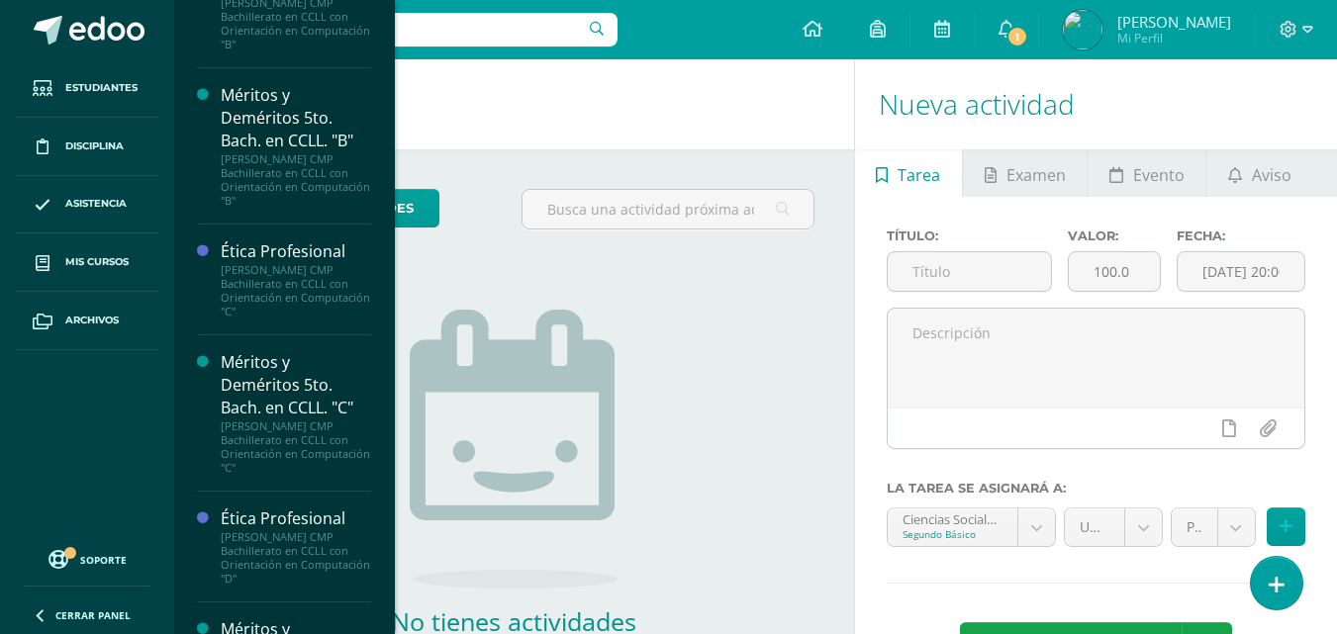
scroll to position [2220, 0]
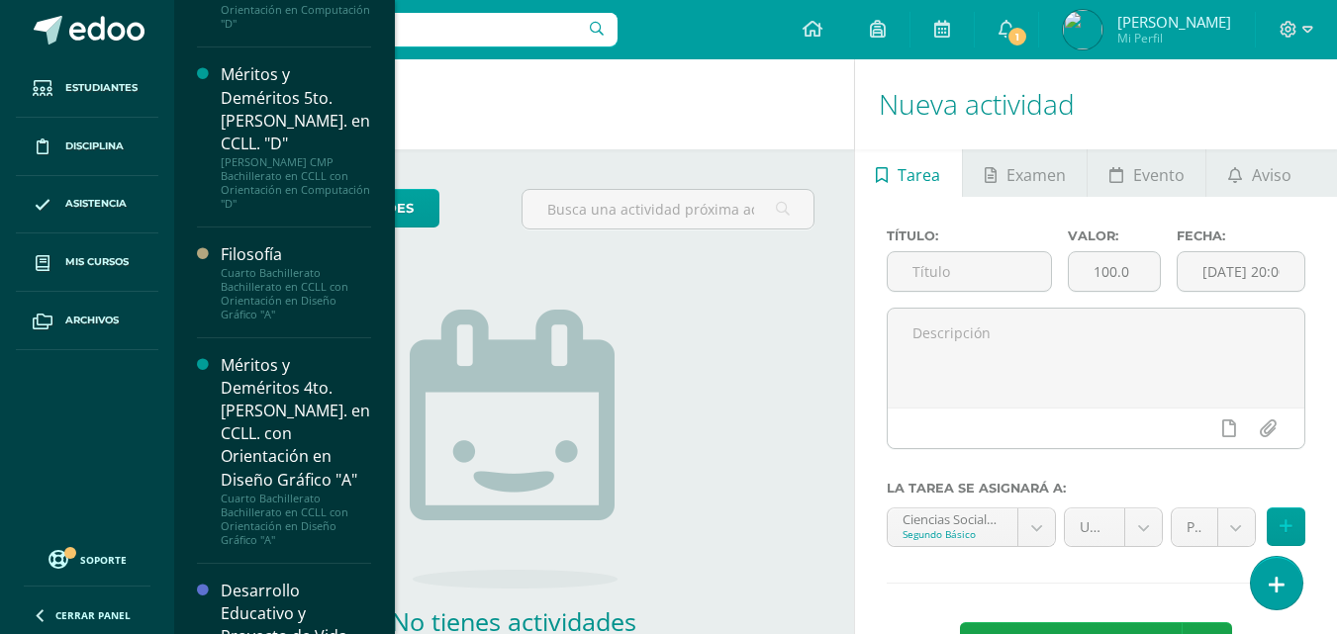
click at [275, 580] on div "Desarrollo Educativo y Proyecto de Vida" at bounding box center [296, 614] width 150 height 68
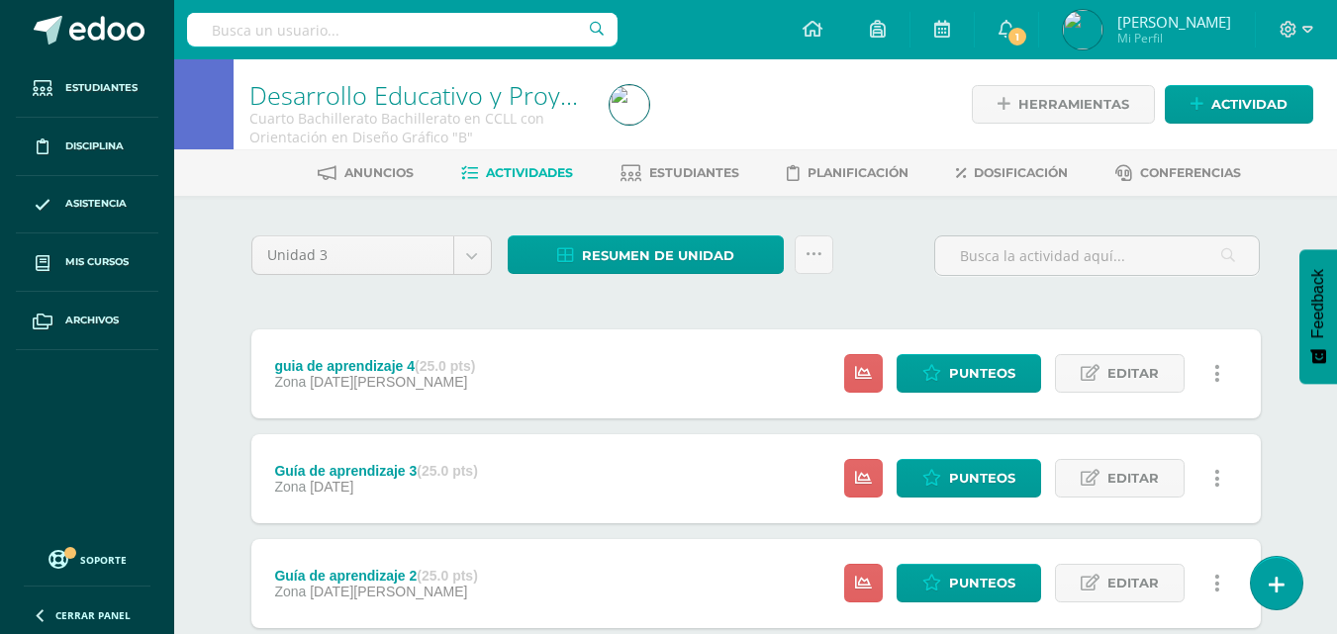
click at [855, 276] on div "Unidad 3 Unidad 1 Unidad 2 Unidad 3 Unidad 4 Resumen de unidad Descargar como H…" at bounding box center [755, 263] width 1025 height 56
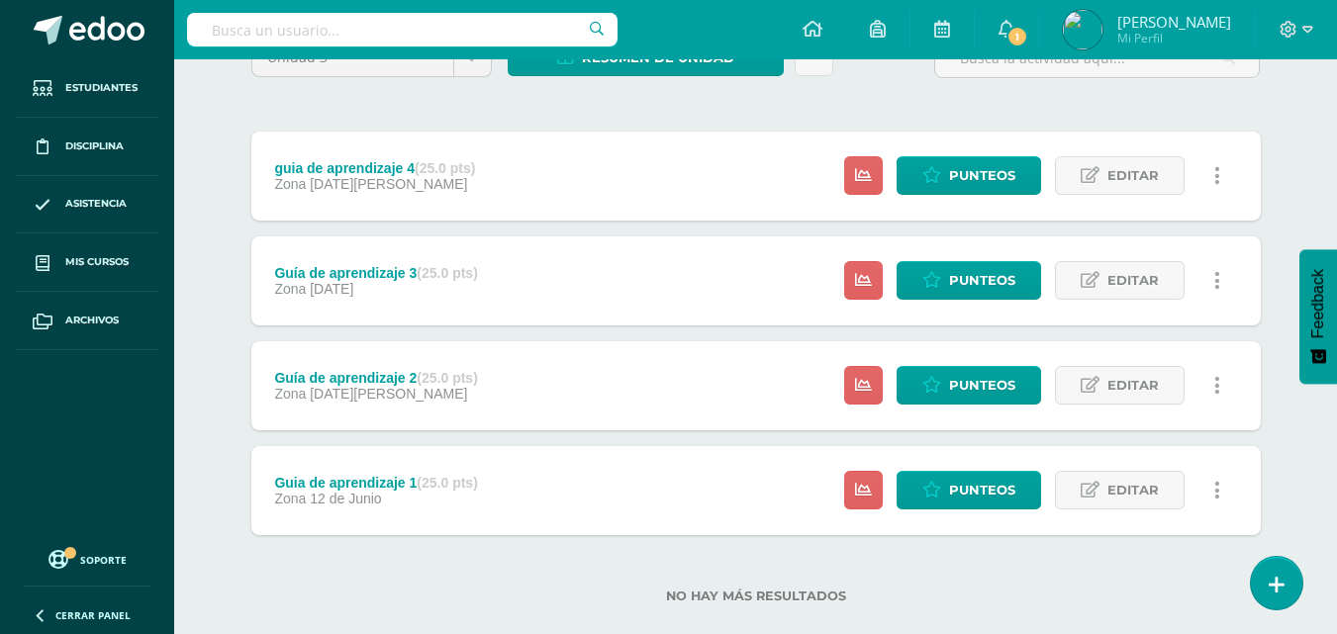
scroll to position [231, 0]
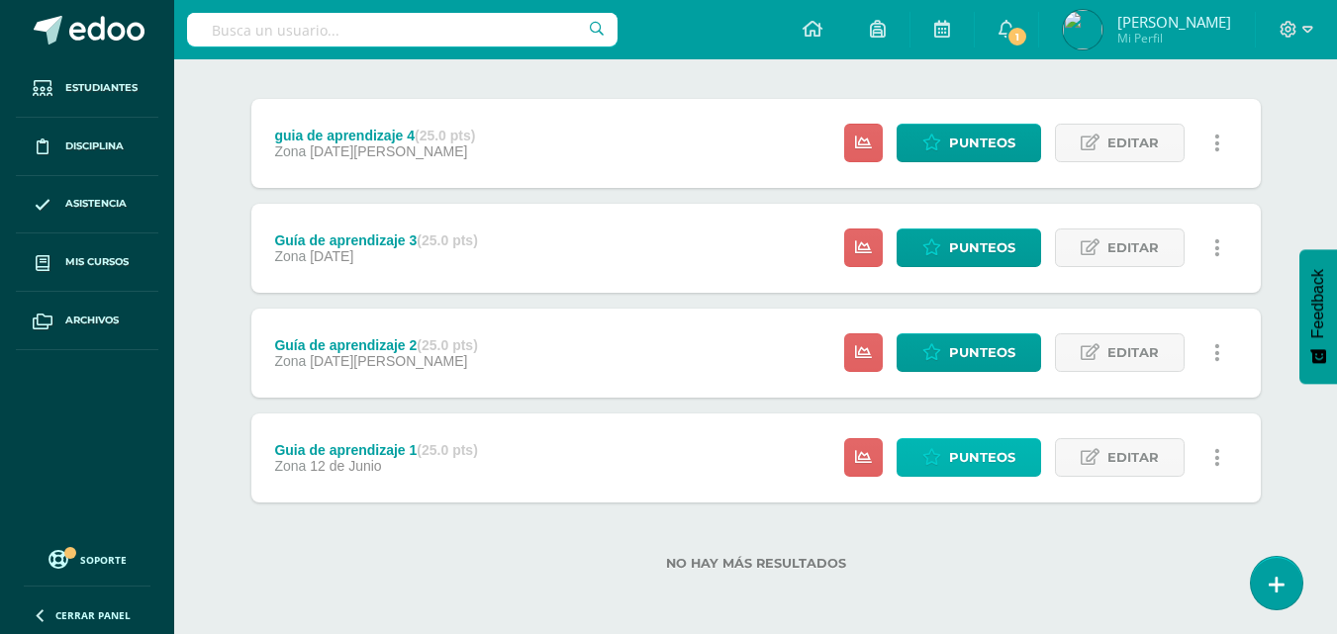
click at [977, 461] on span "Punteos" at bounding box center [982, 457] width 66 height 37
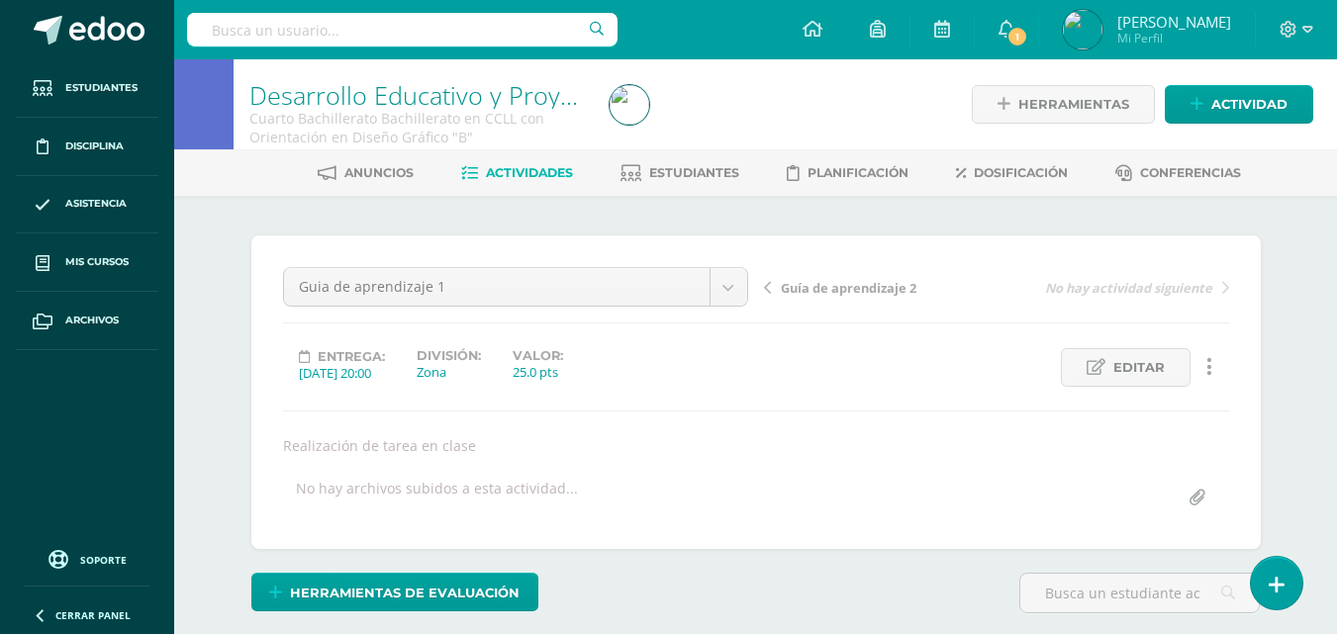
click at [863, 205] on div "¿Estás seguro que quieres eliminar esta actividad? Esto borrará la actividad y …" at bounding box center [756, 499] width 1088 height 606
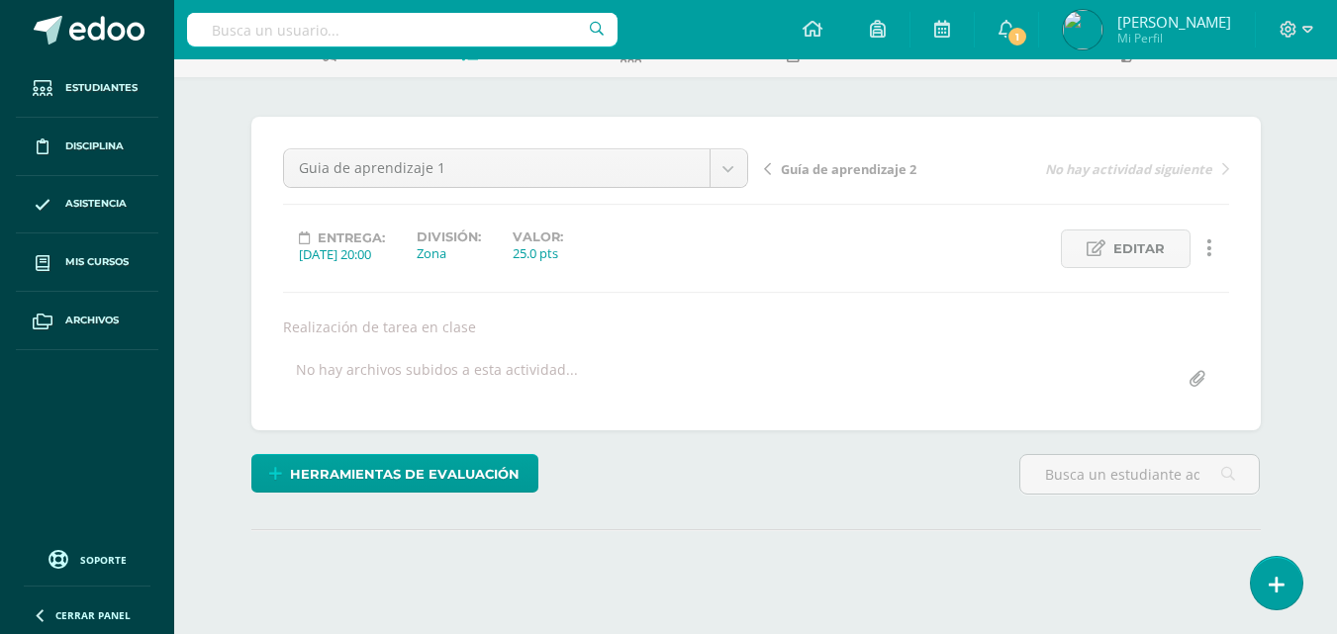
scroll to position [288, 0]
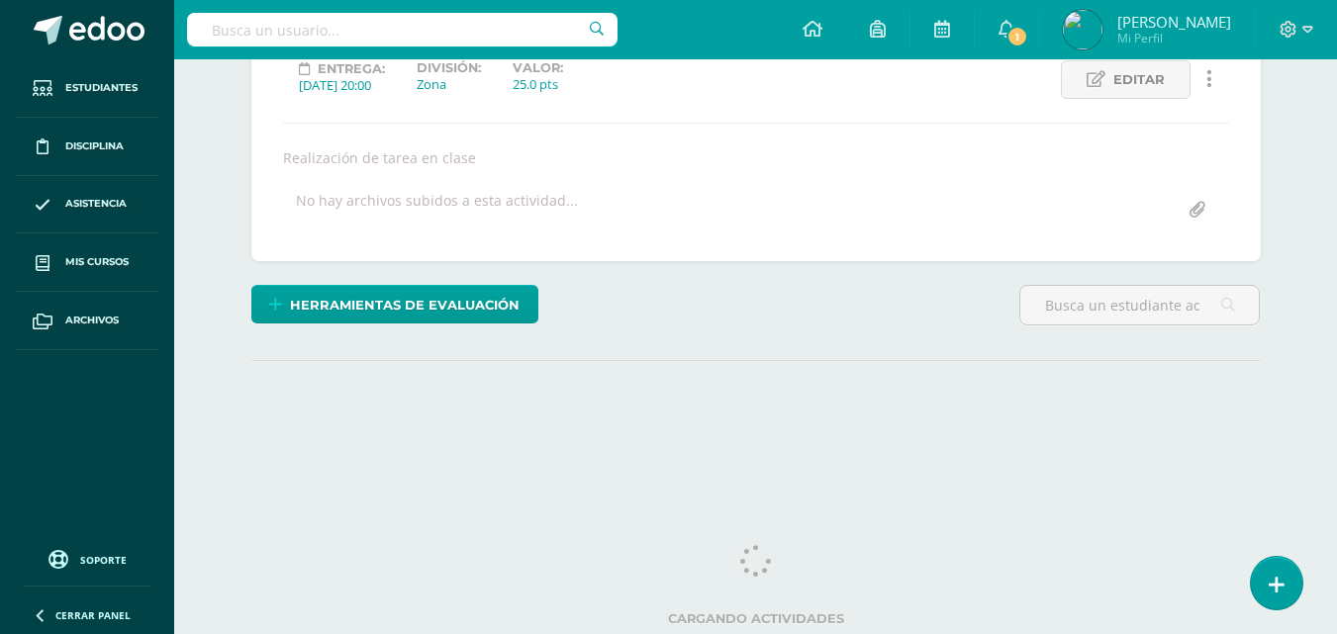
click at [805, 292] on div "Herramientas de evaluación Lista de cotejo Escala de valoración Puntos Extra Su…" at bounding box center [755, 313] width 1025 height 56
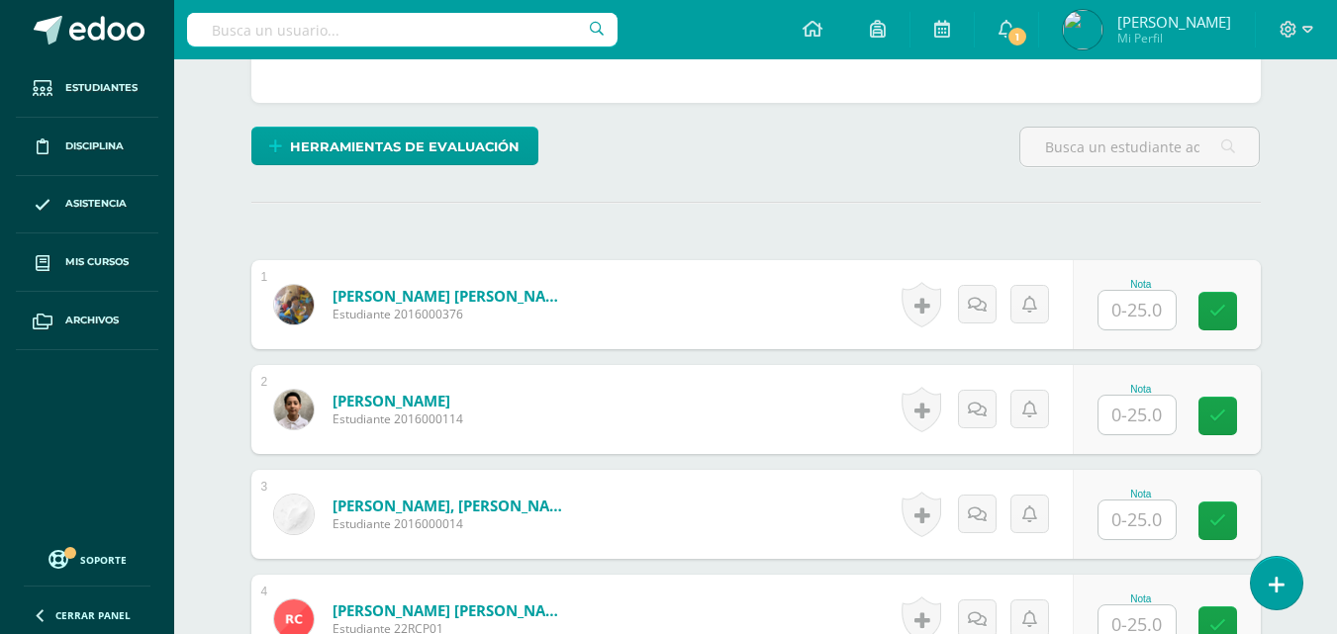
scroll to position [486, 0]
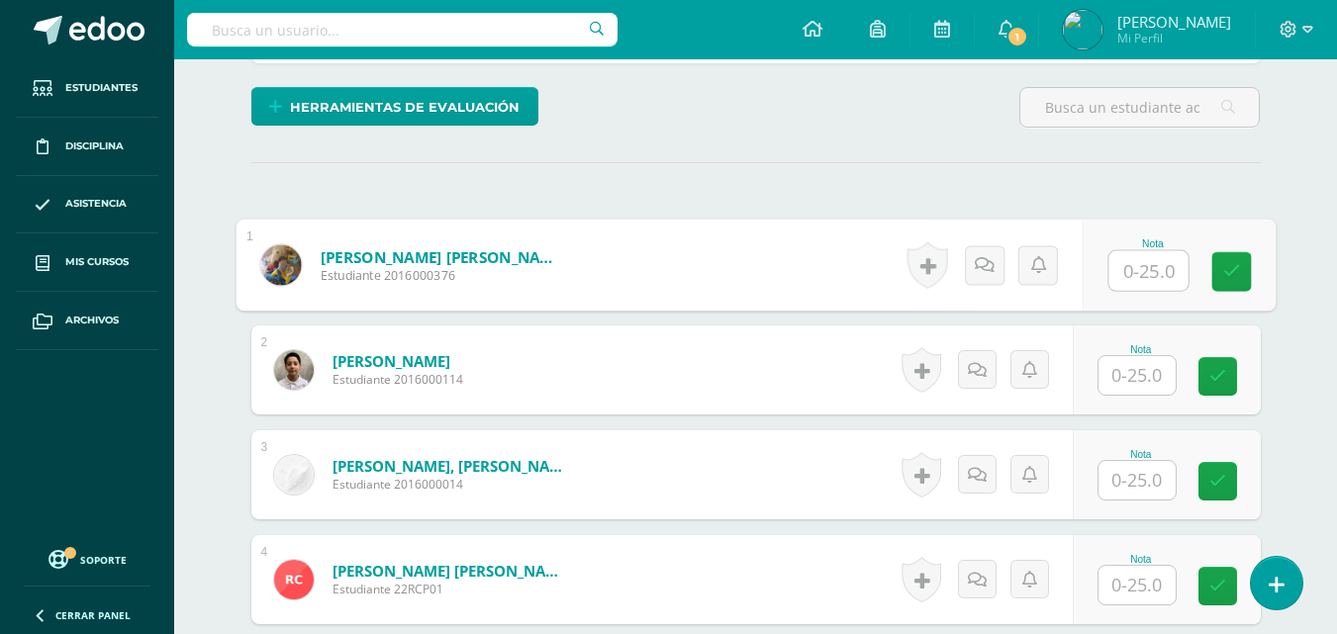
click at [1152, 266] on input "text" at bounding box center [1147, 271] width 79 height 40
type input "25"
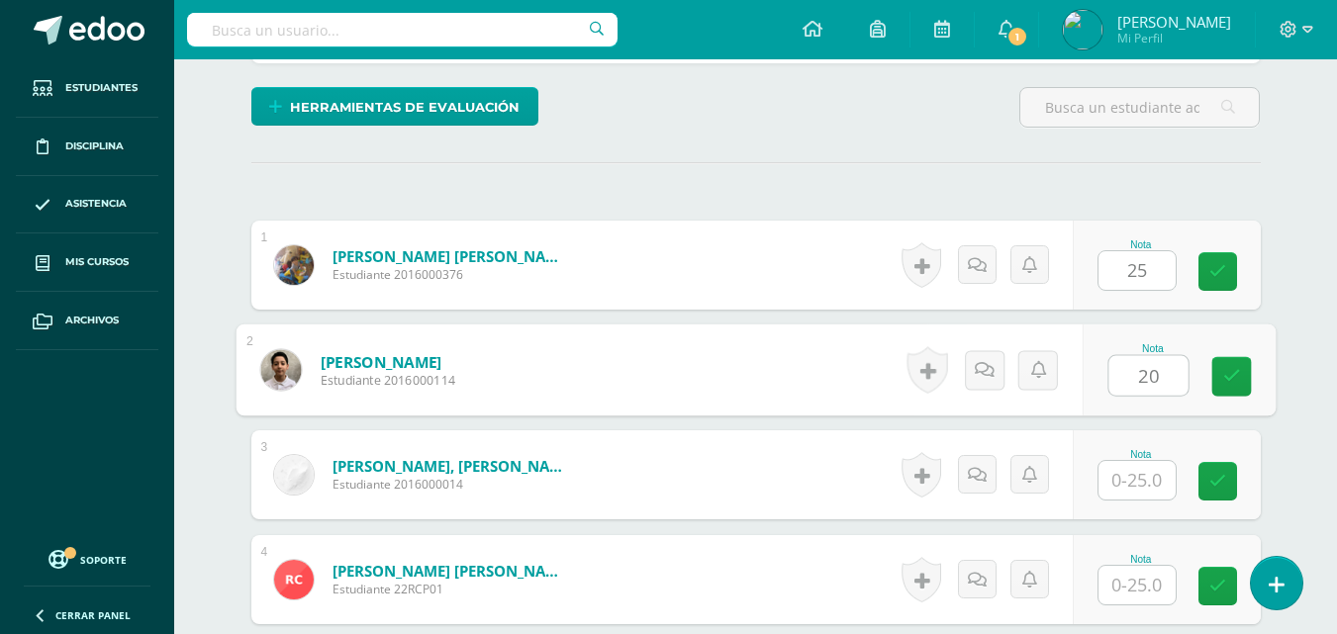
type input "20"
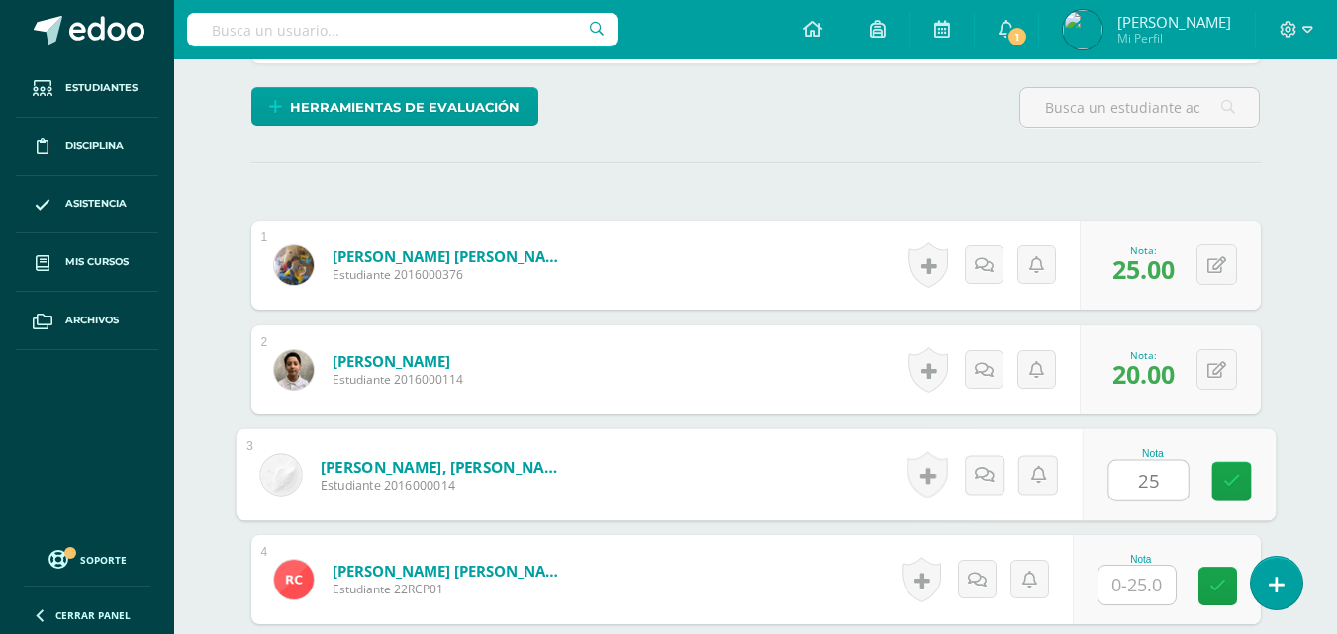
type input "25"
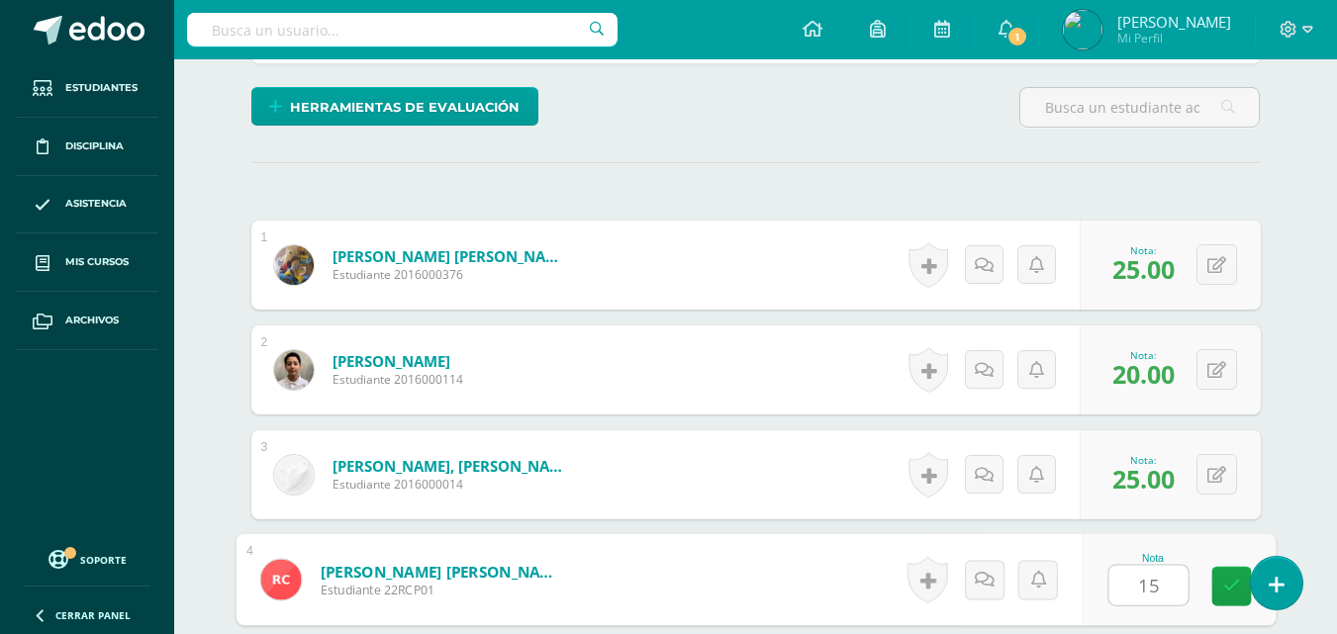
type input "15"
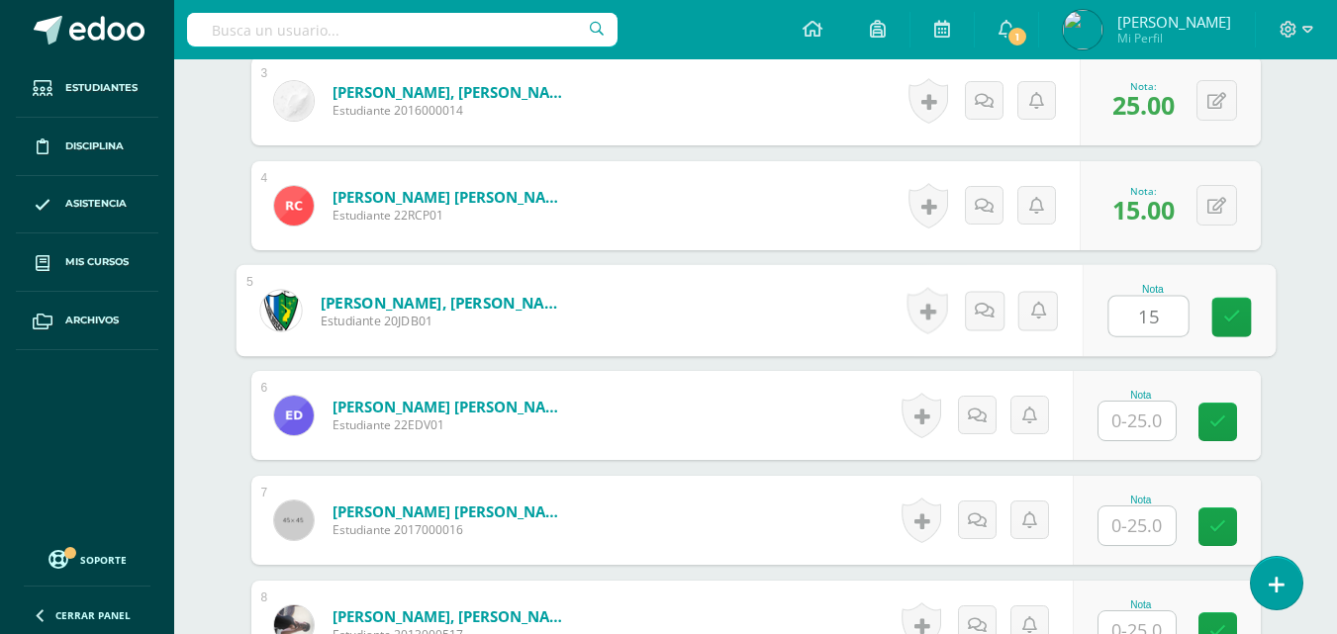
type input "15"
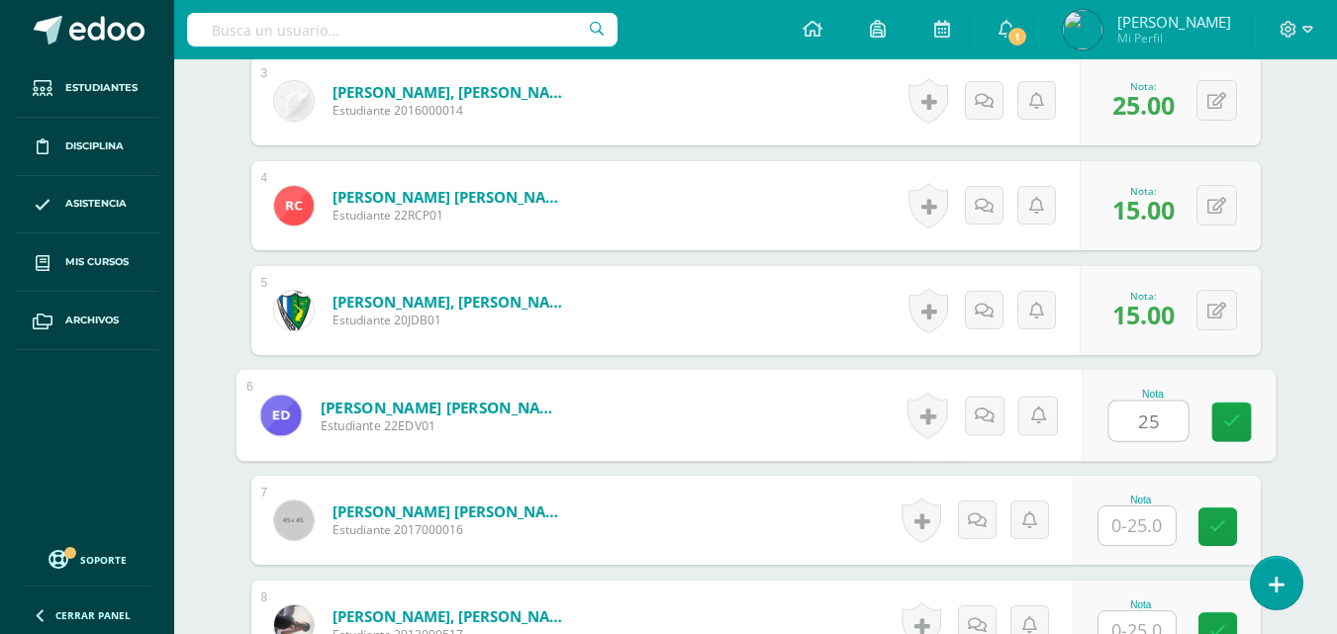
type input "25"
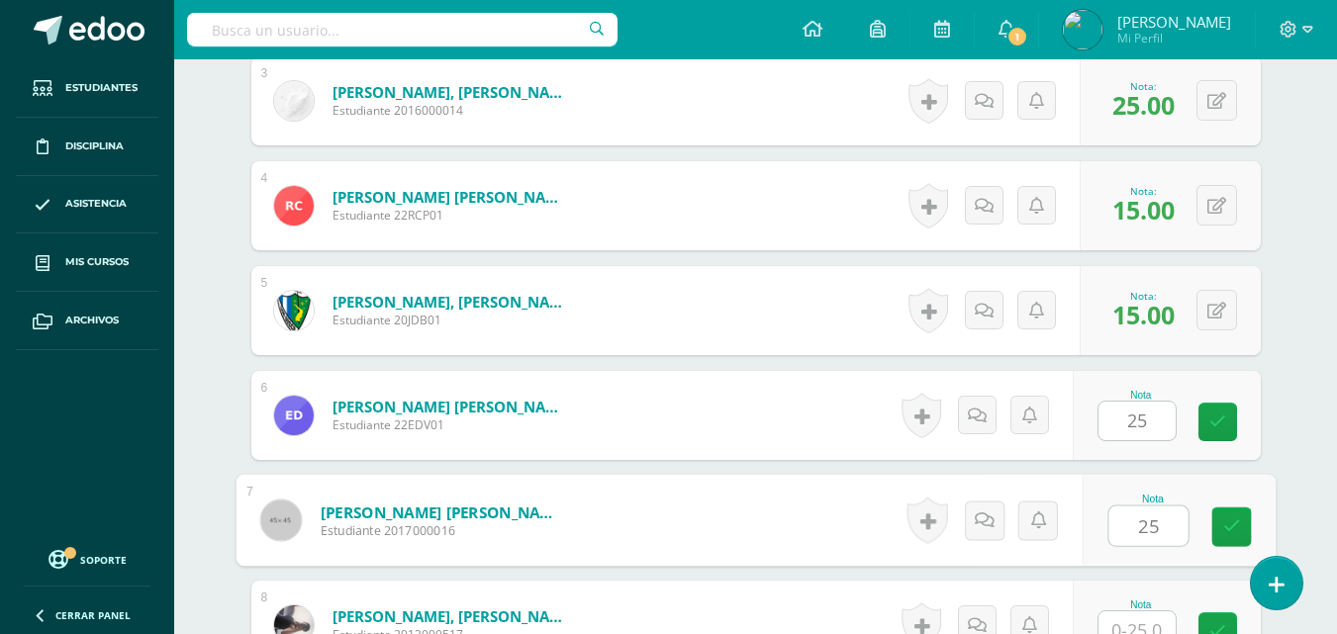
type input "25"
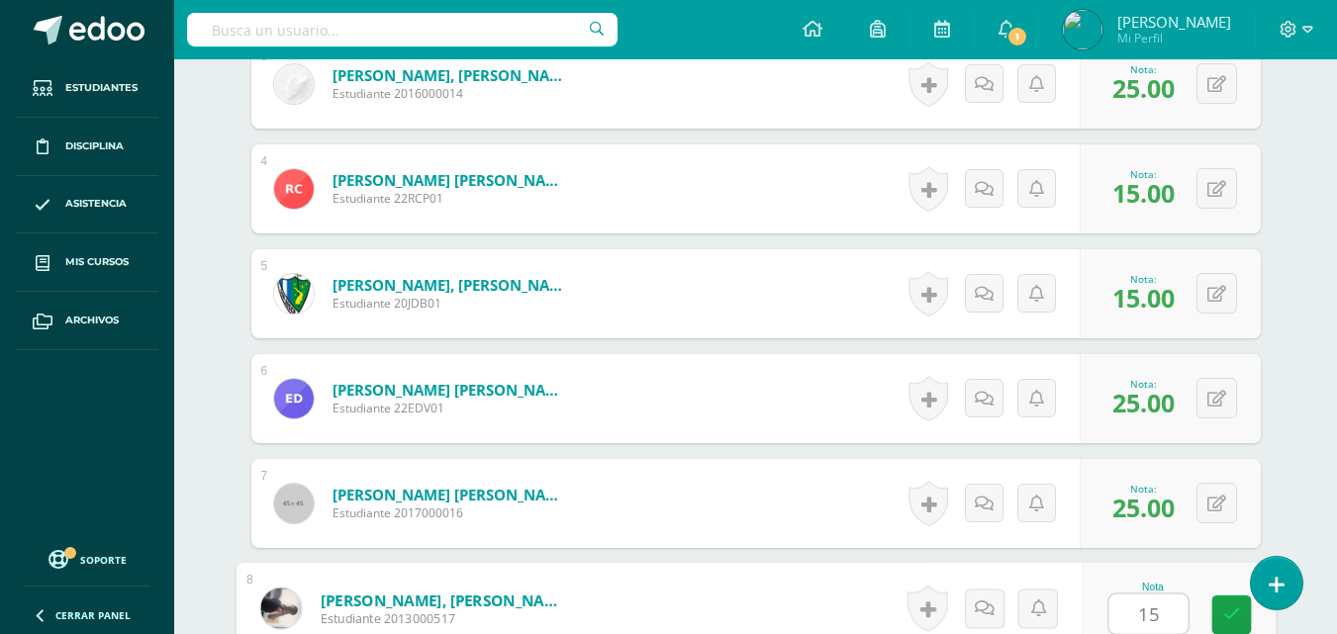
type input "15"
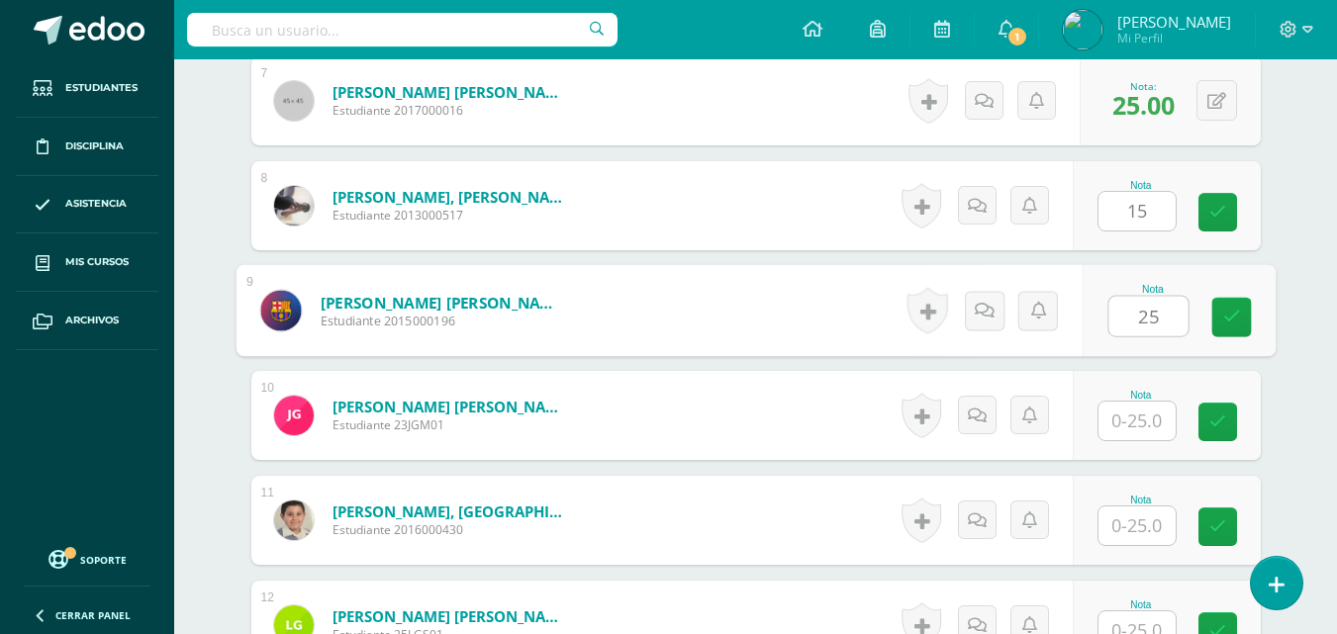
type input "25"
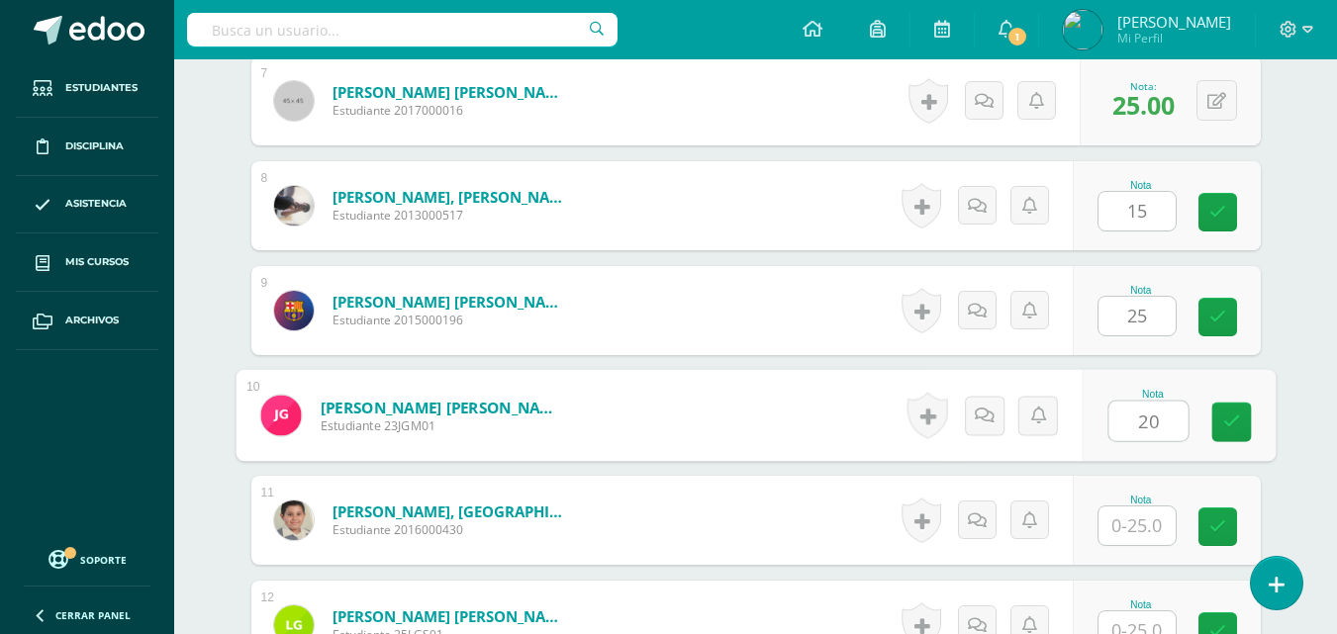
type input "20"
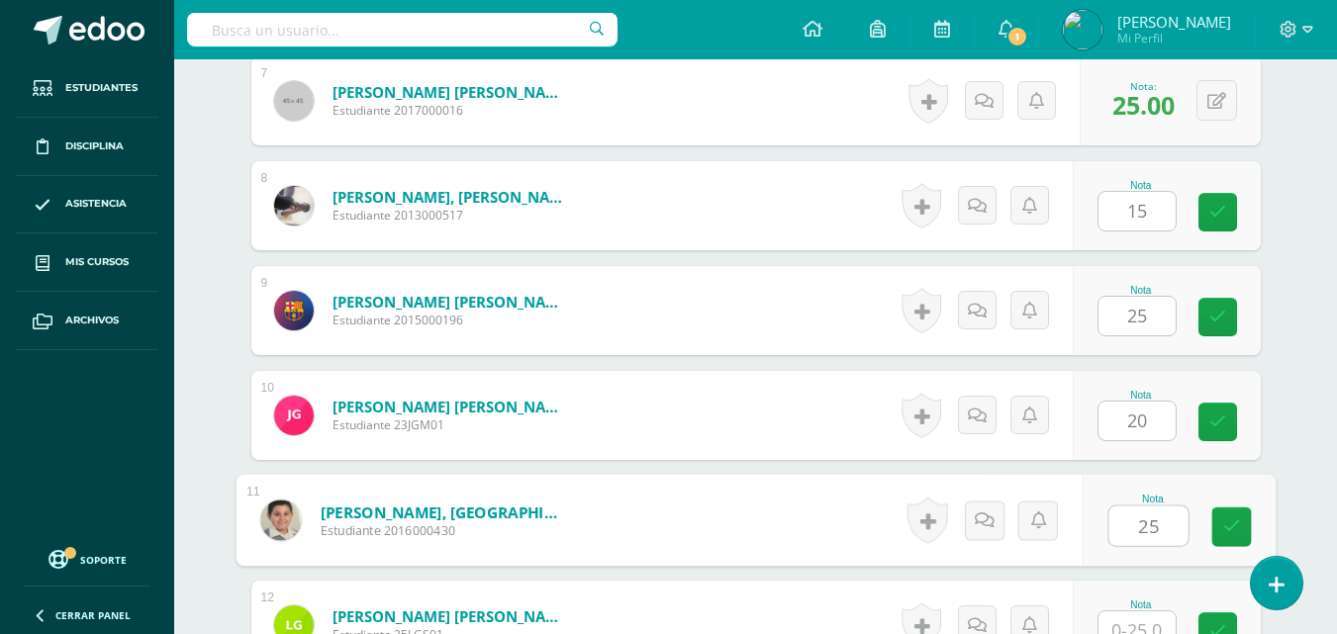
type input "25"
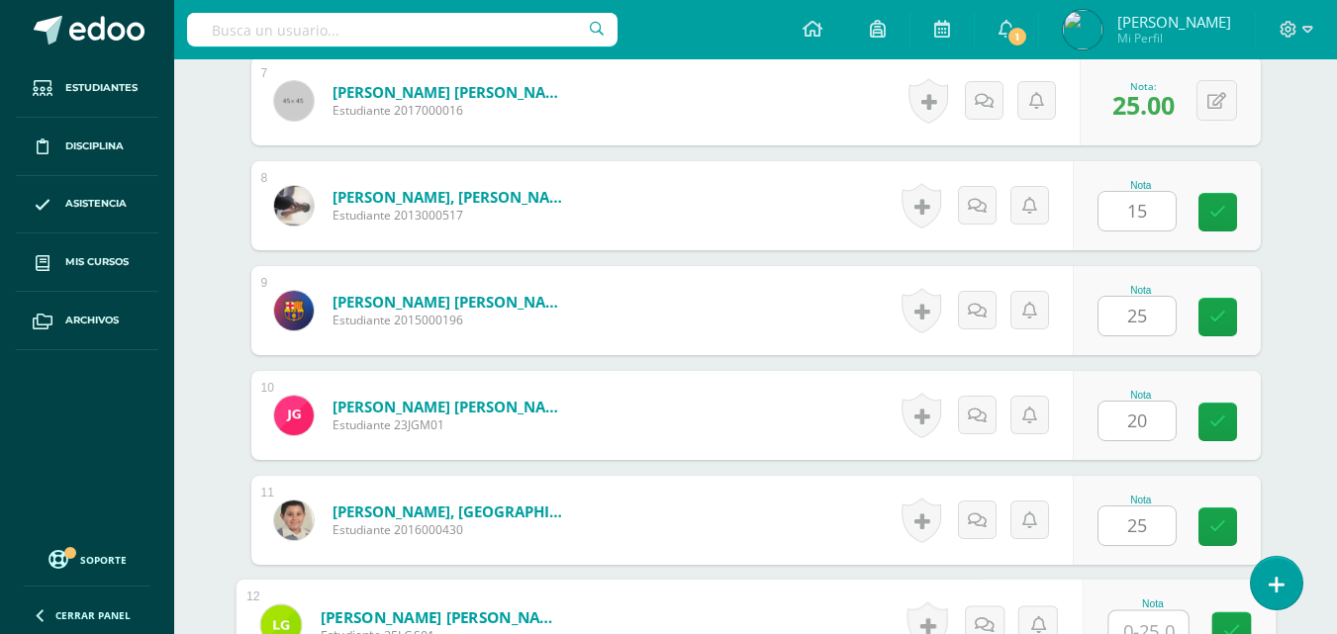
scroll to position [1296, 0]
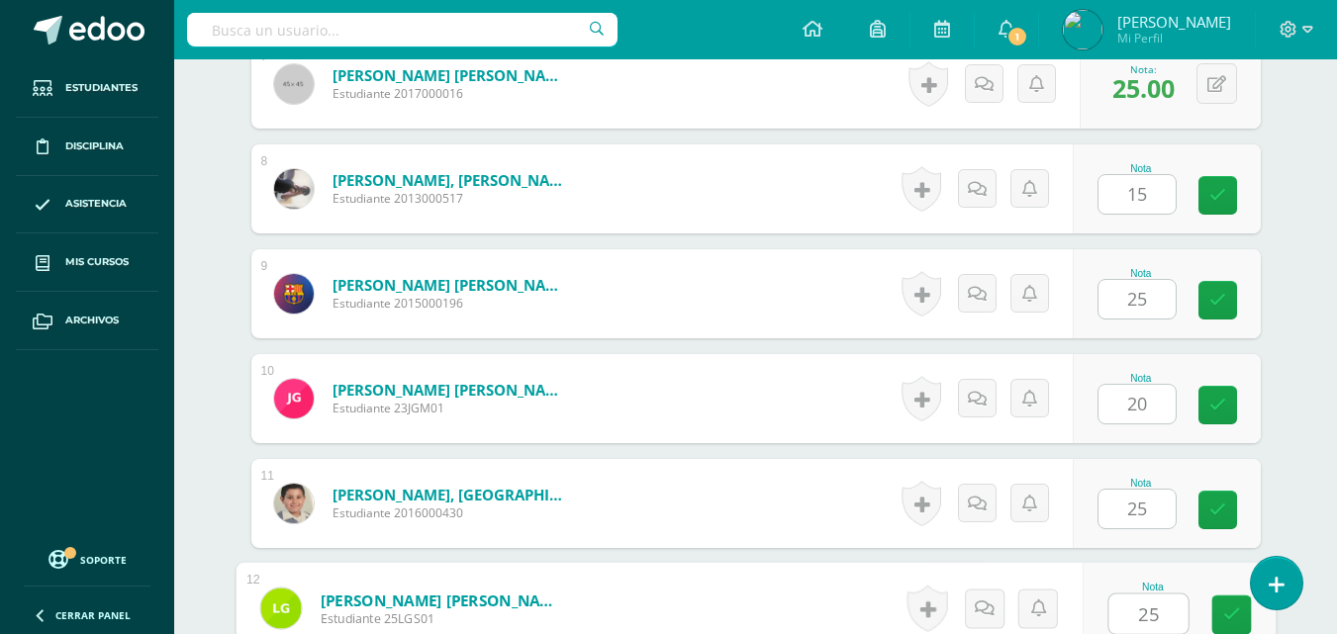
type input "25"
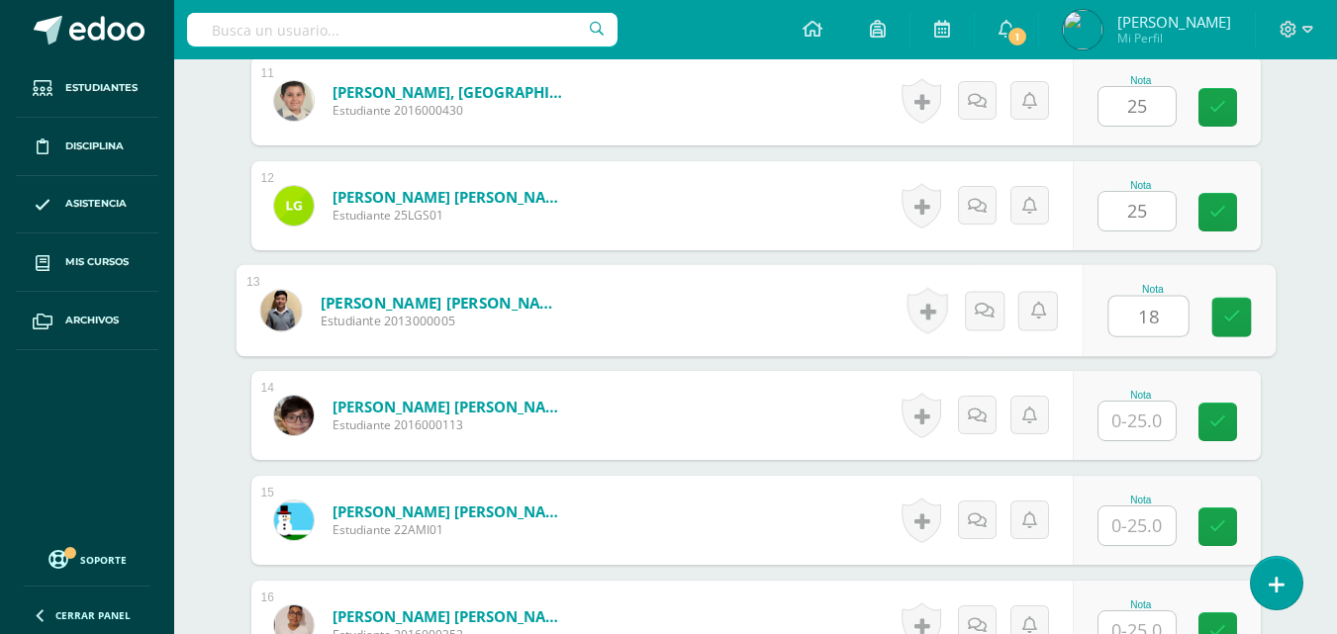
type input "18"
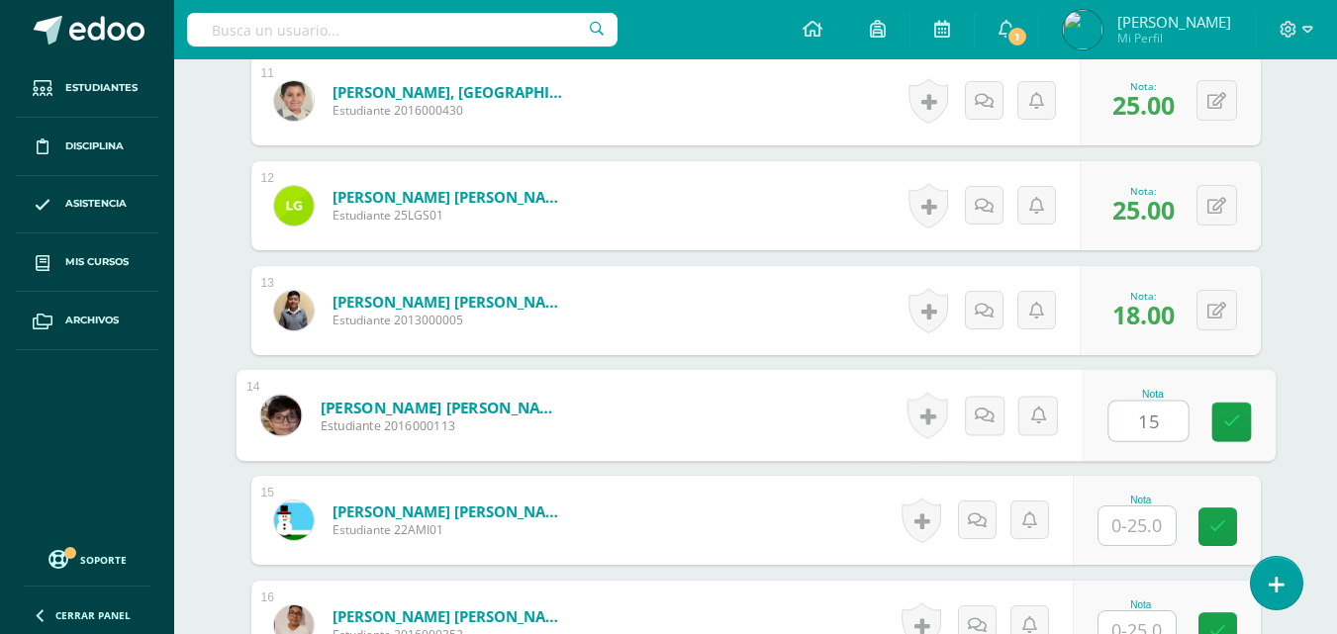
type input "15"
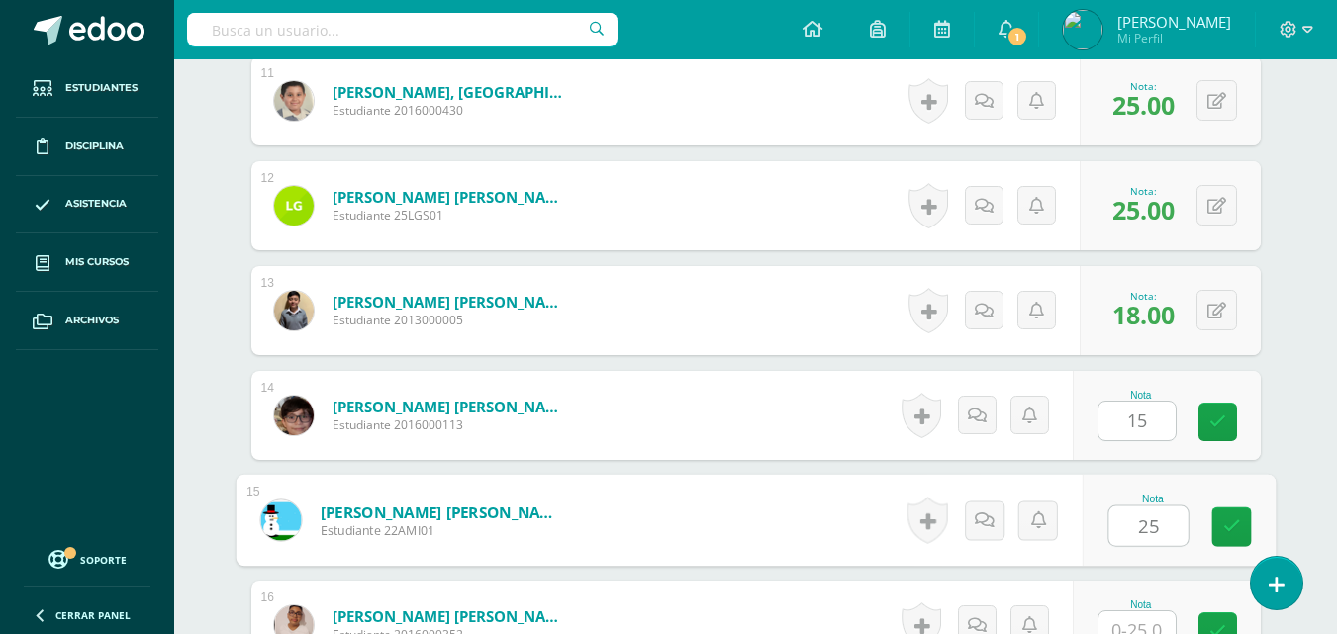
type input "25"
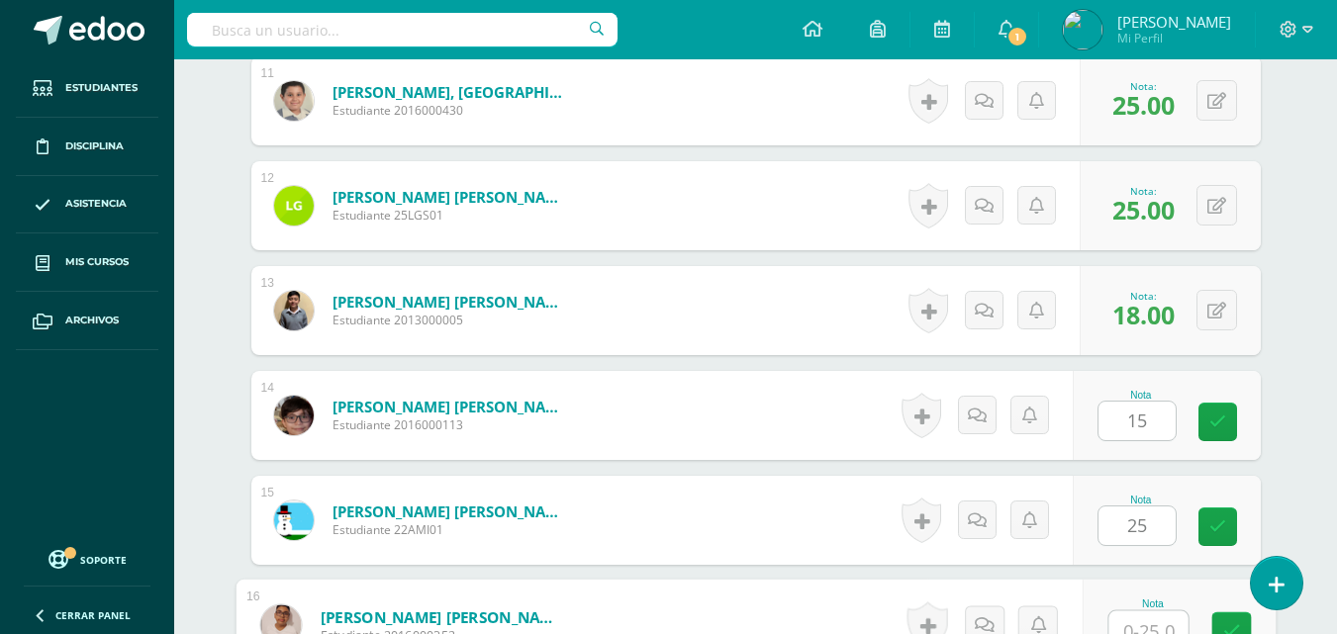
scroll to position [1716, 0]
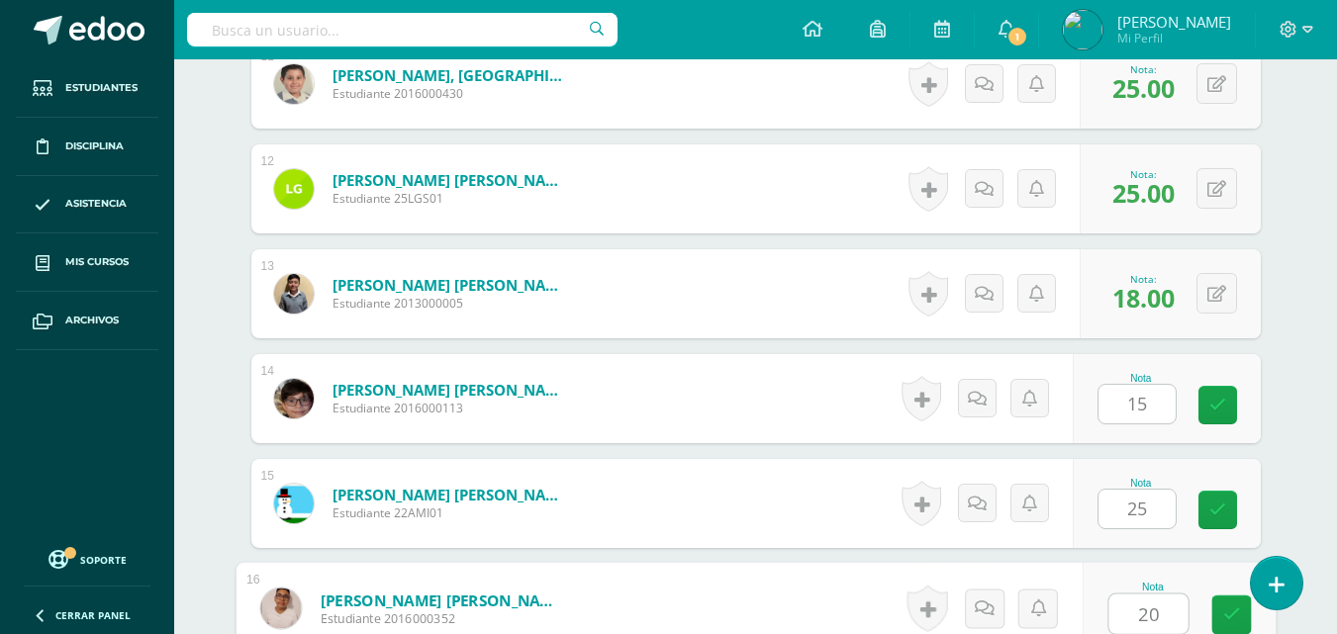
type input "20"
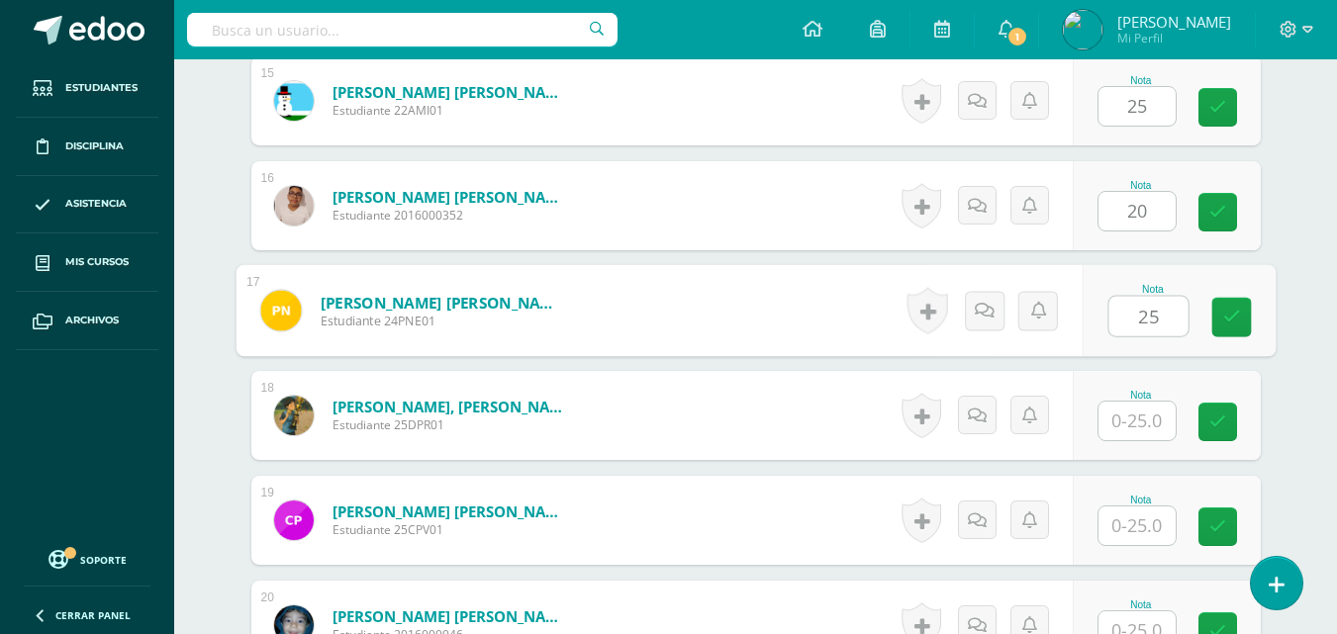
type input "25"
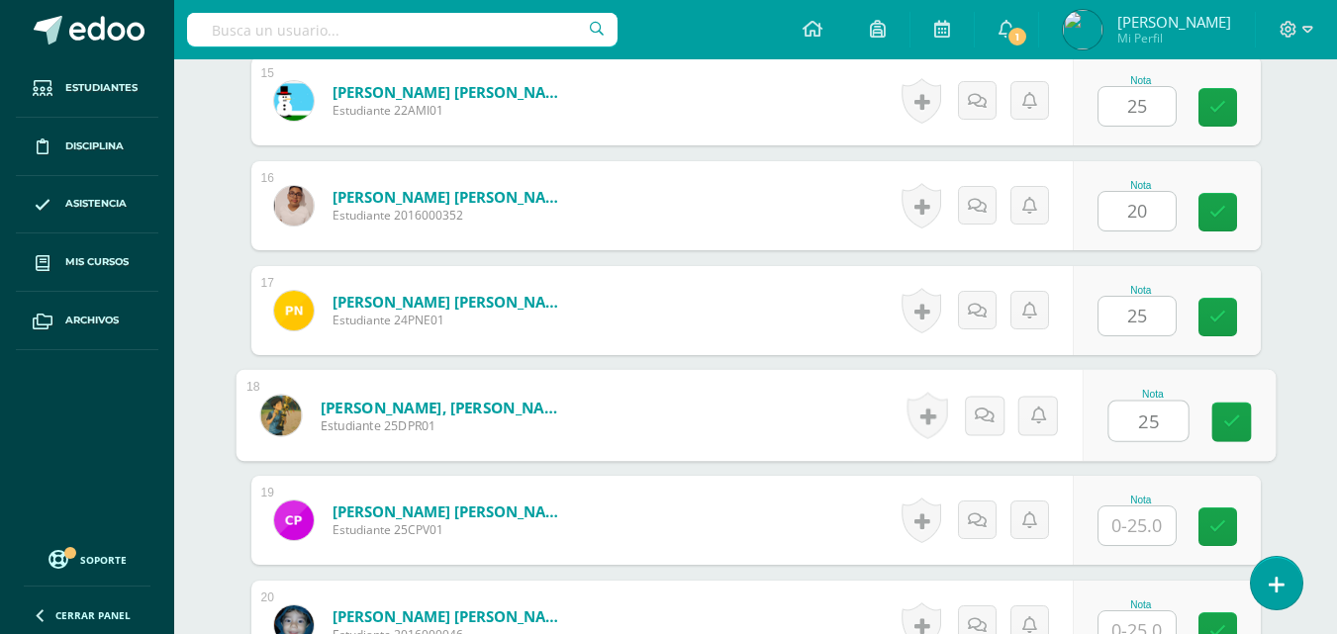
type input "25"
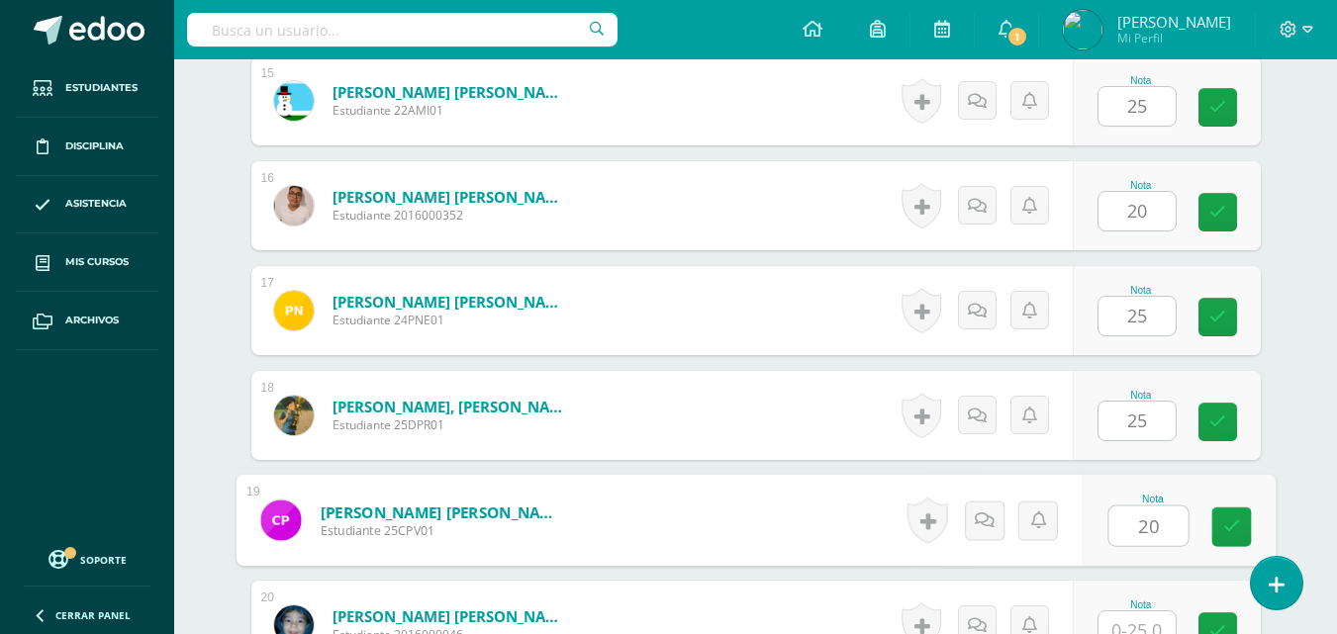
type input "20"
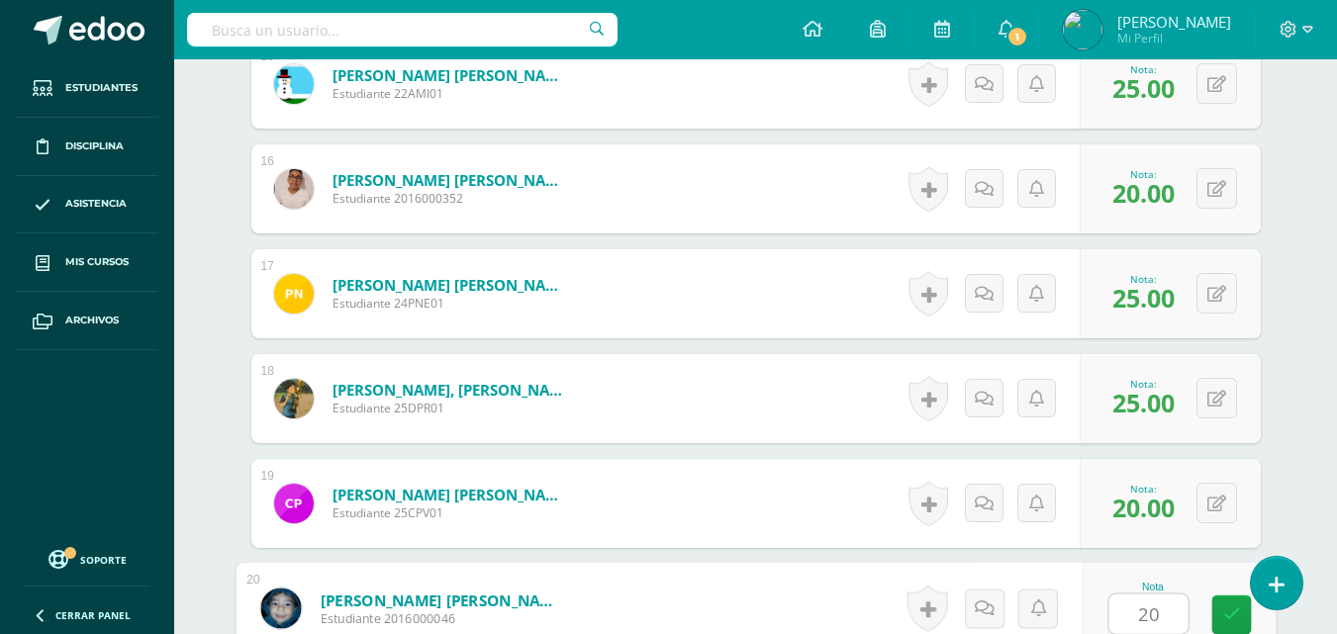
type input "20"
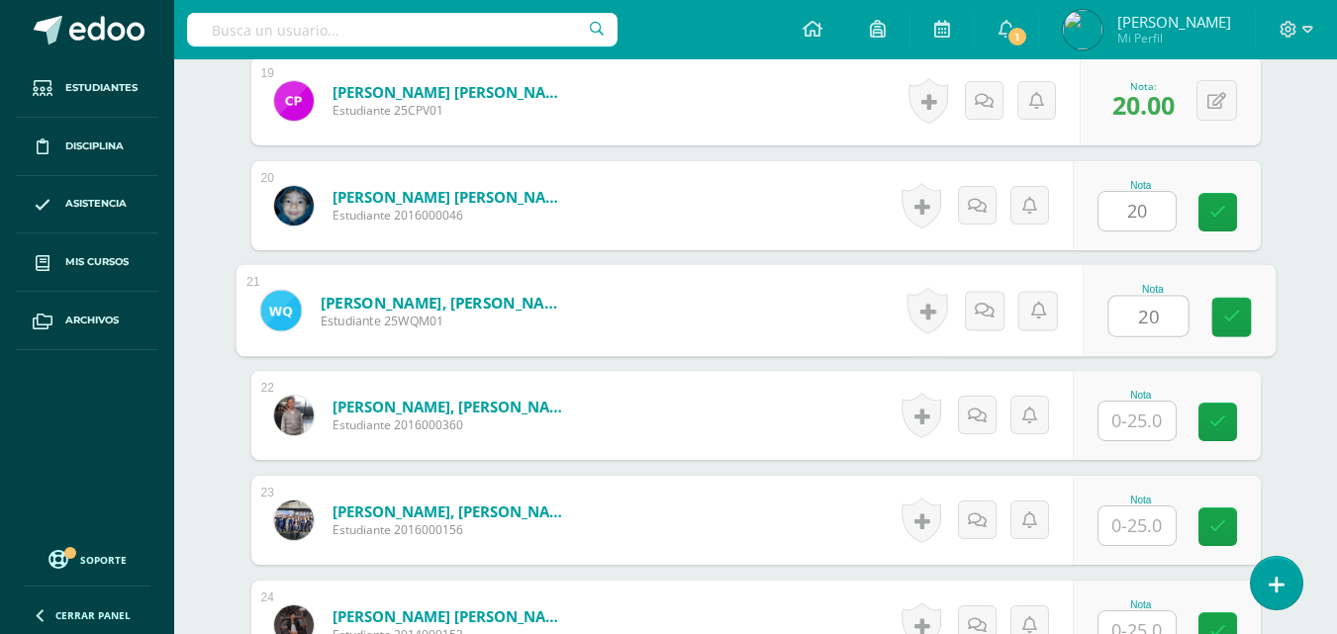
type input "20"
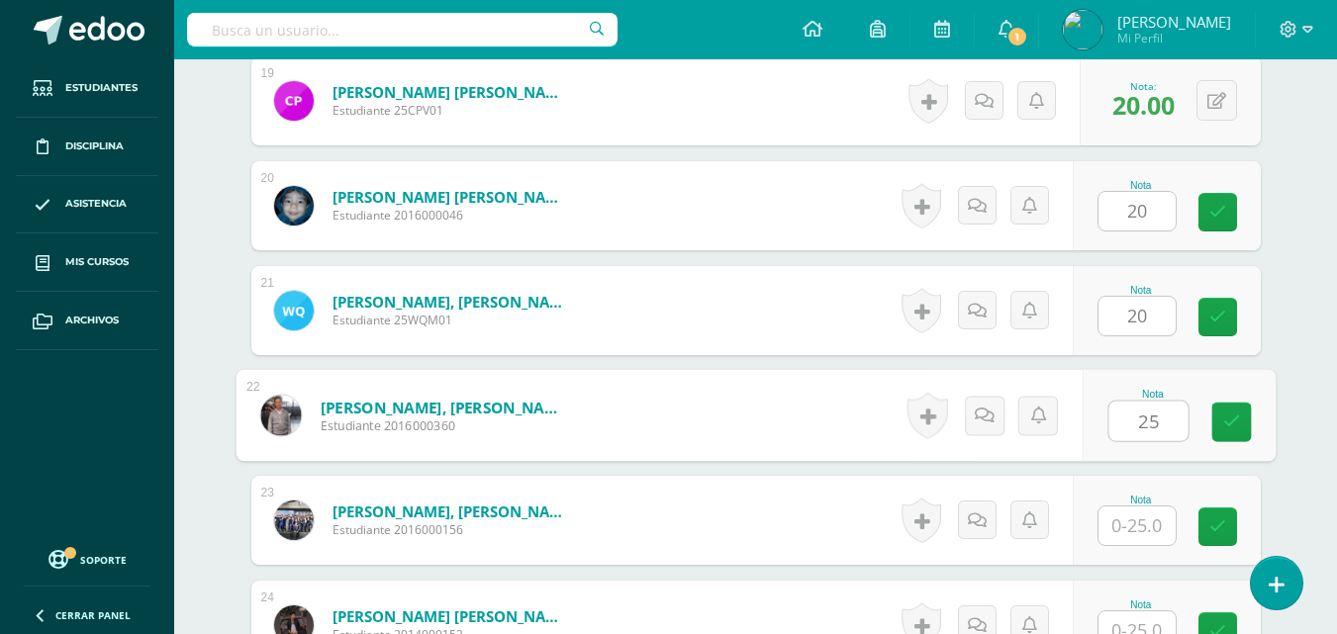
type input "25"
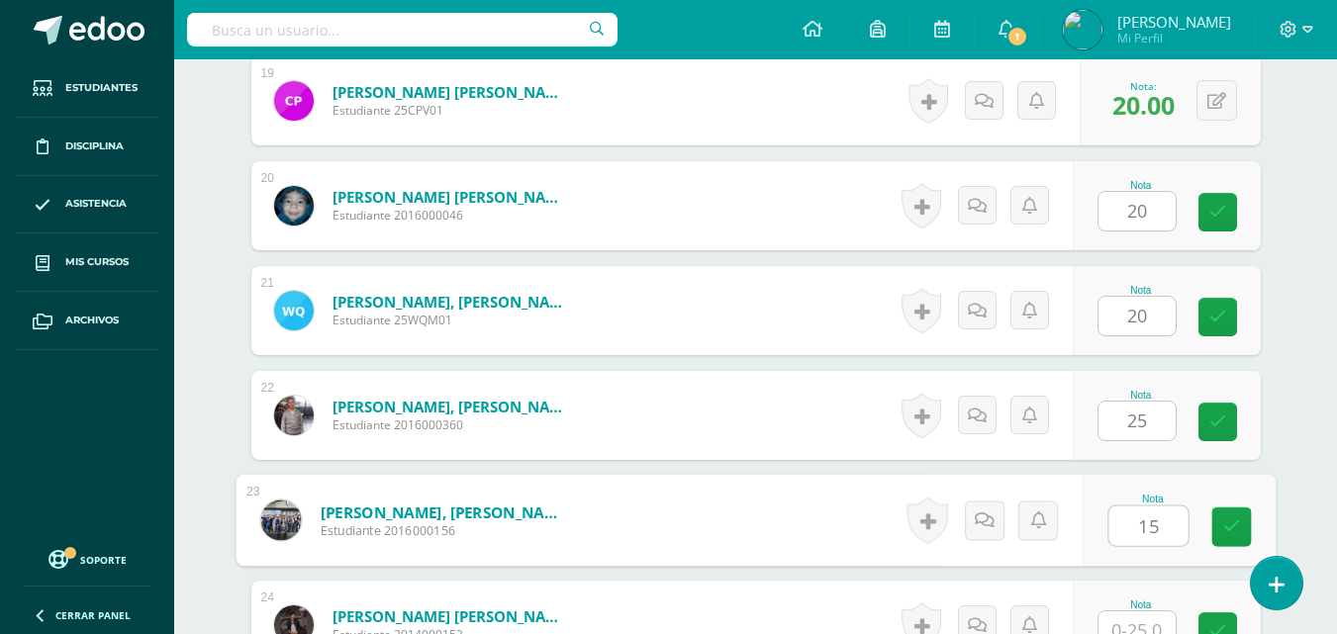
type input "15"
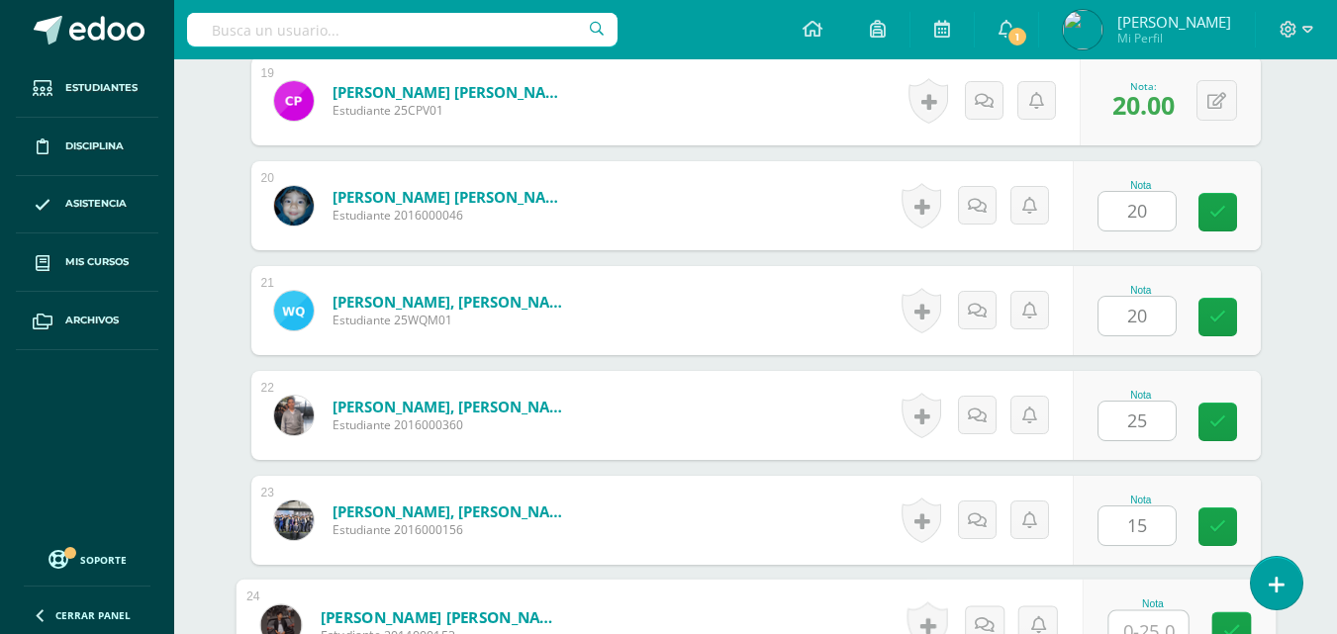
scroll to position [2555, 0]
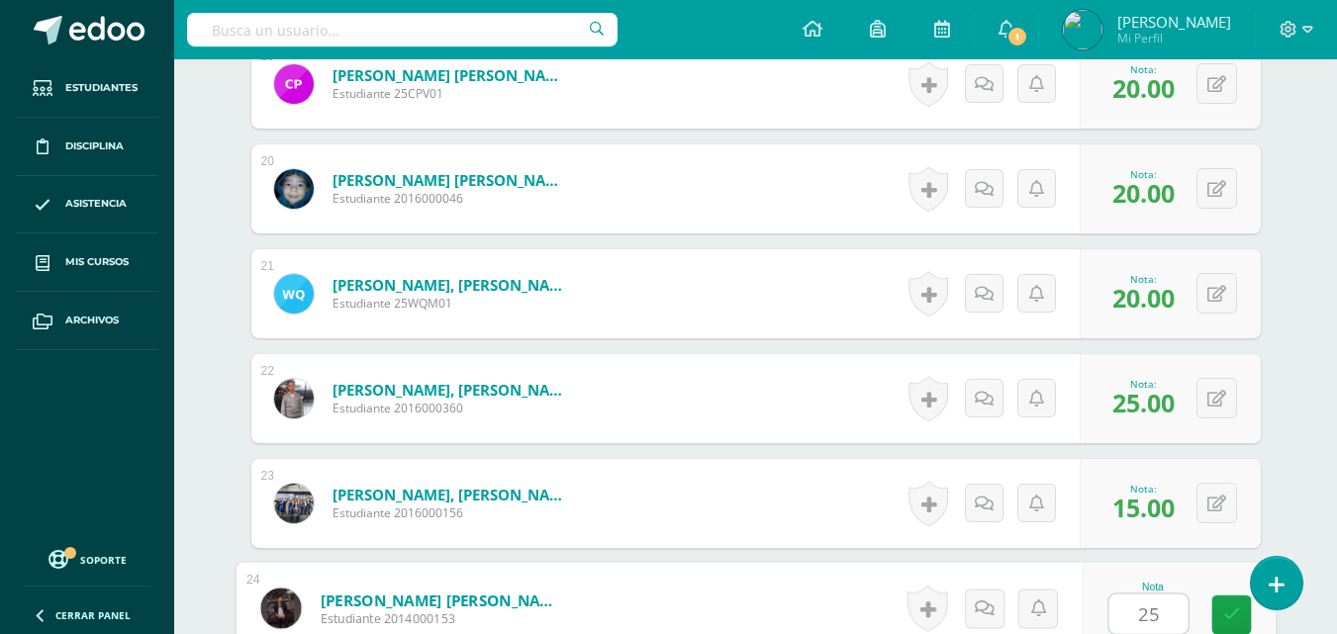
type input "25"
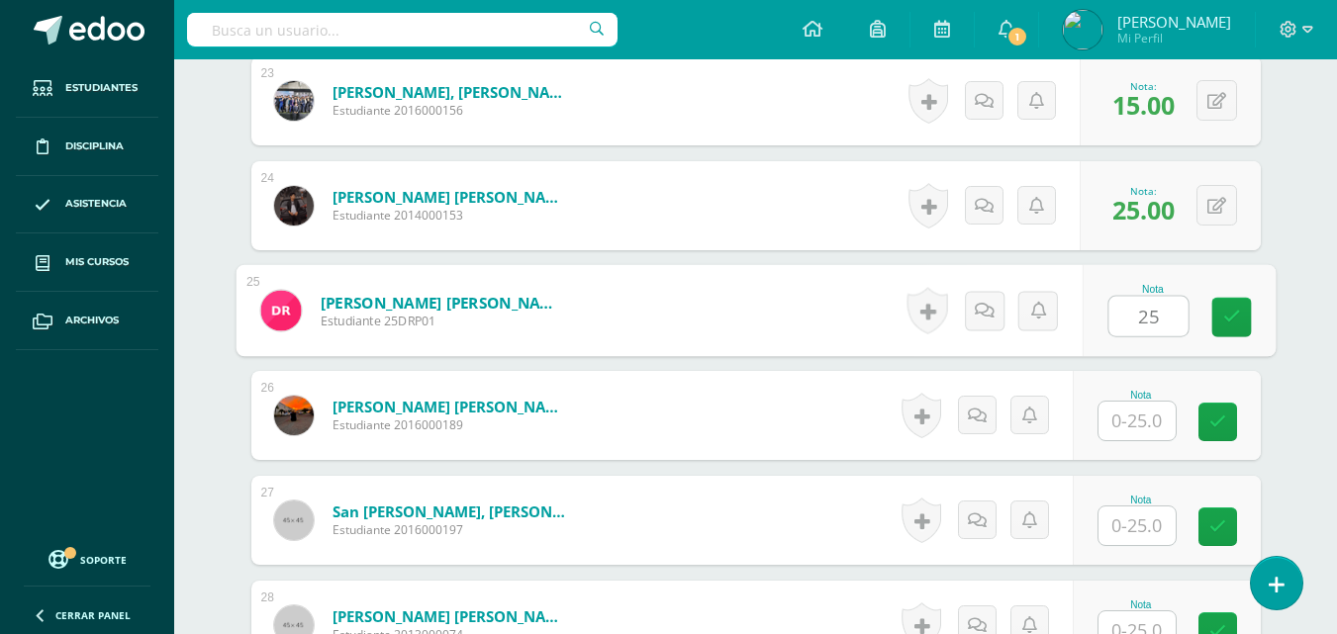
type input "25"
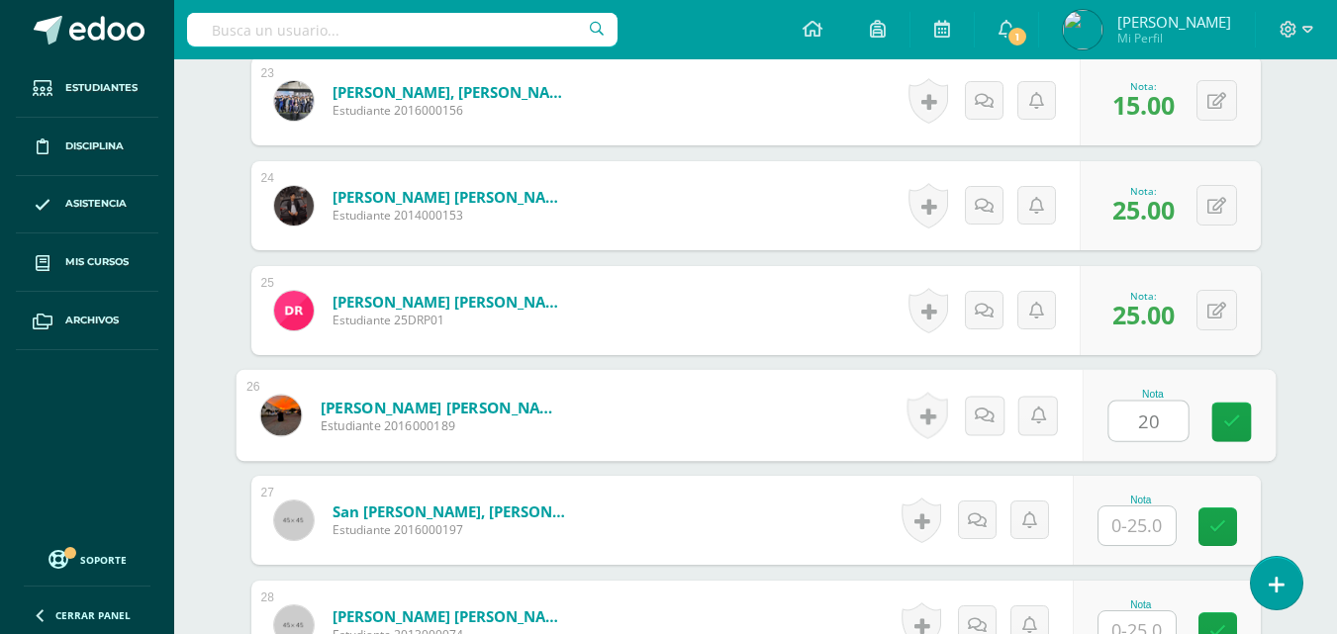
type input "20"
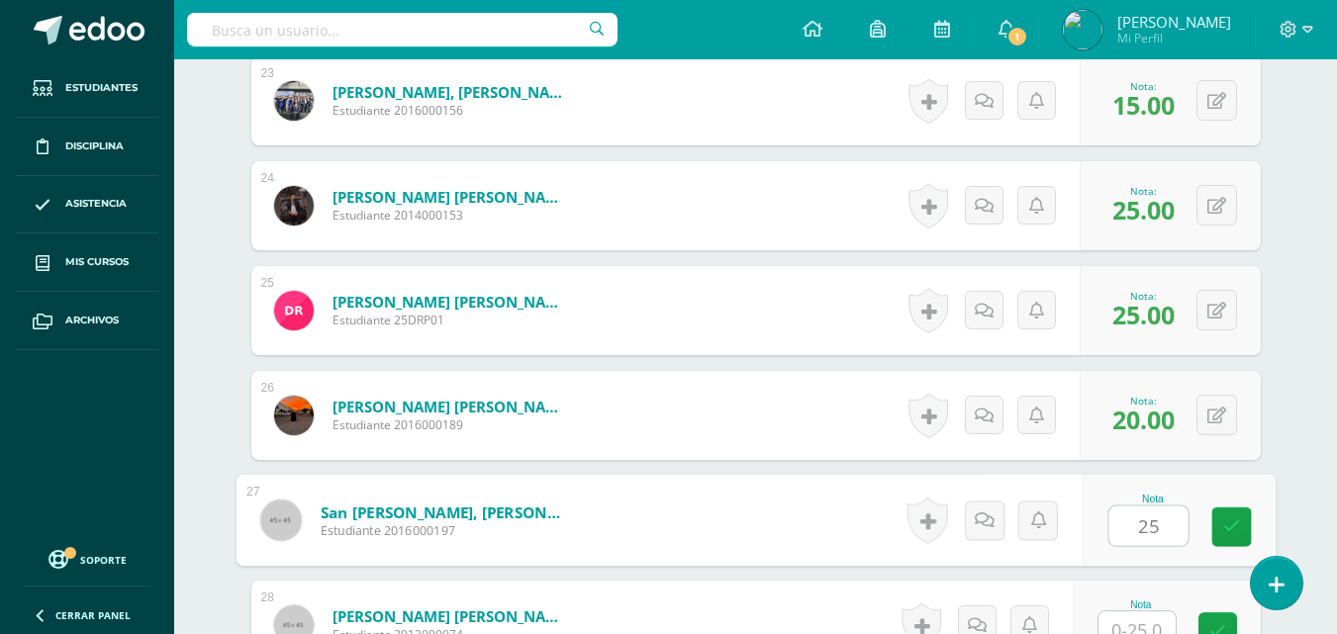
type input "25"
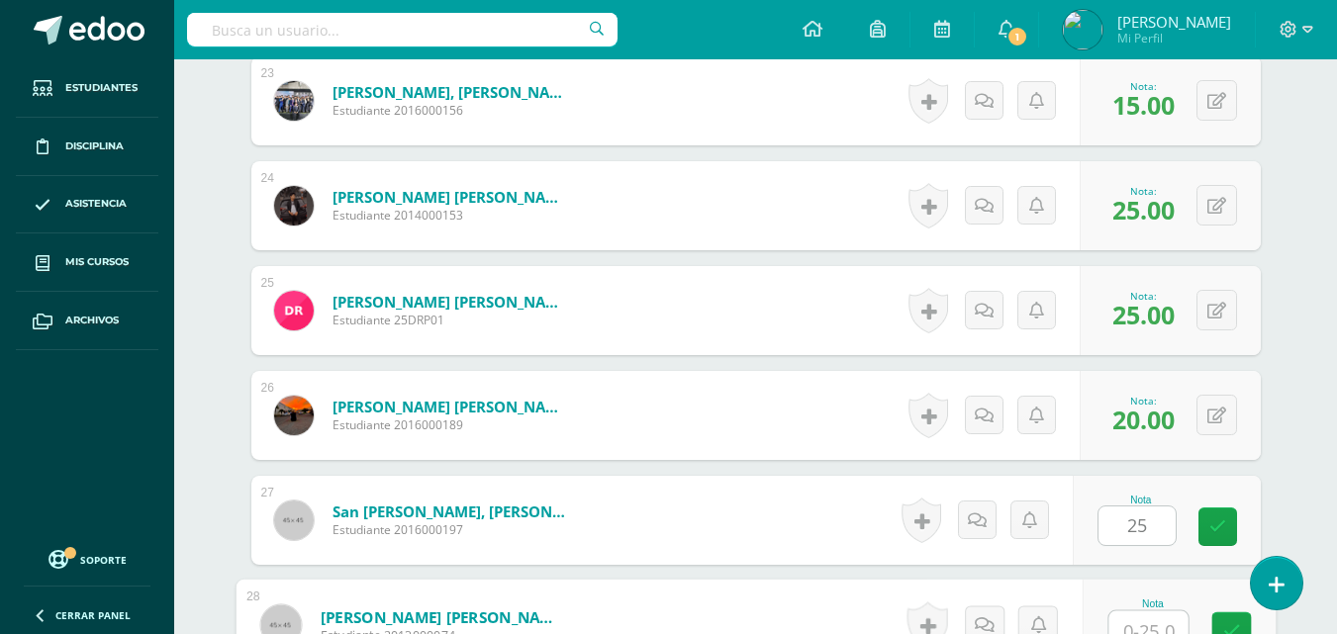
scroll to position [2974, 0]
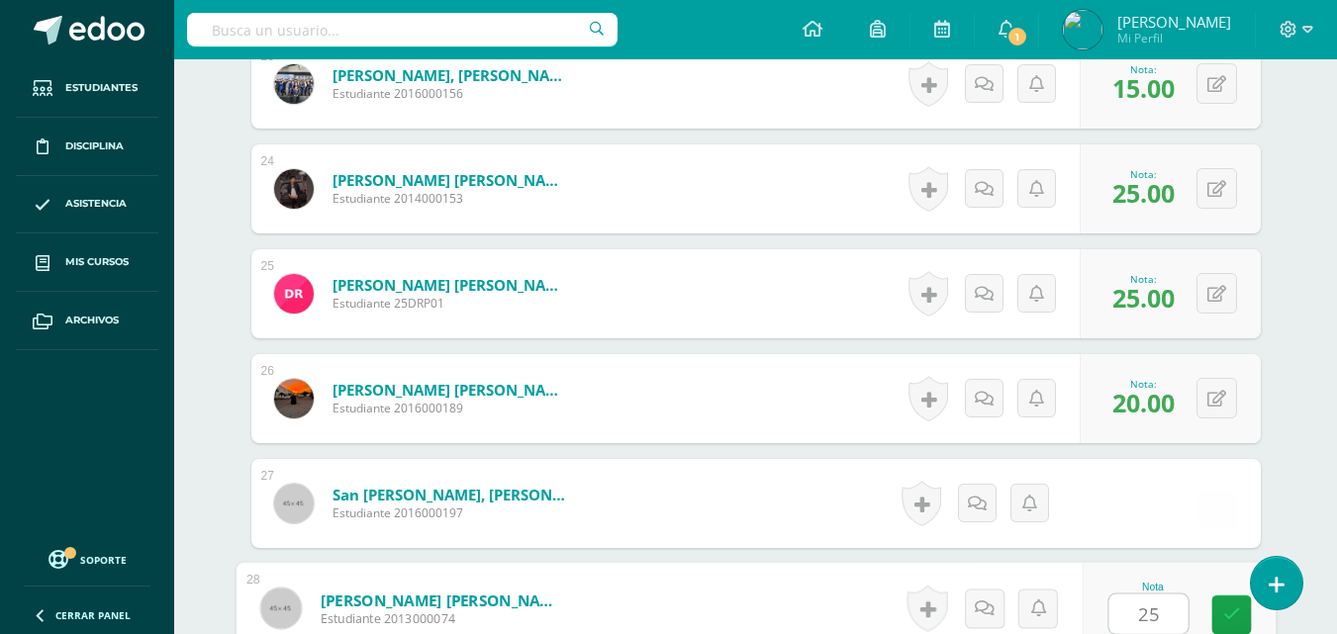
type input "25"
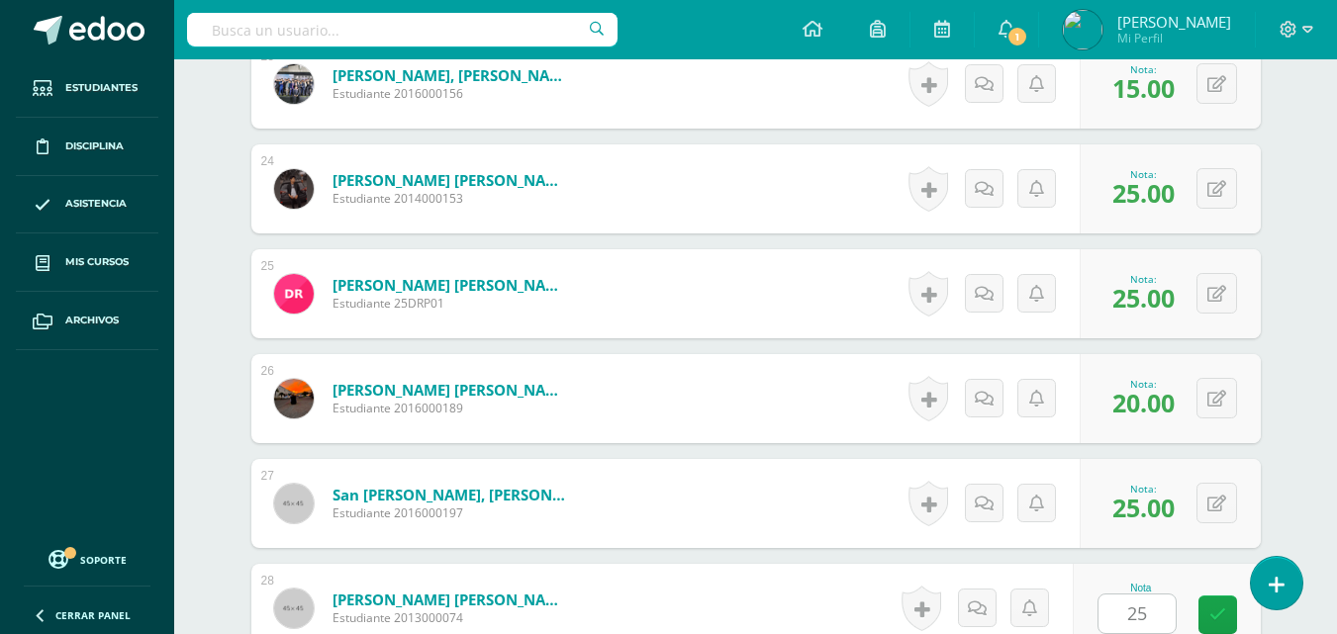
scroll to position [3377, 0]
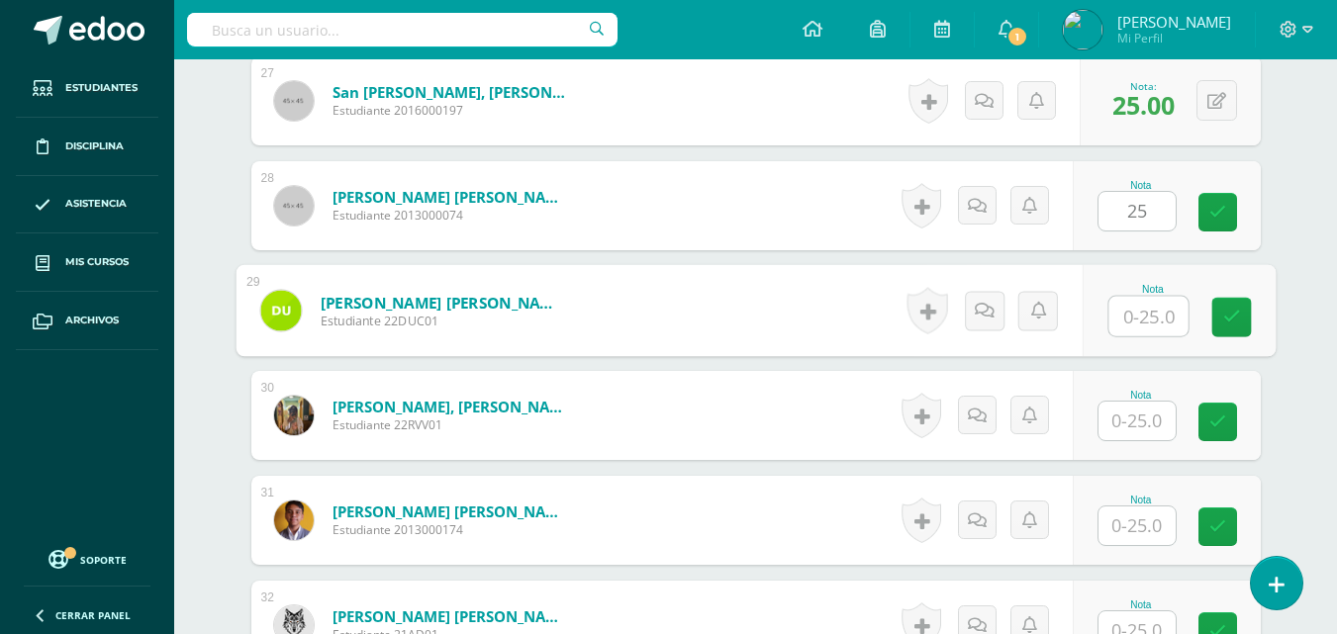
type input "2"
type input "18"
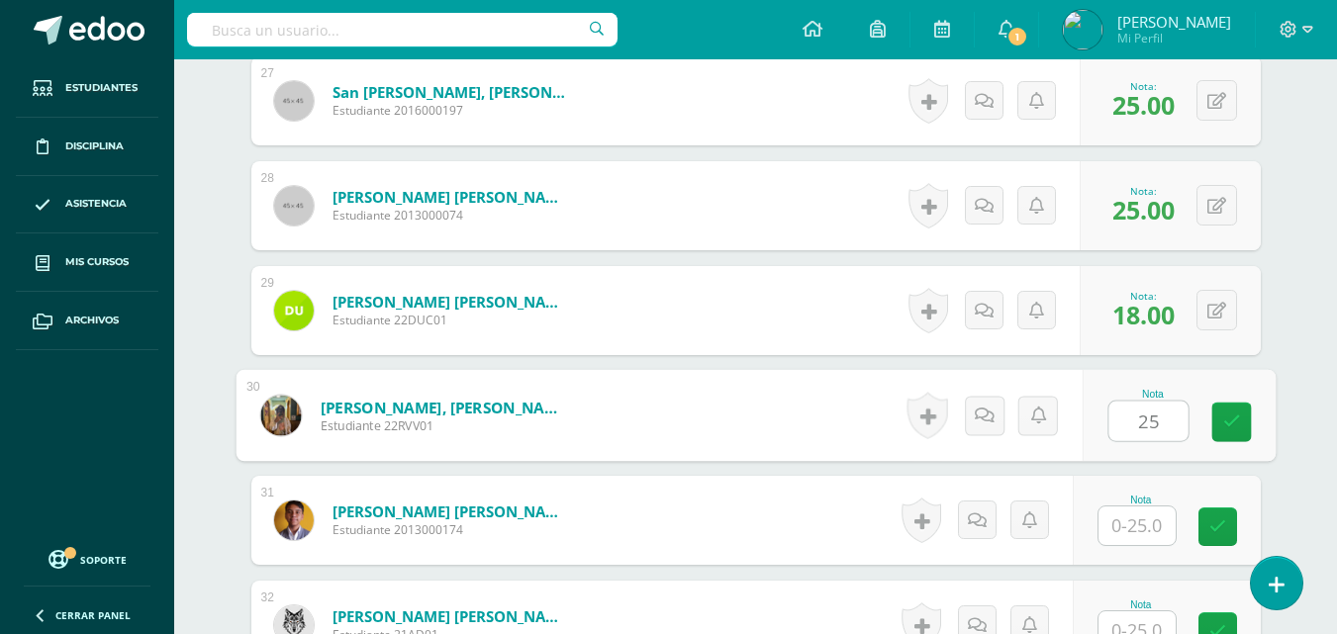
type input "25"
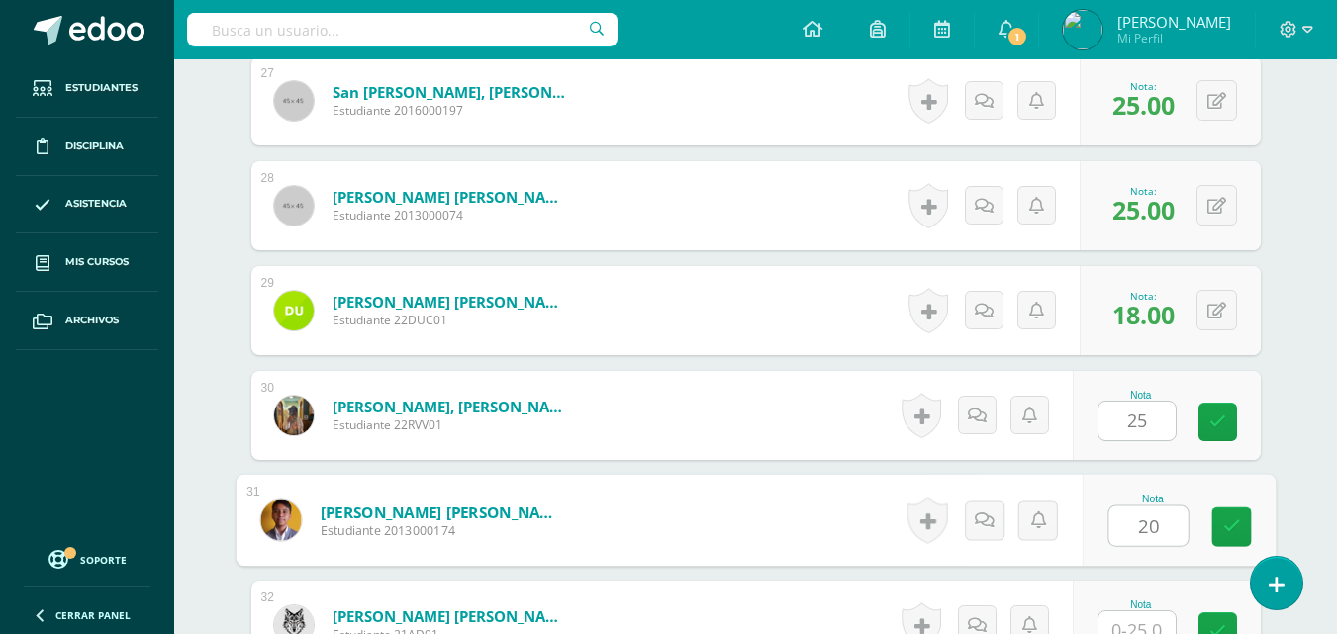
type input "20"
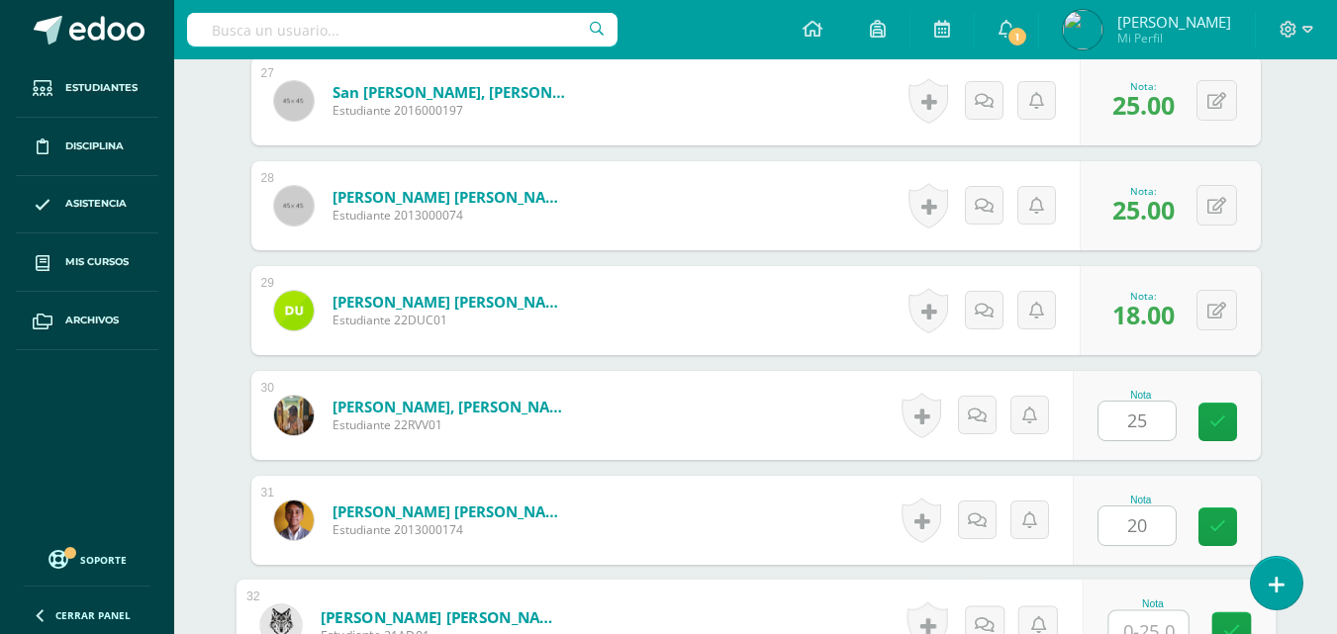
scroll to position [3394, 0]
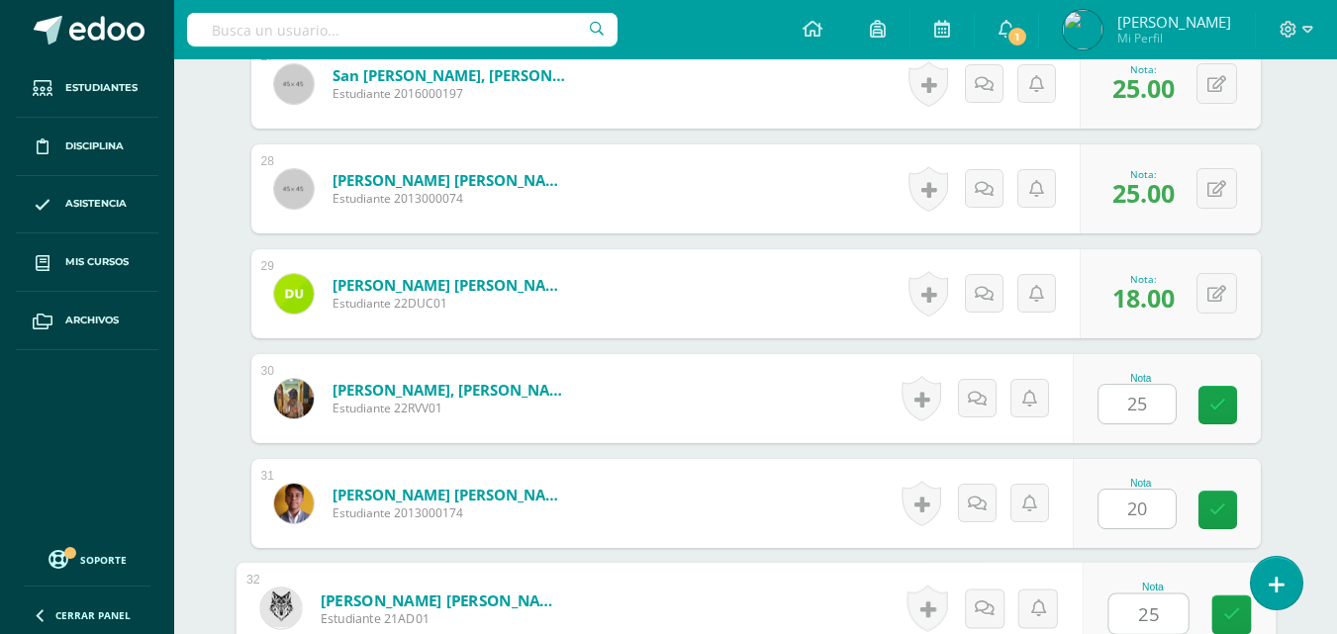
type input "25"
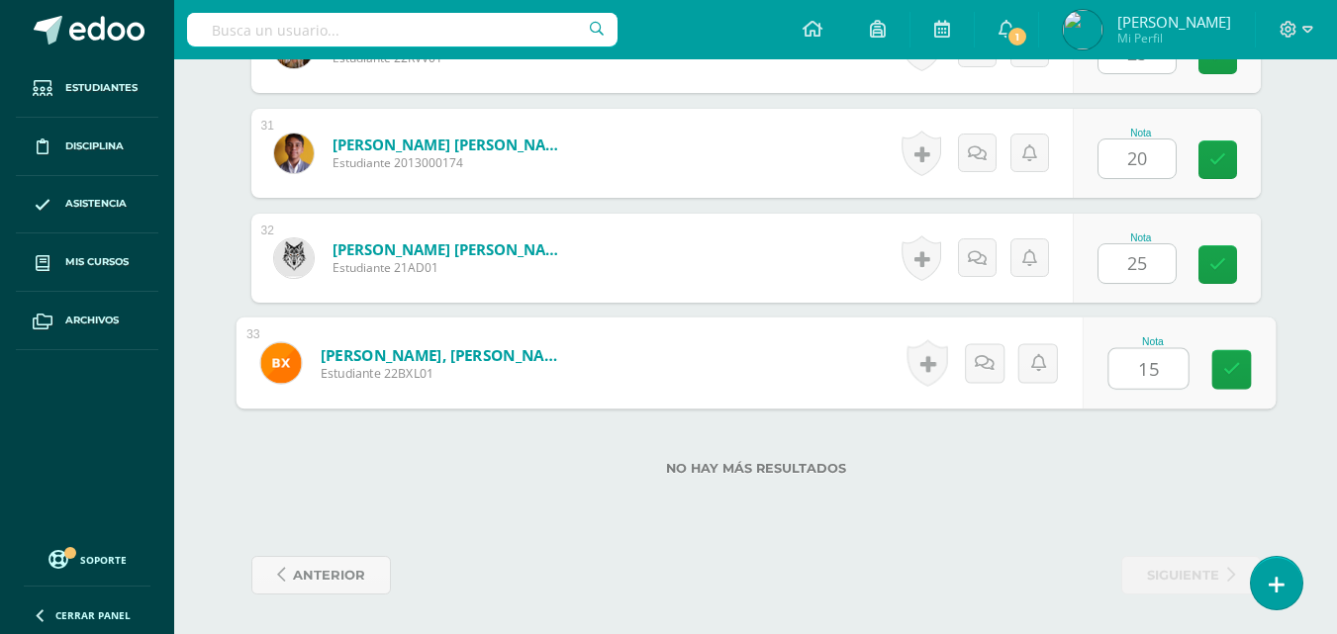
type input "15"
click at [1012, 455] on div "No hay más resultados" at bounding box center [755, 454] width 1009 height 92
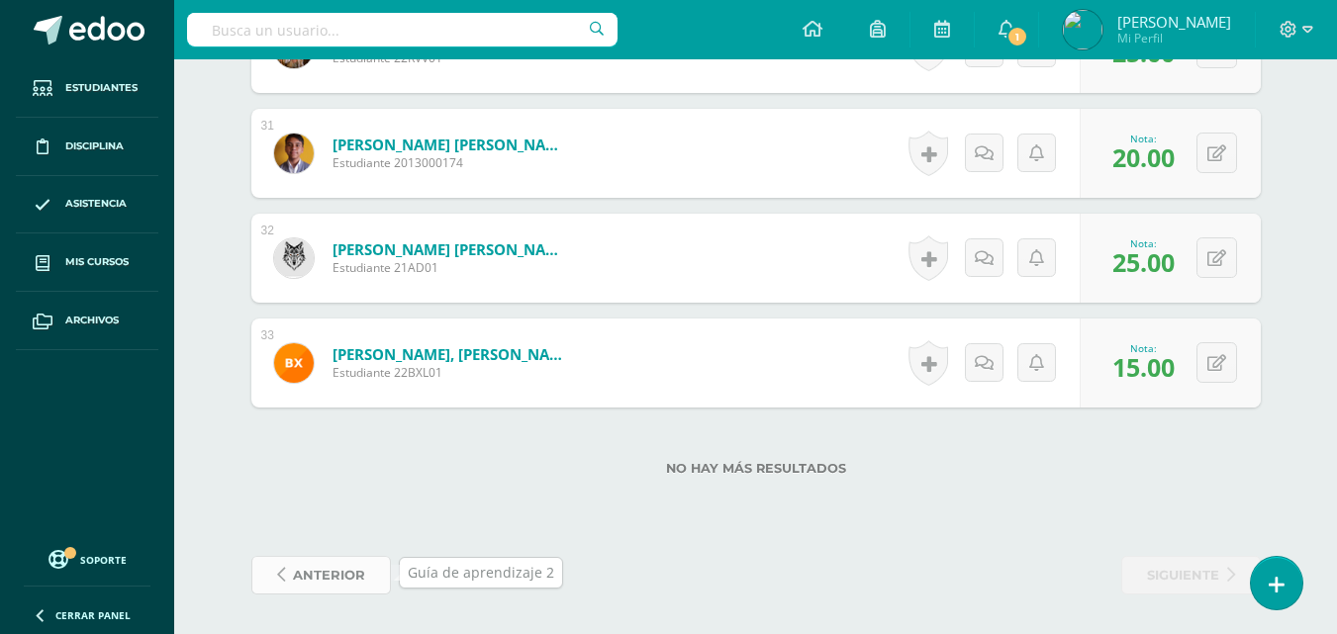
click at [313, 582] on span "anterior" at bounding box center [329, 575] width 72 height 37
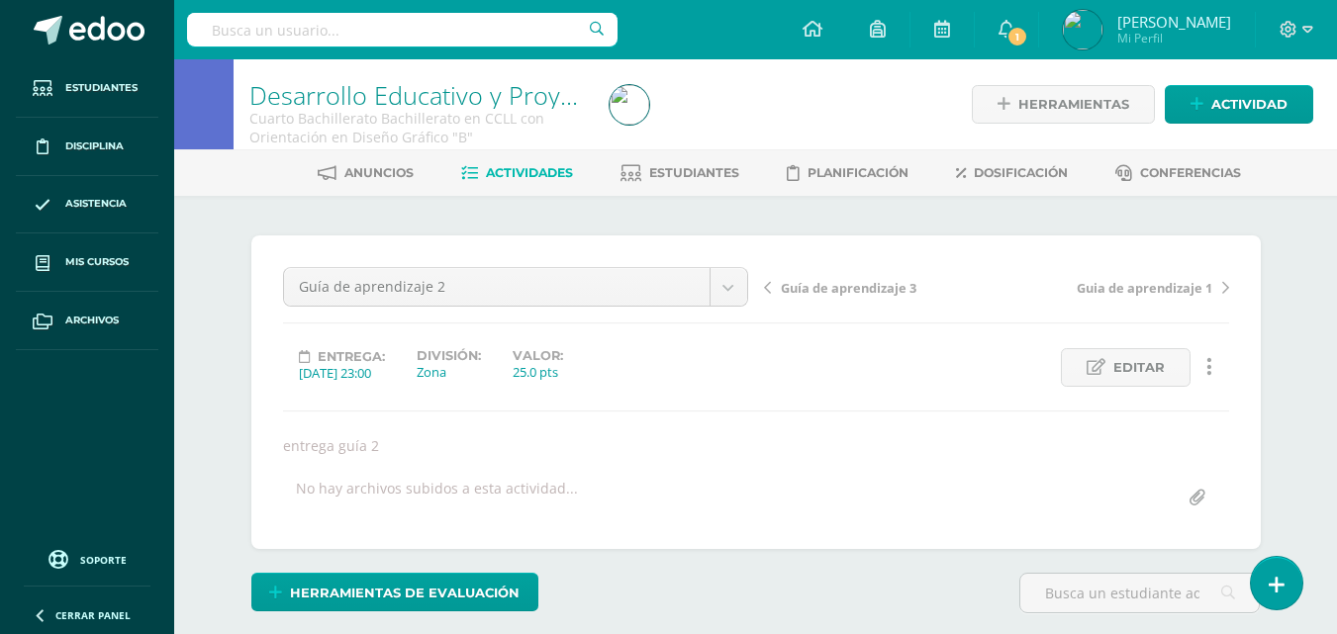
click at [874, 223] on div "¿Estás seguro que quieres eliminar esta actividad? Esto borrará la actividad y …" at bounding box center [756, 499] width 1088 height 606
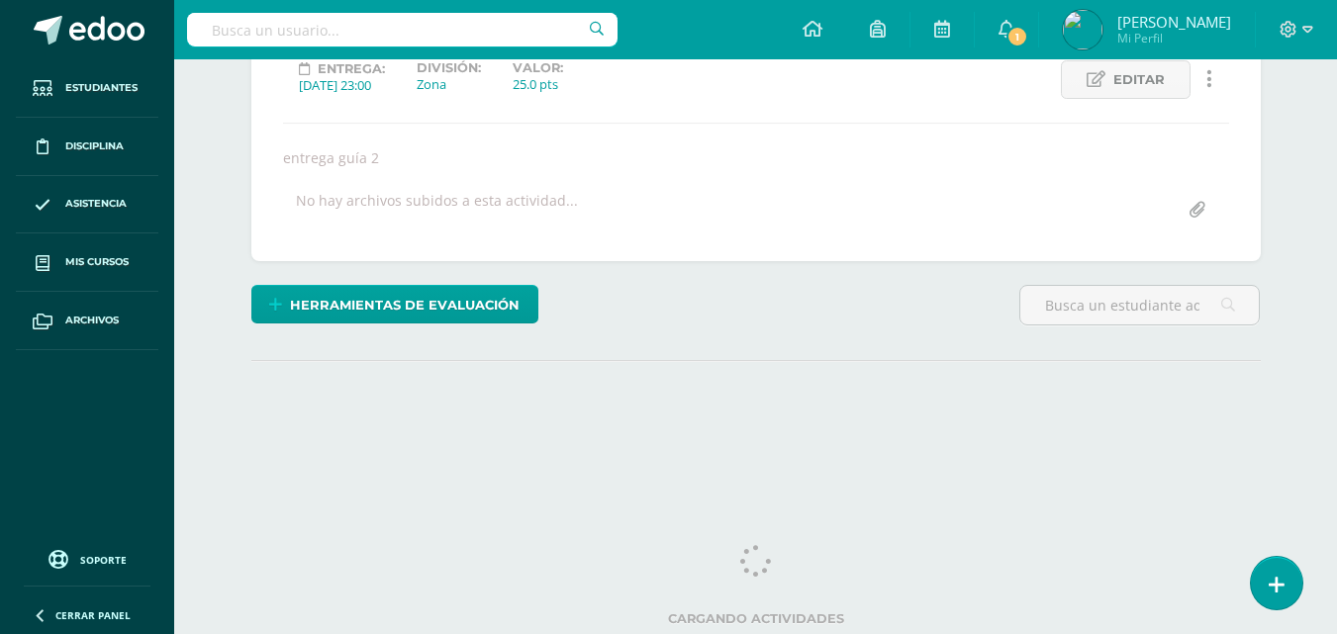
click at [826, 291] on div "Herramientas de evaluación Lista de cotejo Escala de valoración Puntos Extra Su…" at bounding box center [755, 313] width 1025 height 56
click at [894, 311] on div "Herramientas de evaluación Lista de cotejo Escala de valoración Puntos Extra Su…" at bounding box center [755, 313] width 1025 height 56
click at [766, 302] on div "Herramientas de evaluación Lista de cotejo Escala de valoración Puntos Extra Su…" at bounding box center [755, 313] width 1025 height 56
click at [783, 333] on div "Herramientas de evaluación Lista de cotejo Escala de valoración Puntos Extra Su…" at bounding box center [755, 313] width 1025 height 56
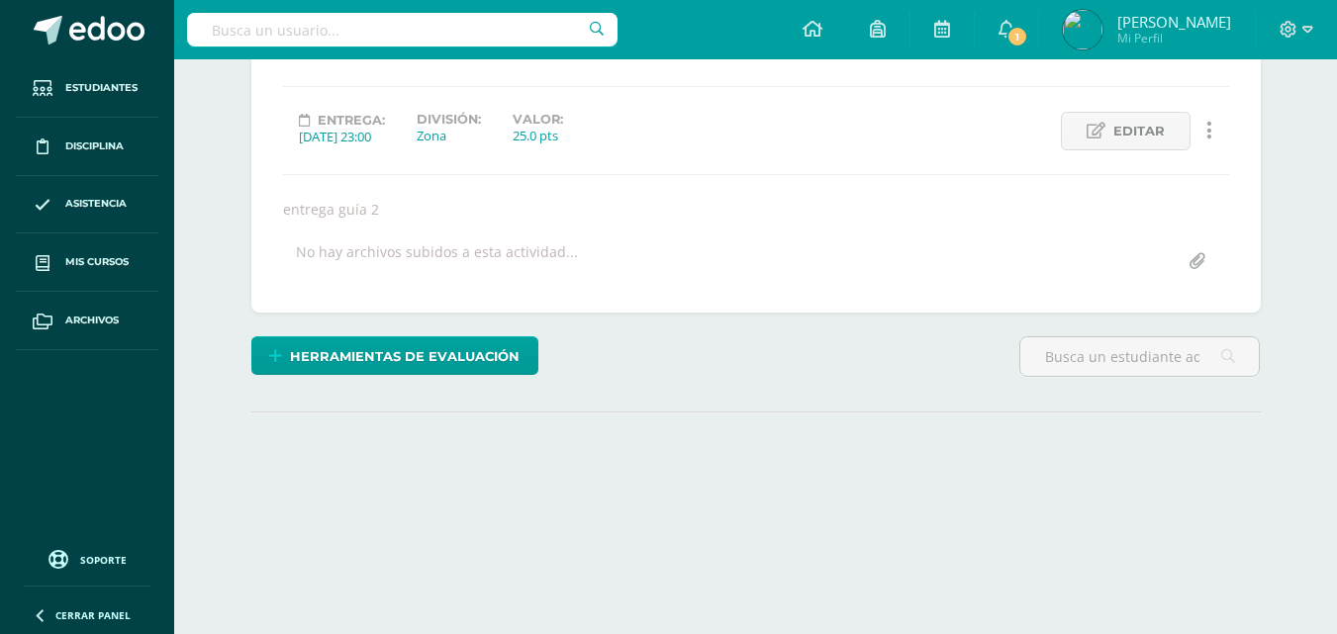
scroll to position [245, 0]
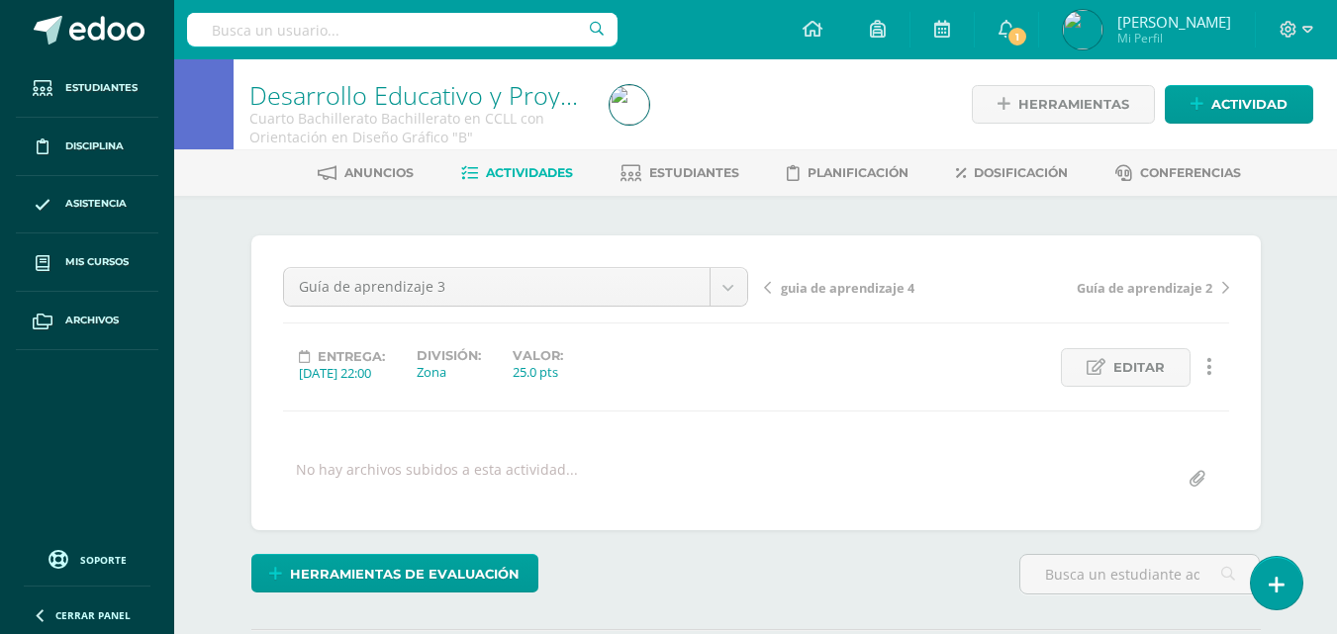
click at [1142, 289] on span "Guía de aprendizaje 2" at bounding box center [1144, 288] width 136 height 18
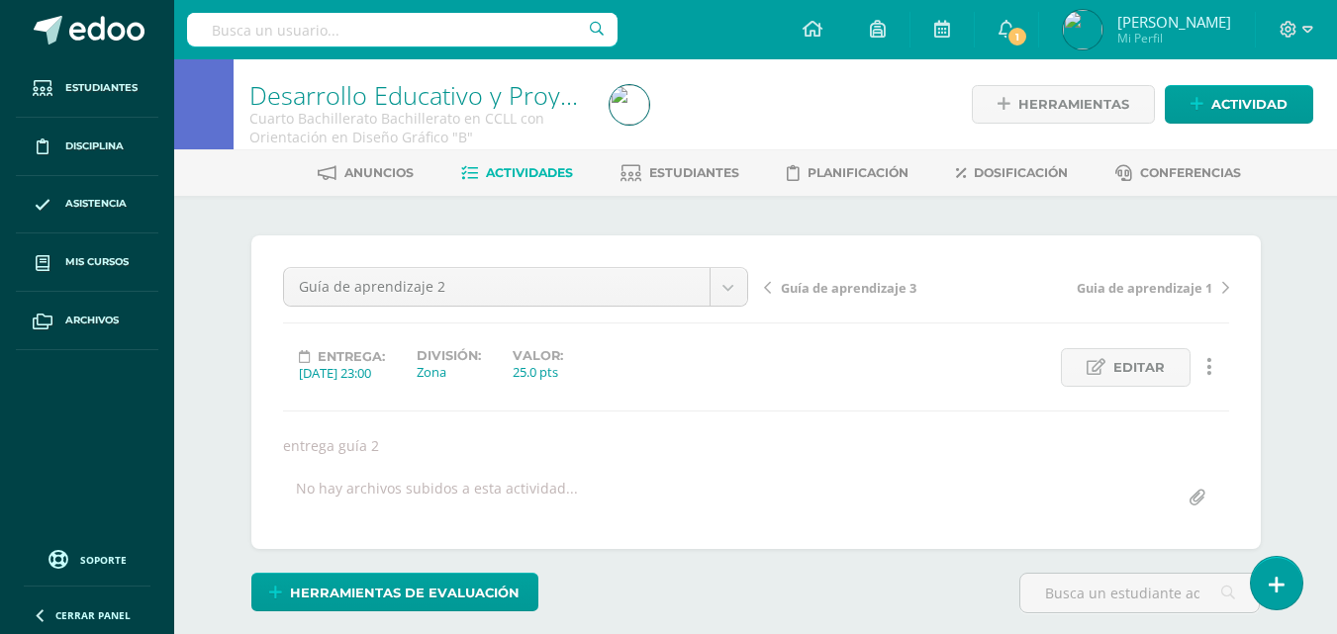
click at [939, 212] on div "¿Estás seguro que quieres eliminar esta actividad? Esto borrará la actividad y …" at bounding box center [756, 499] width 1088 height 606
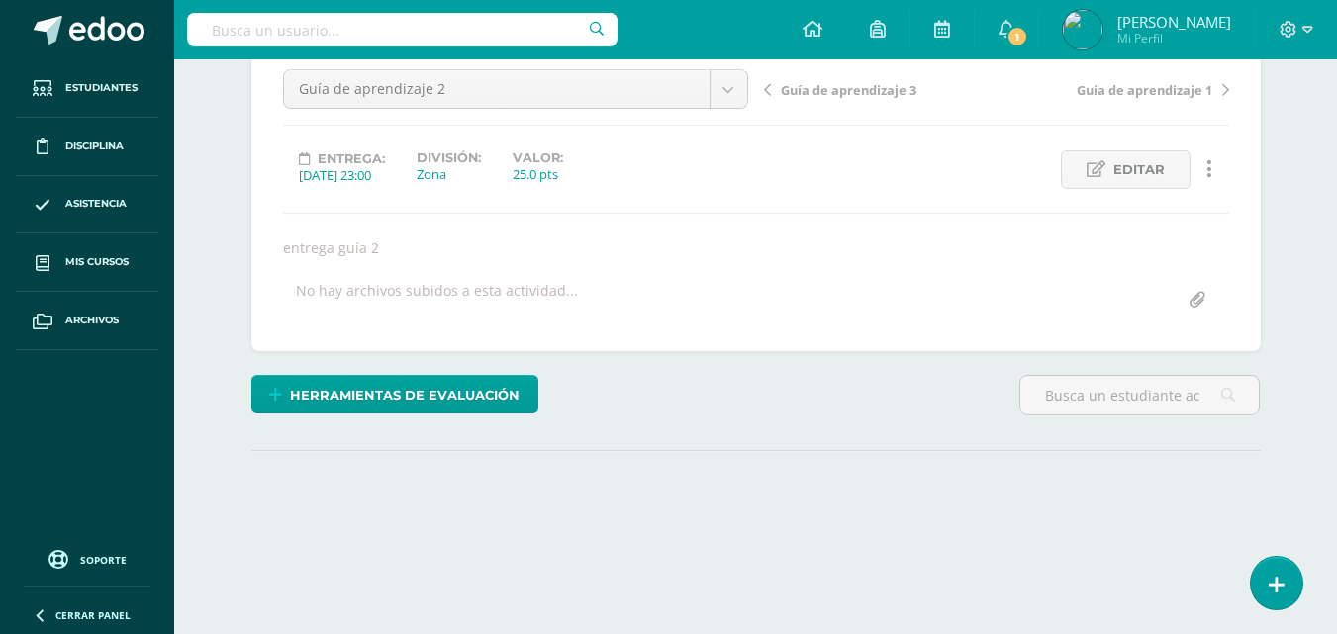
scroll to position [288, 0]
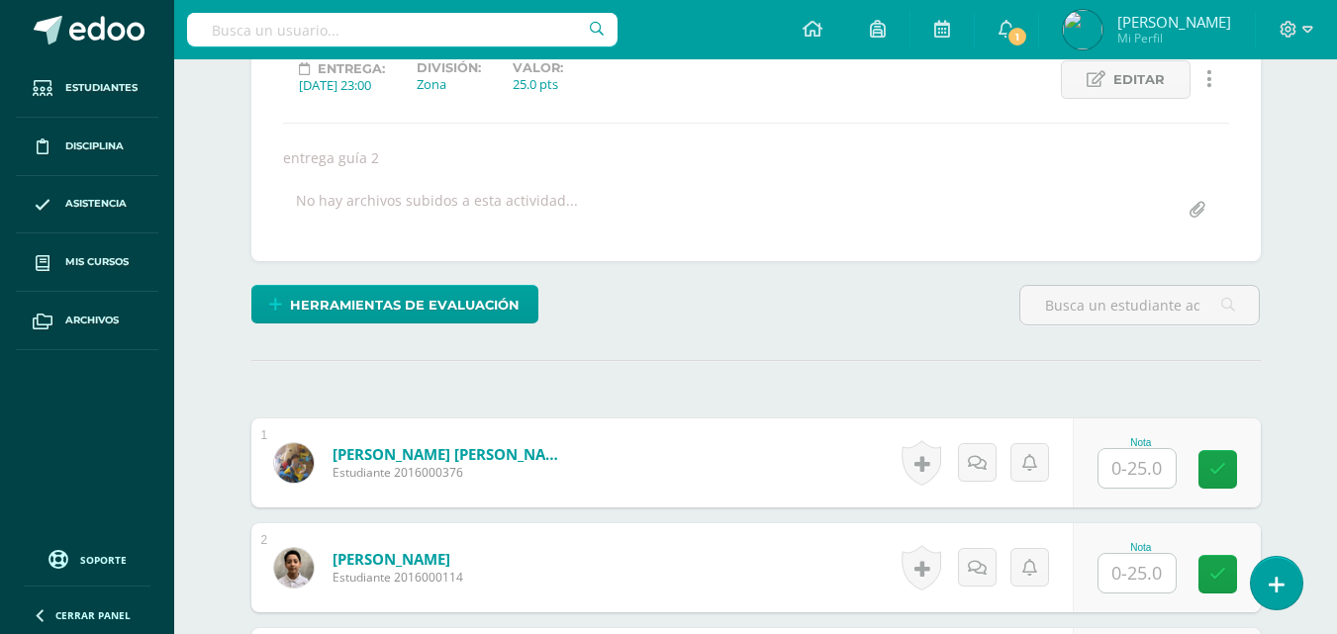
click at [905, 313] on div "Herramientas de evaluación Lista de cotejo Escala de valoración Puntos Extra Su…" at bounding box center [755, 313] width 1025 height 56
click at [1142, 468] on input "text" at bounding box center [1136, 468] width 77 height 39
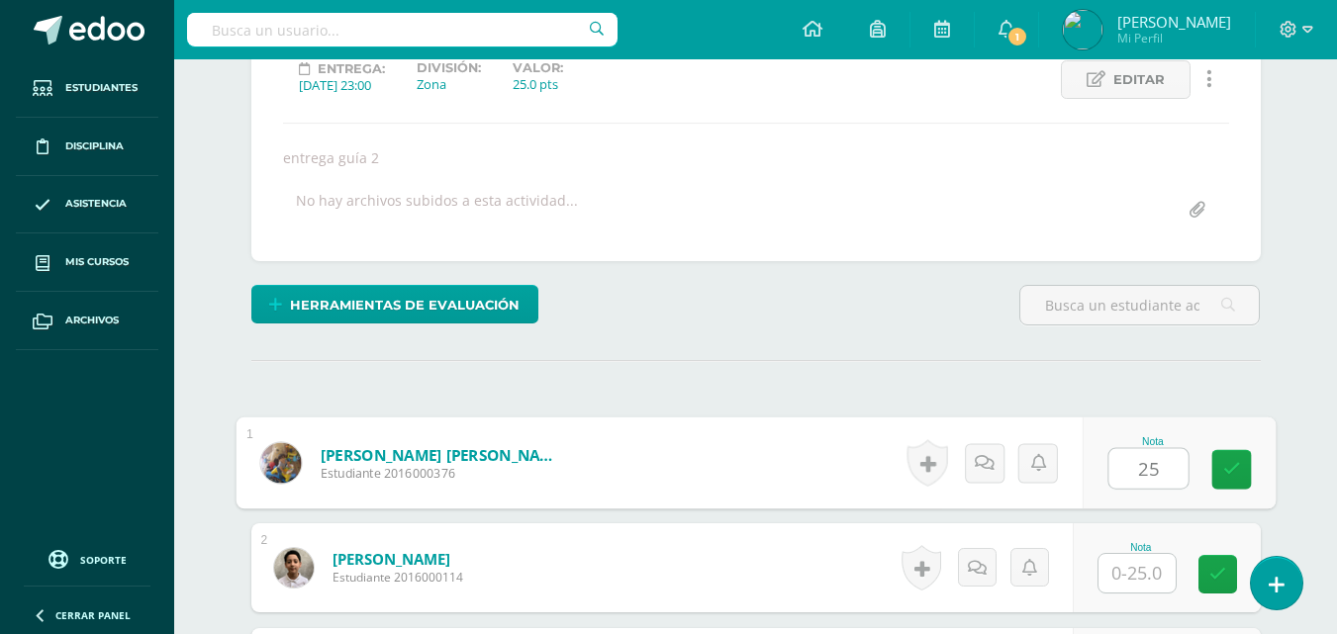
type input "25"
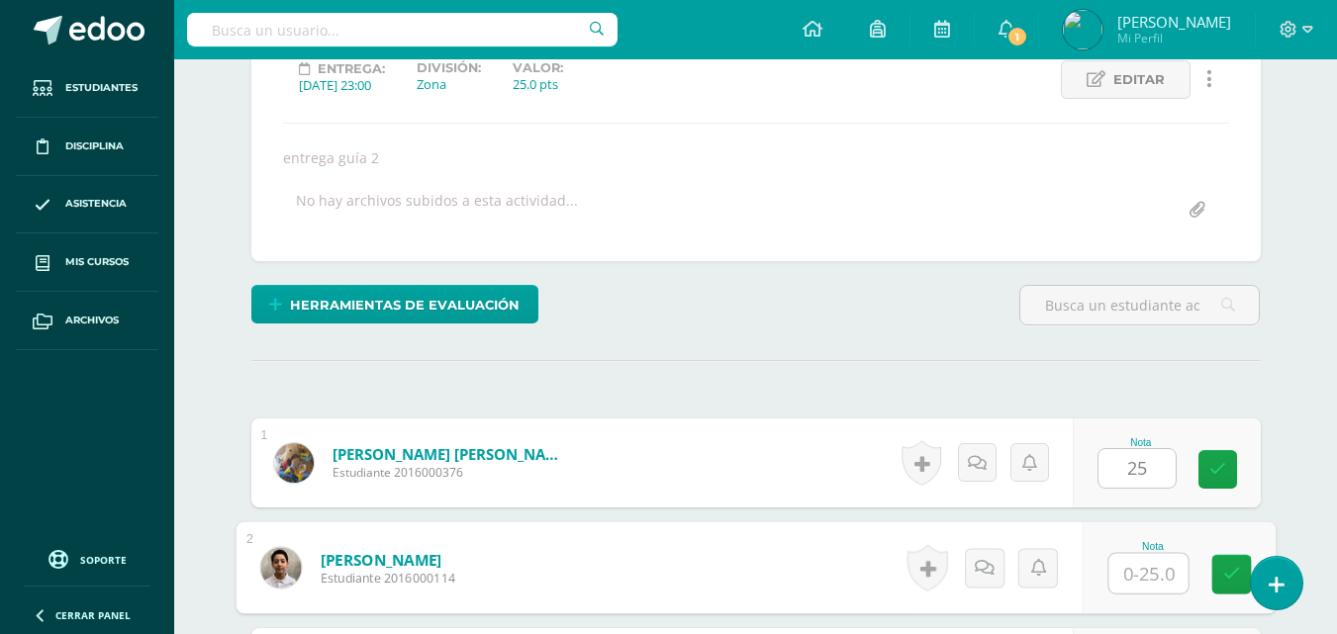
type input "2"
type input "15"
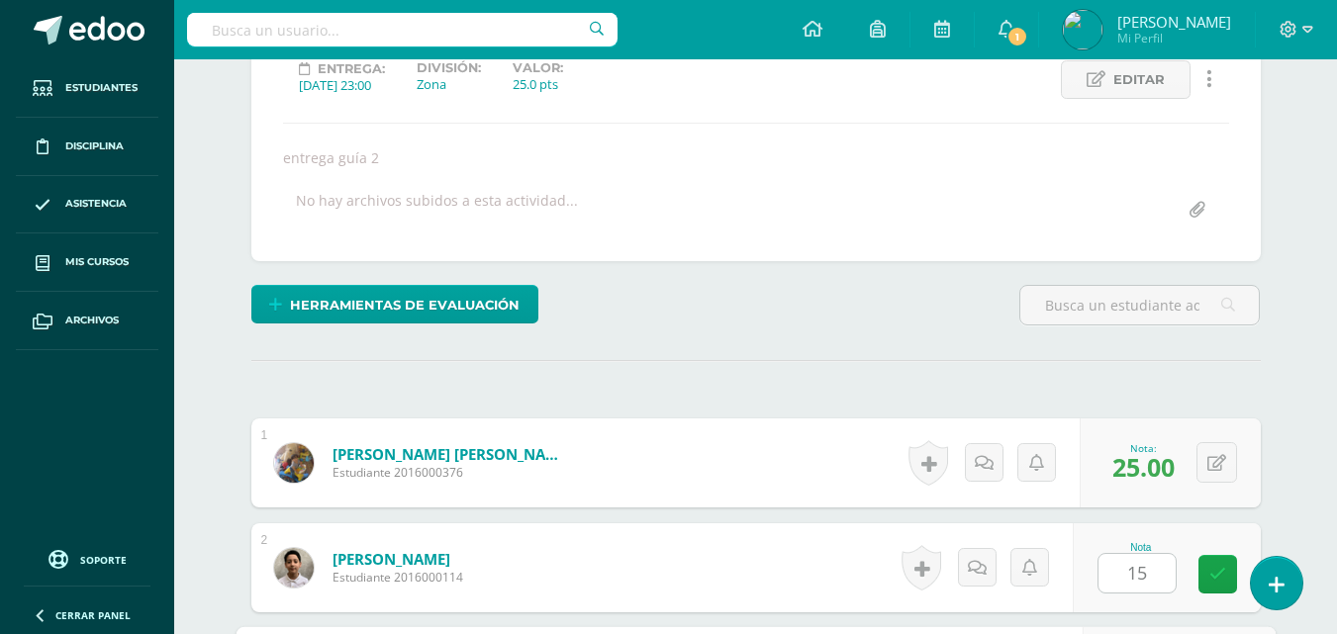
scroll to position [650, 0]
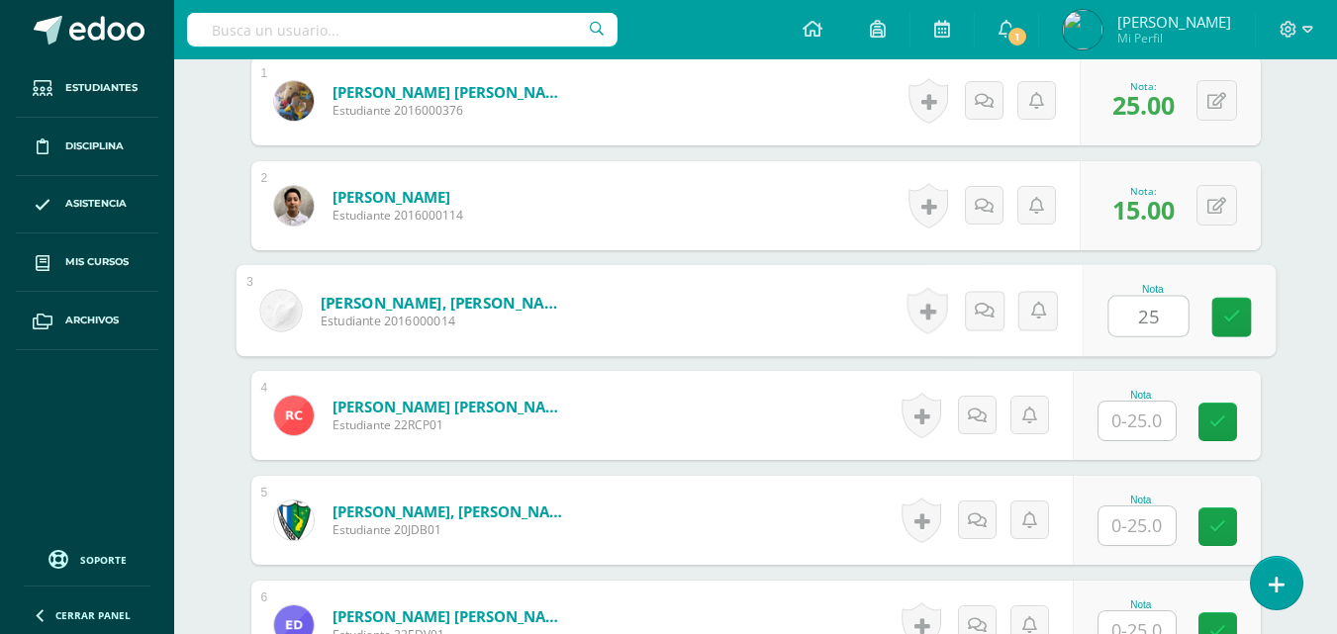
type input "25"
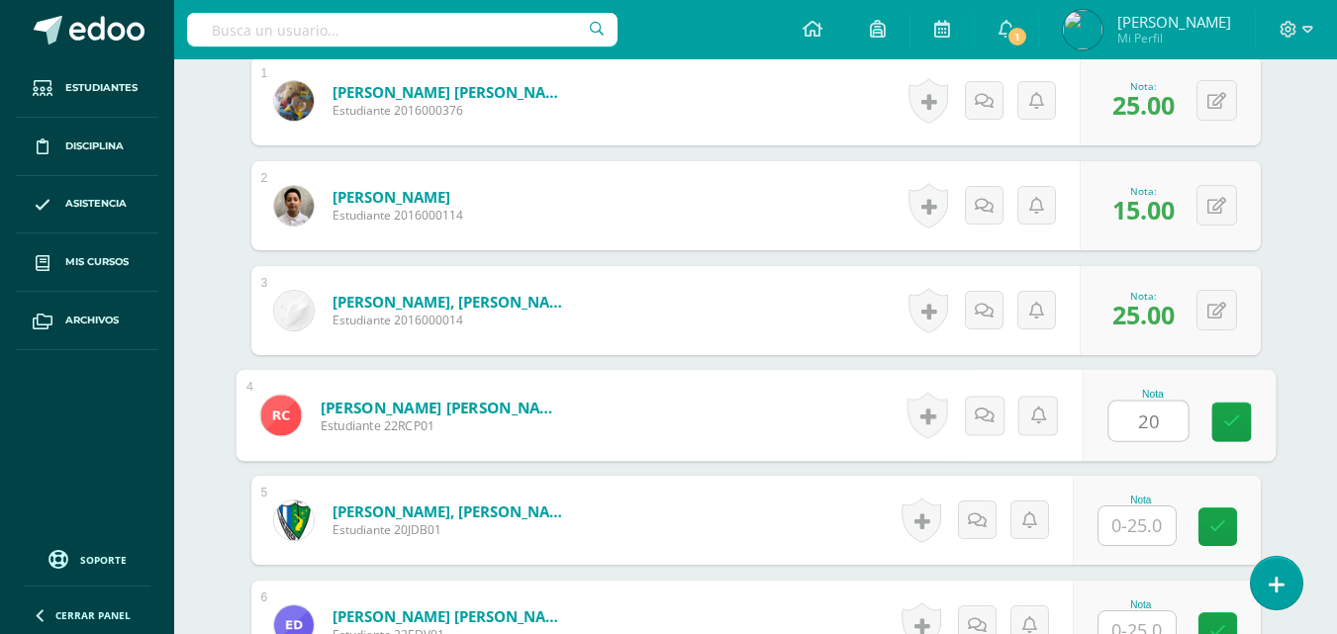
type input "20"
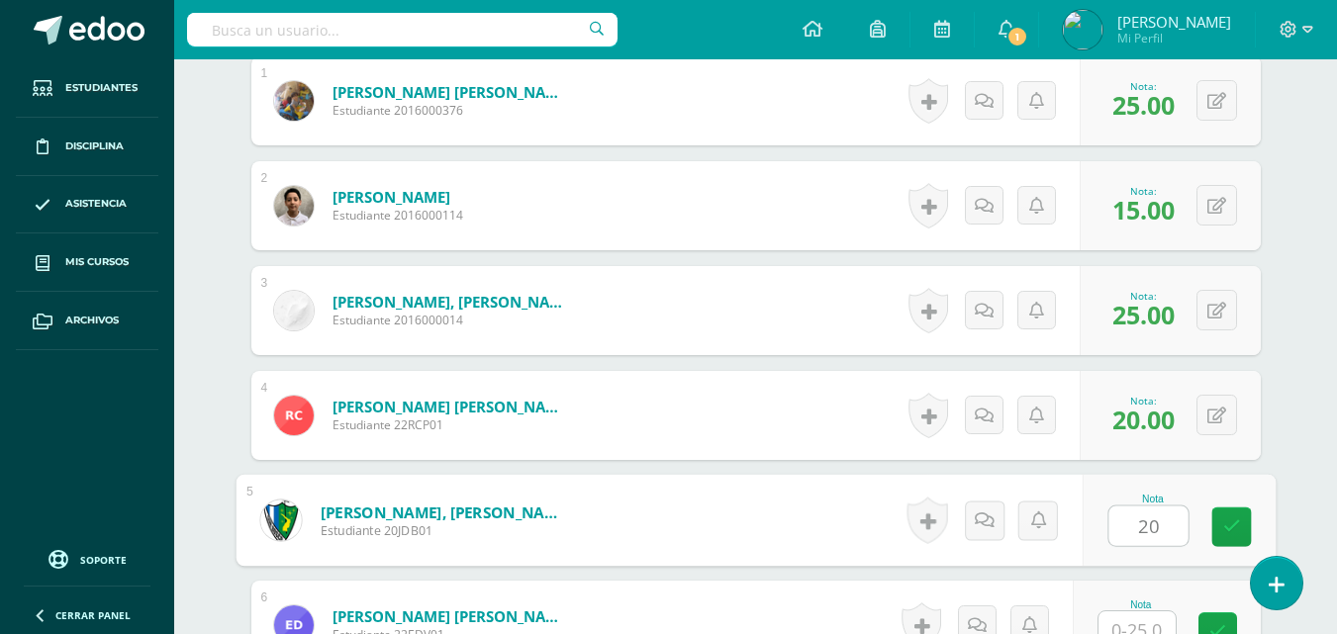
type input "20"
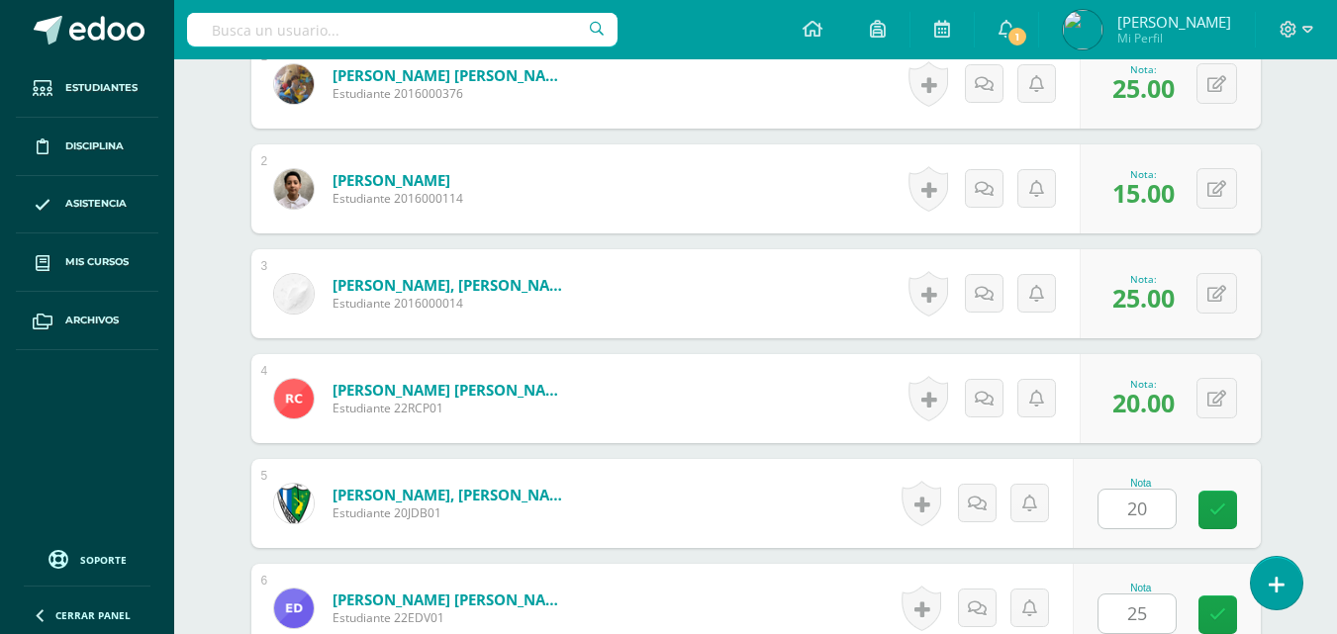
scroll to position [1070, 0]
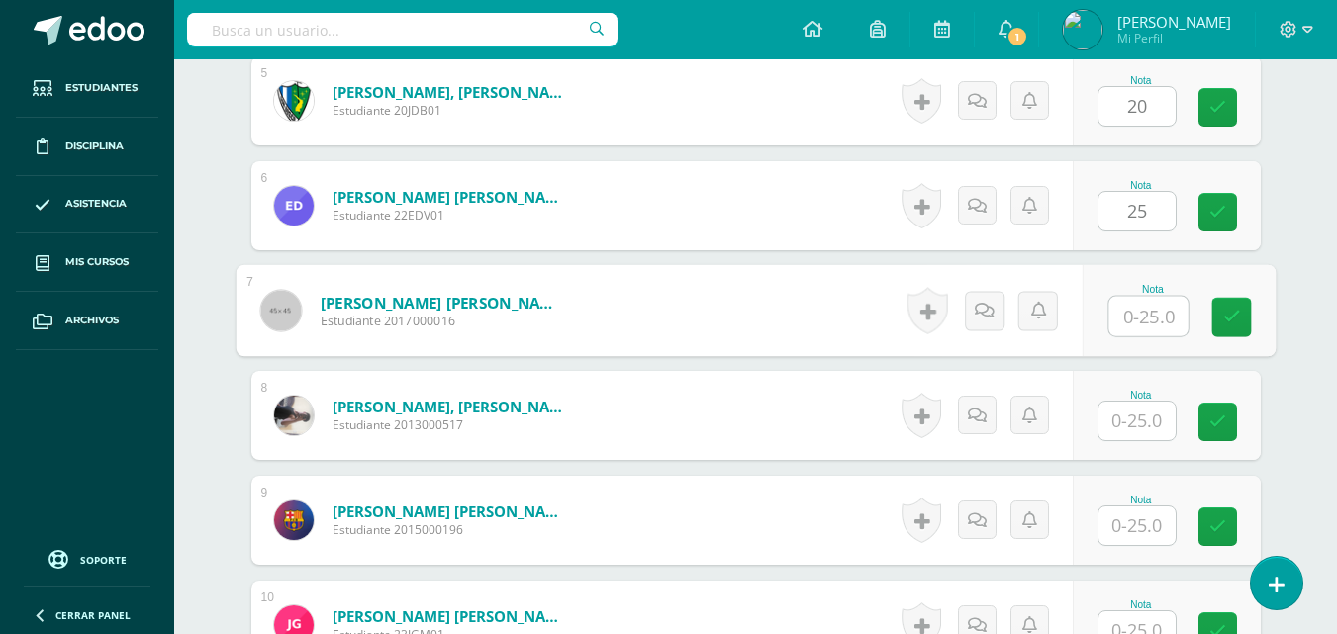
click at [1151, 211] on input "25" at bounding box center [1136, 211] width 77 height 39
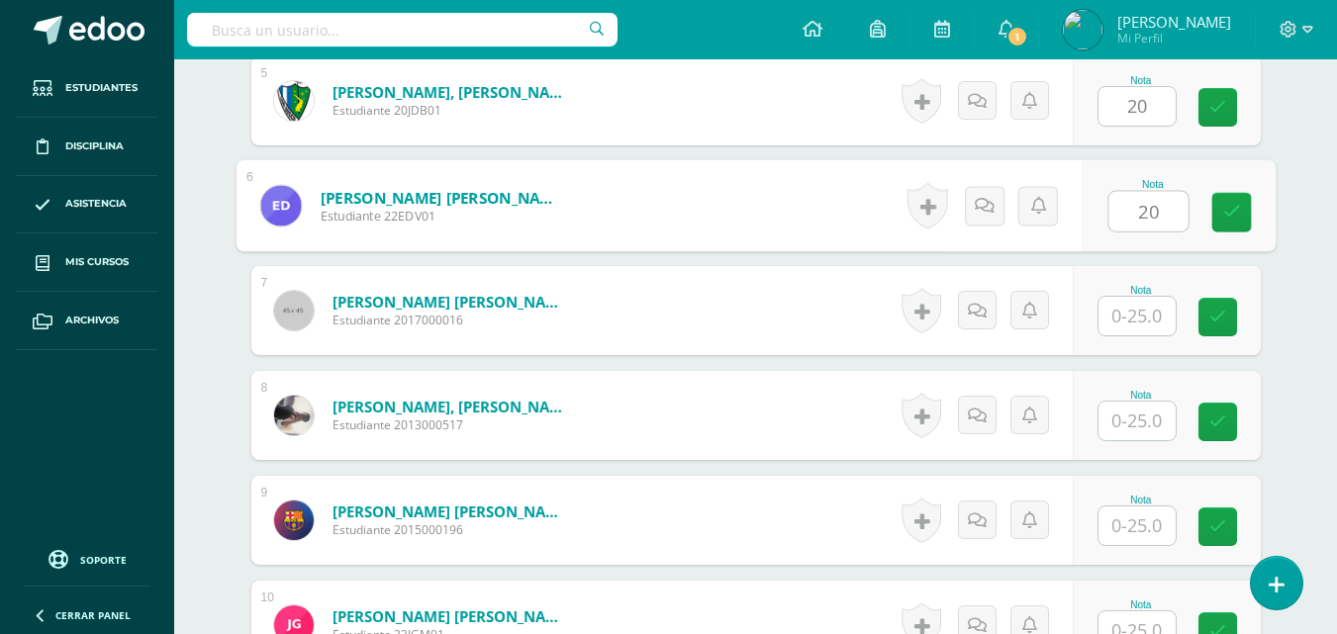
type input "20"
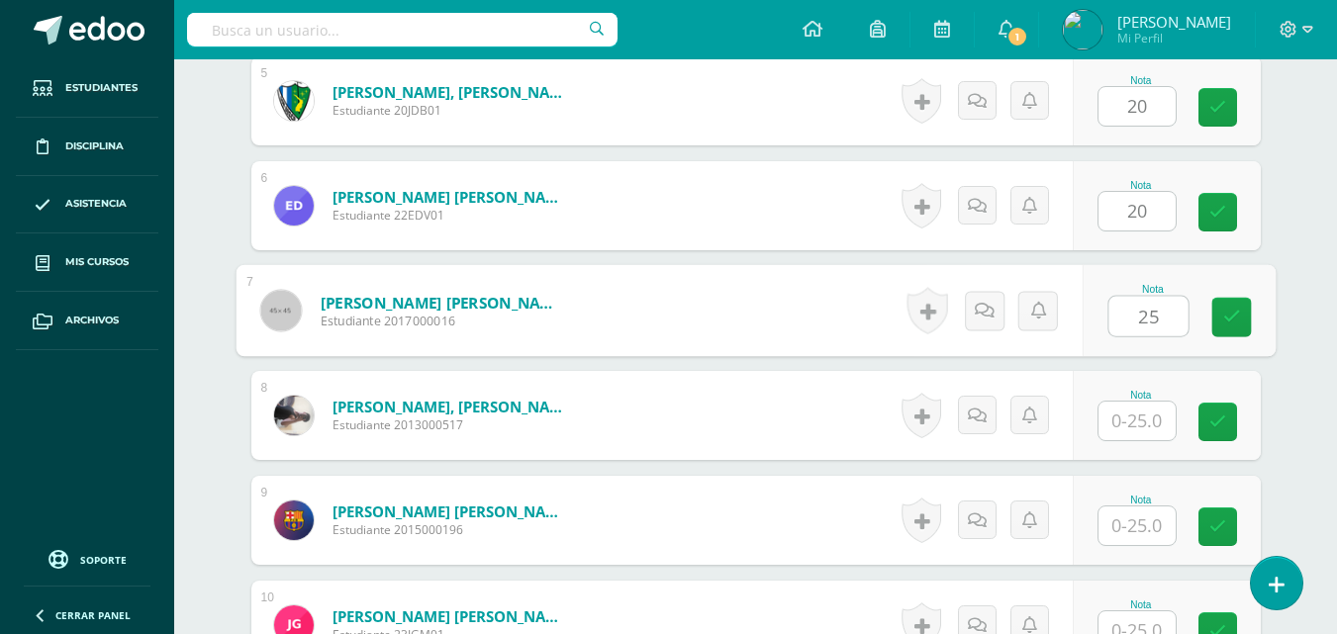
type input "25"
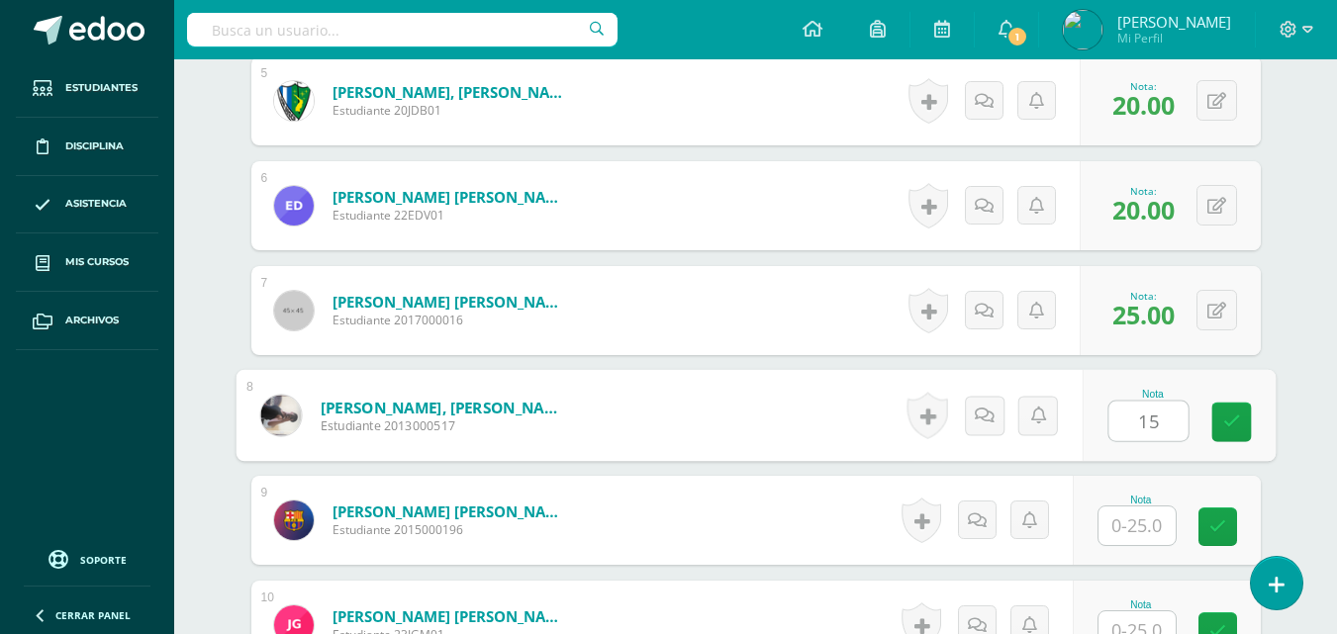
type input "15"
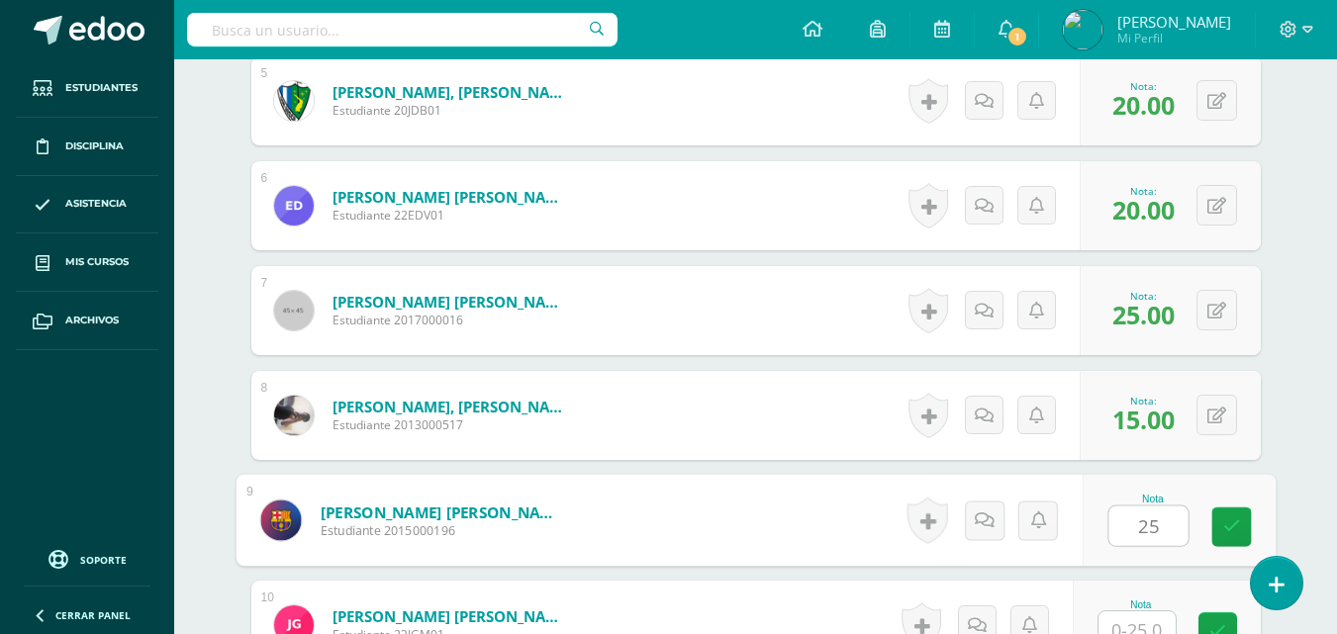
type input "25"
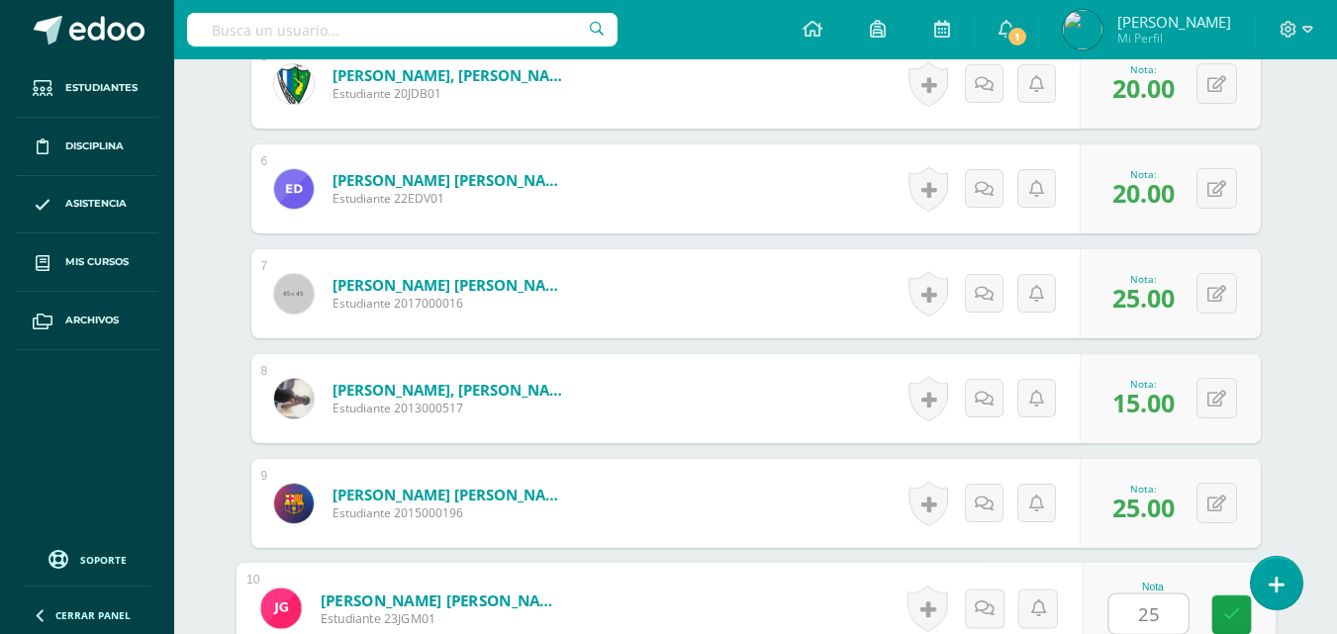
type input "25"
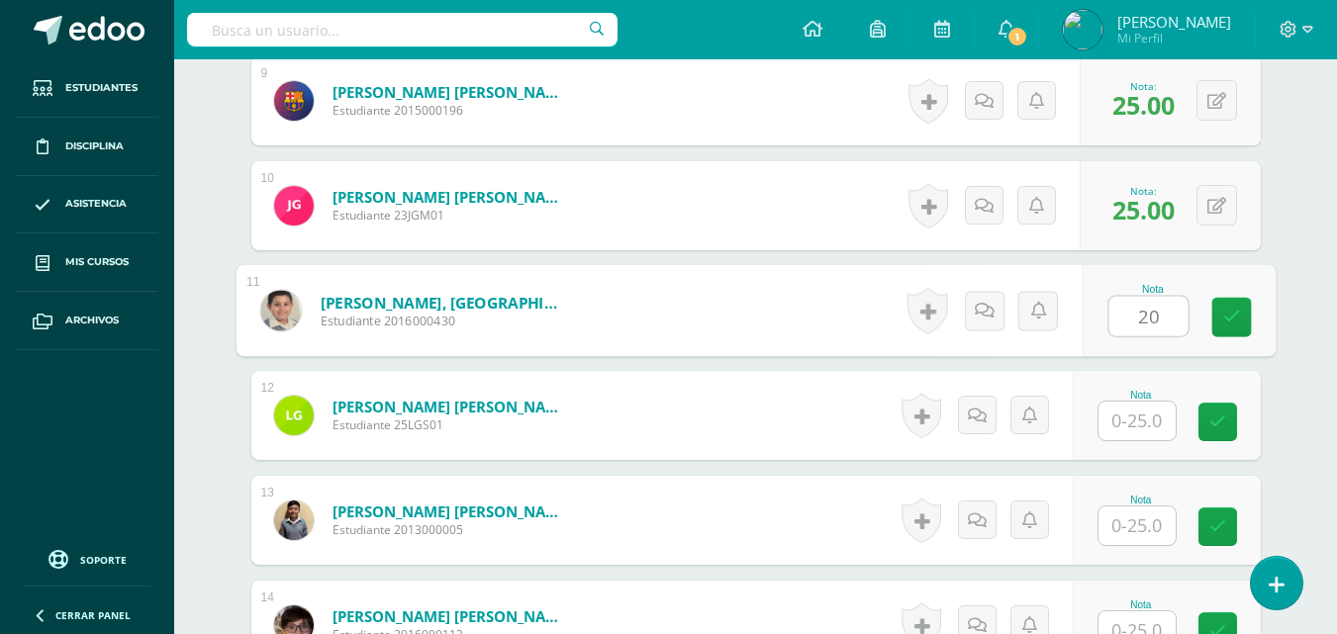
type input "20"
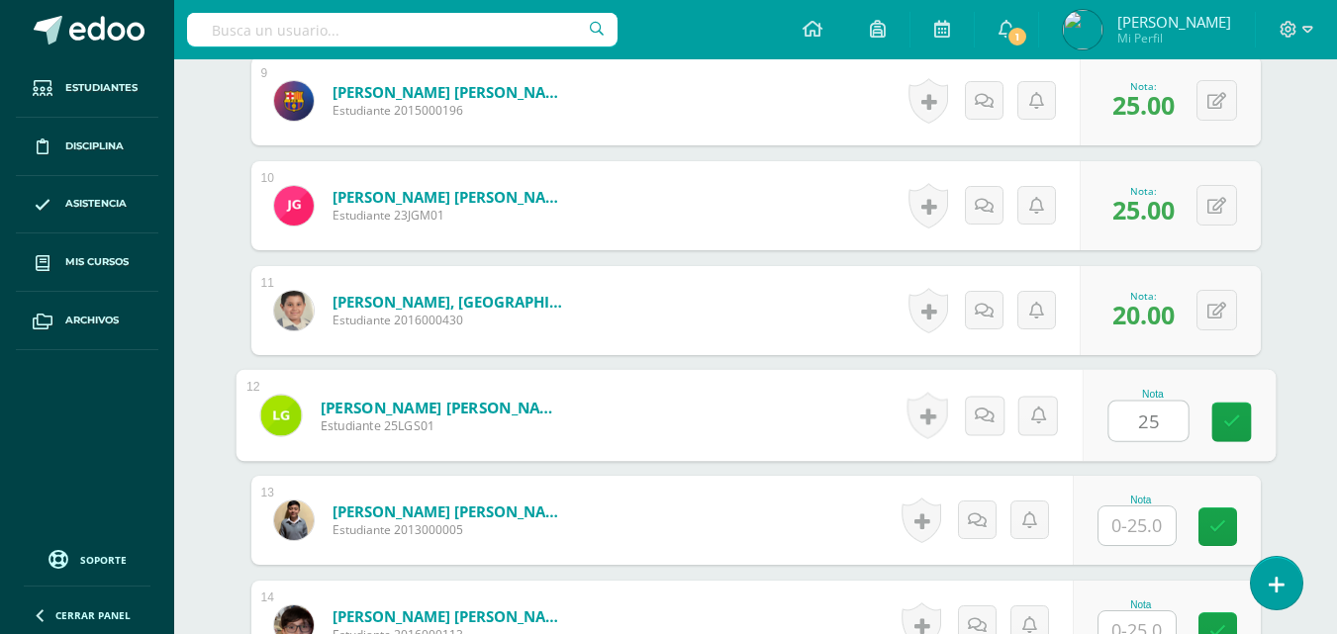
type input "25"
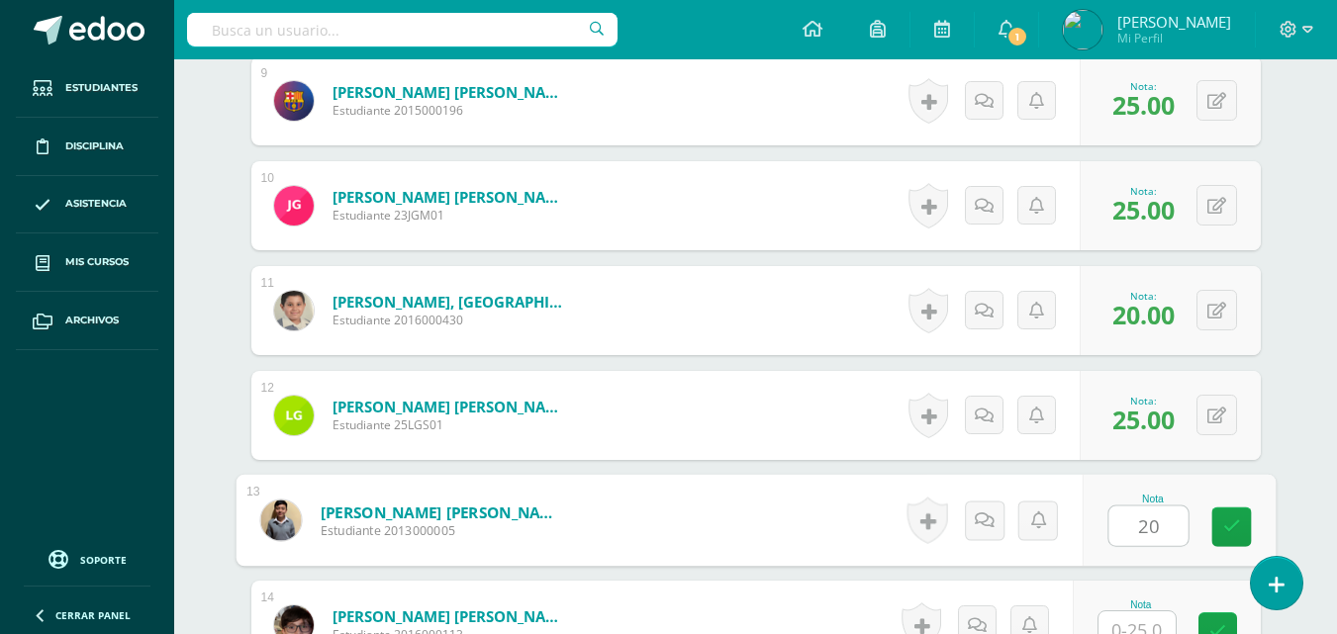
type input "20"
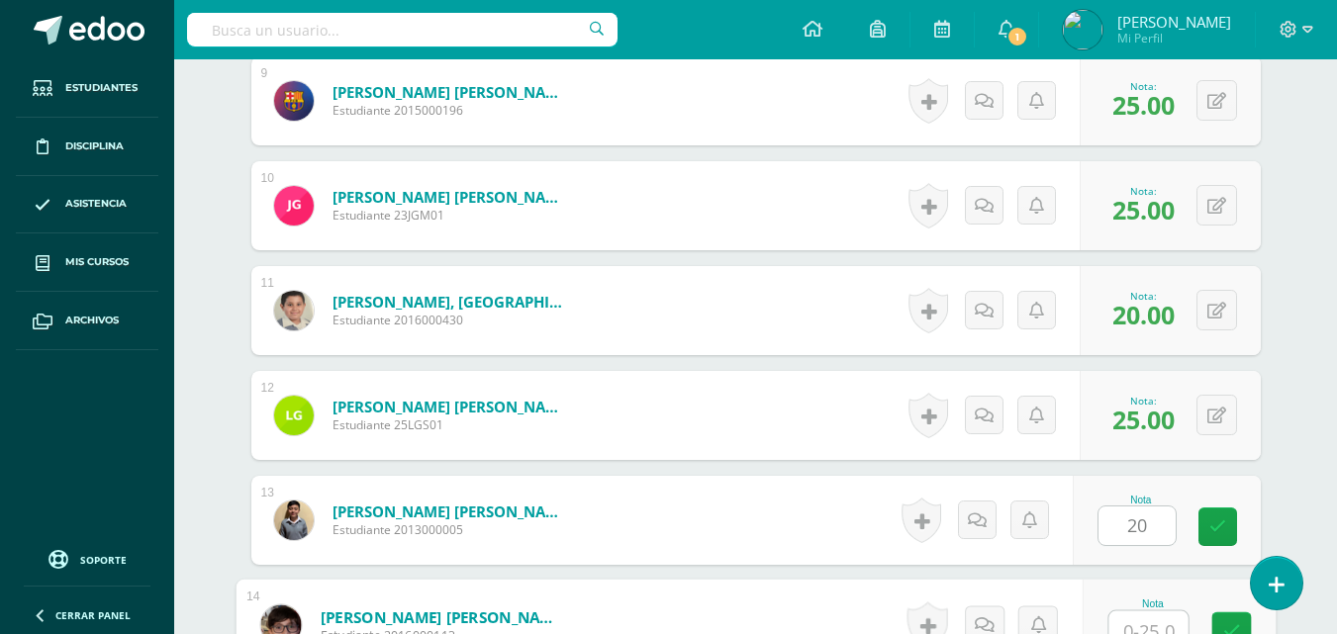
scroll to position [1506, 0]
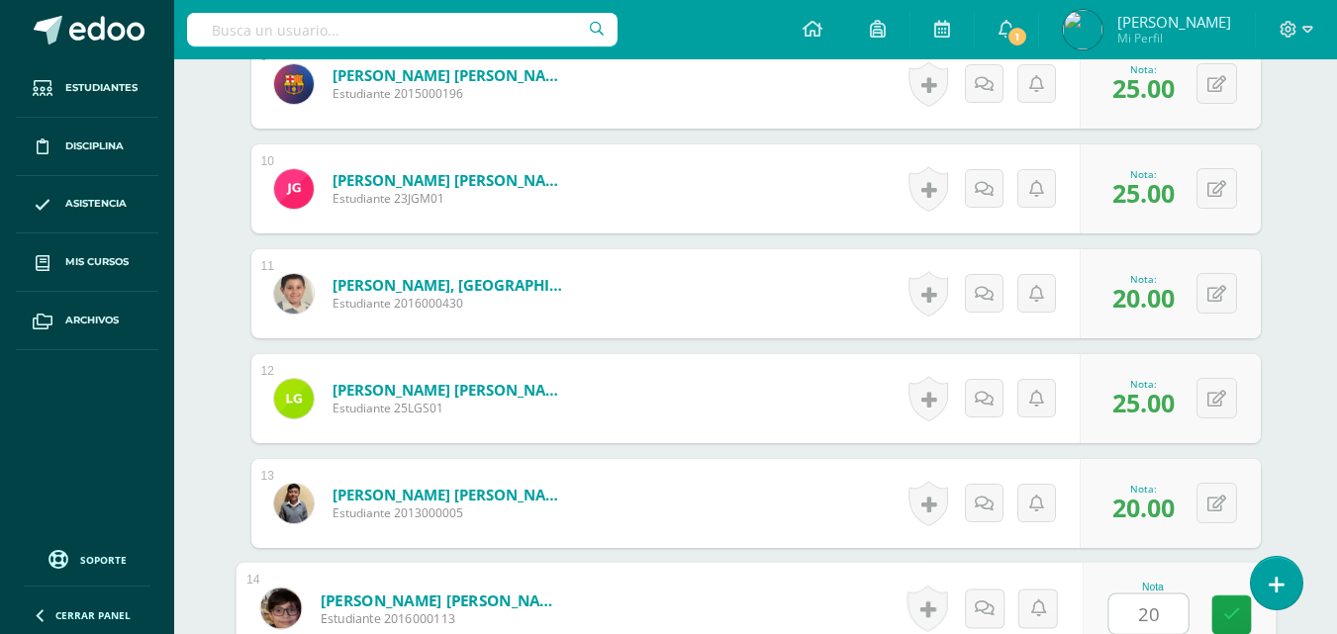
type input "20"
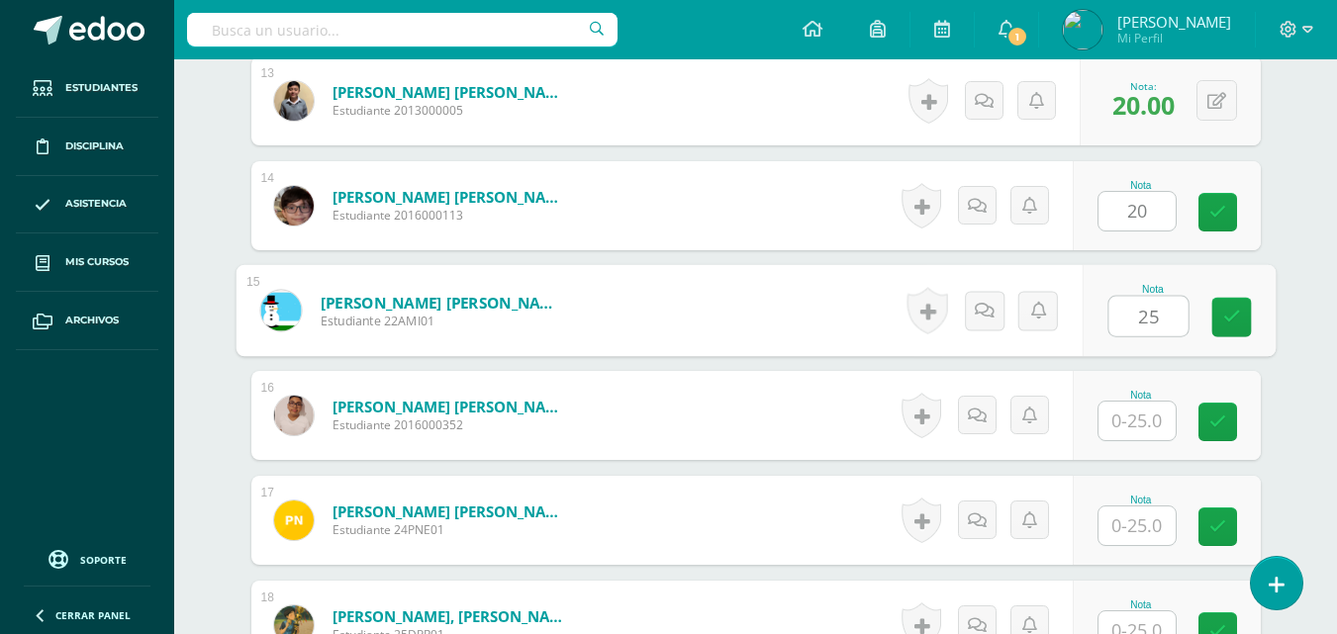
type input "25"
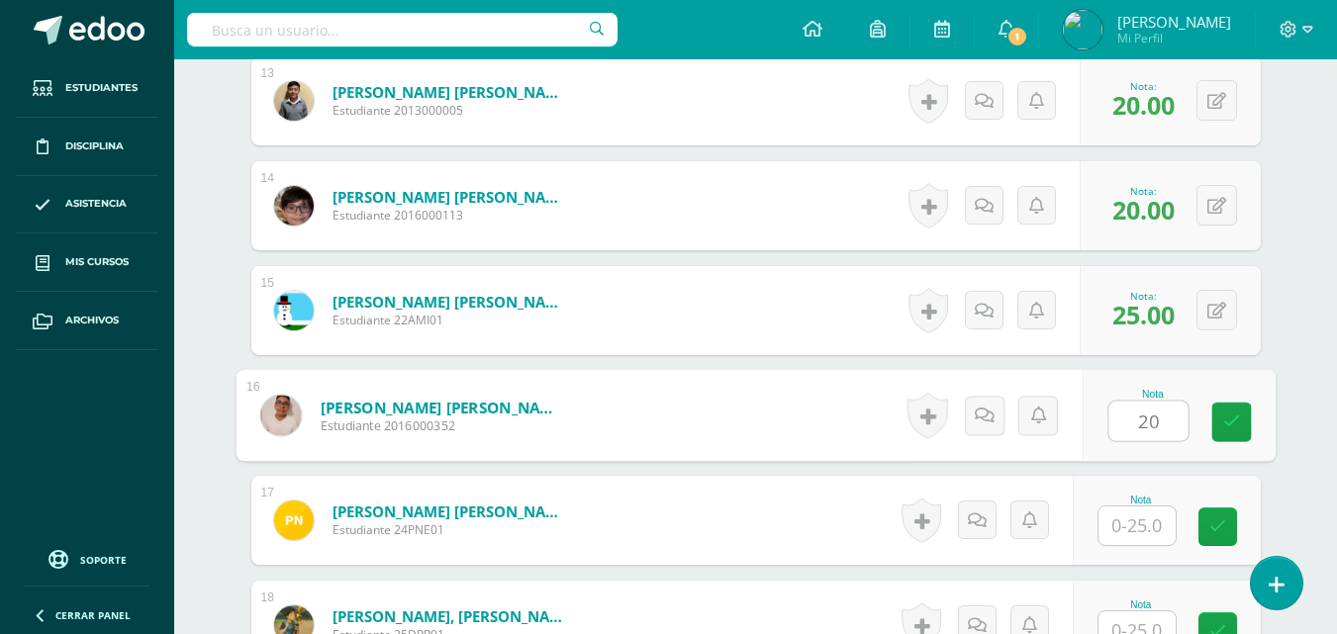
type input "20"
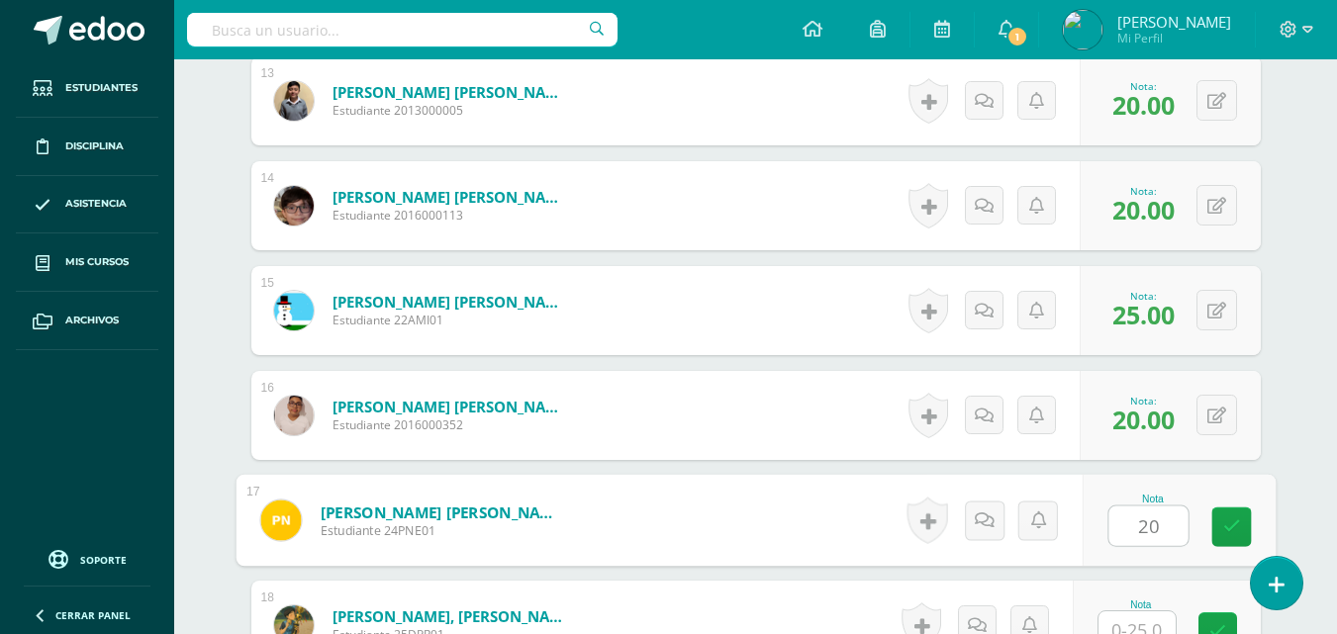
type input "20"
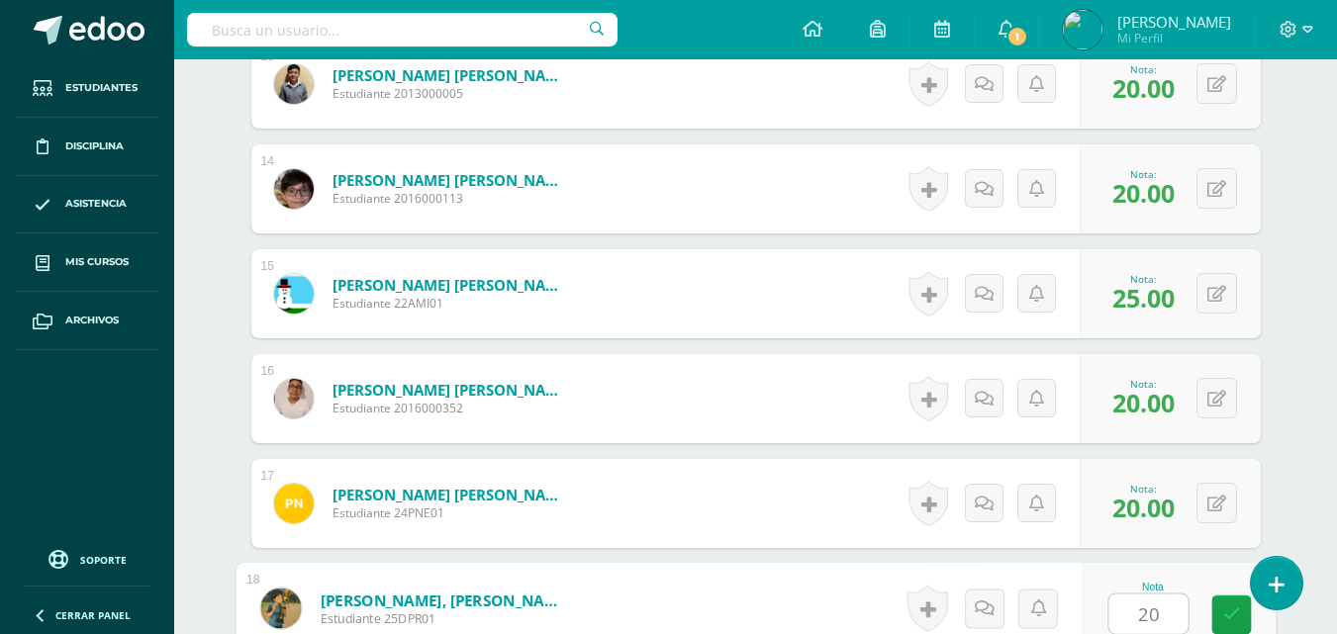
type input "20"
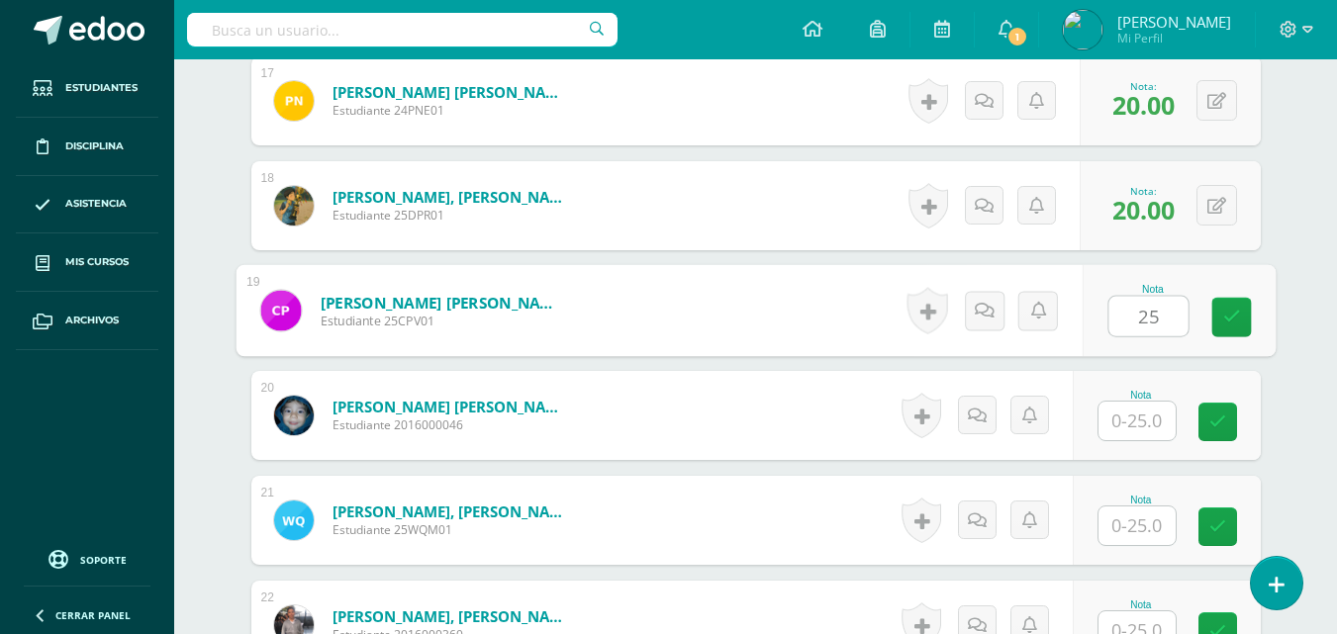
type input "25"
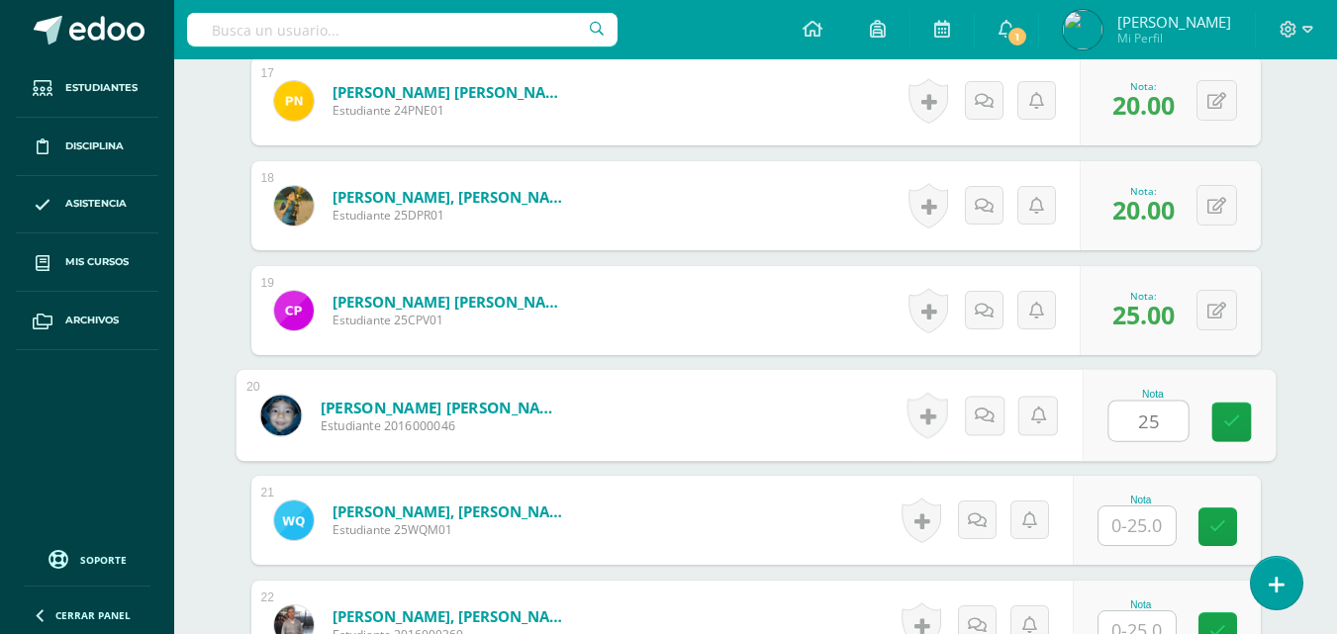
type input "25"
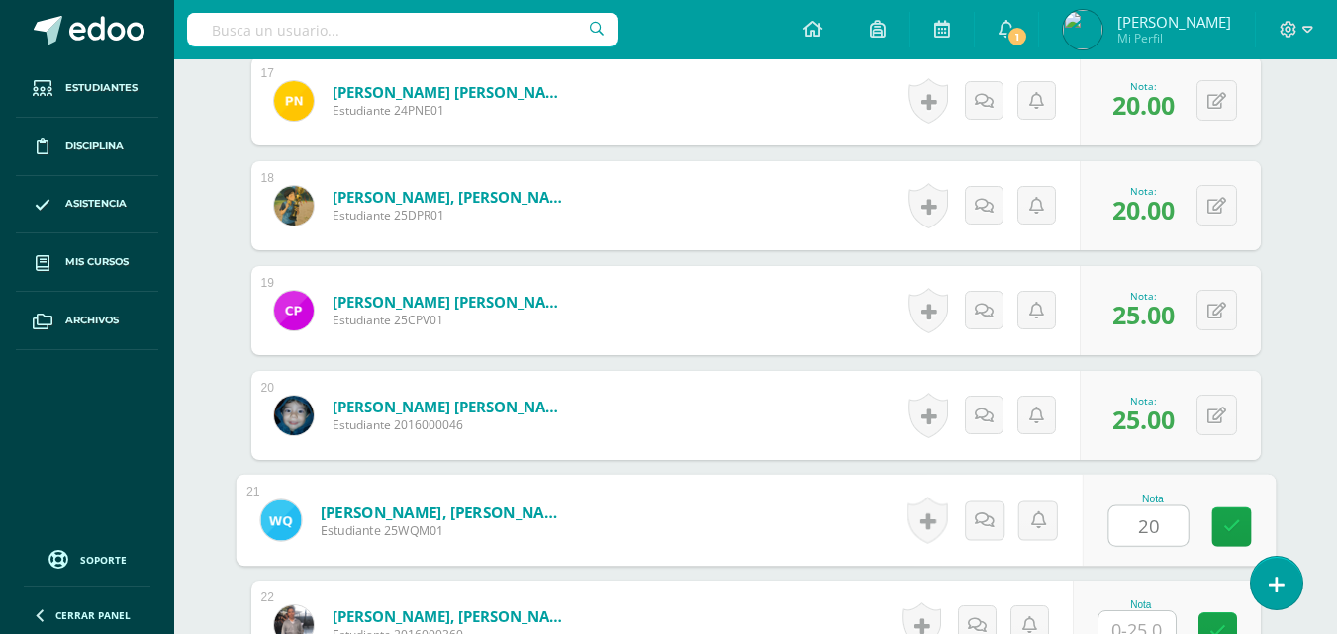
type input "20"
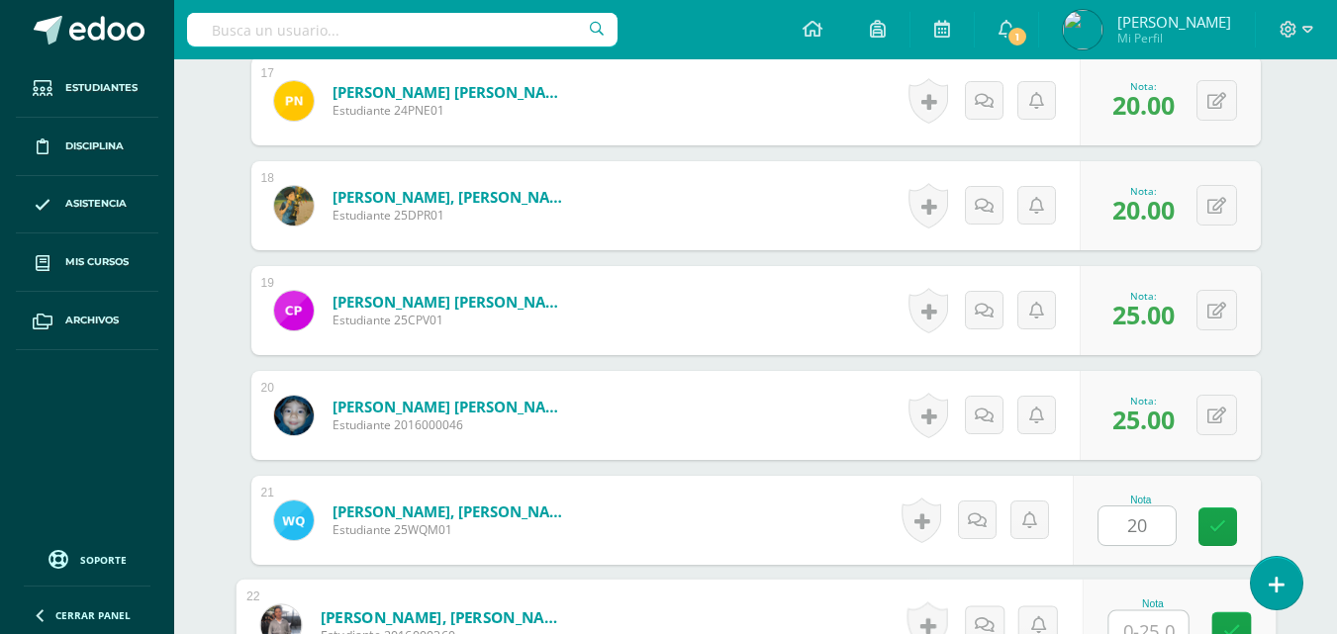
scroll to position [2345, 0]
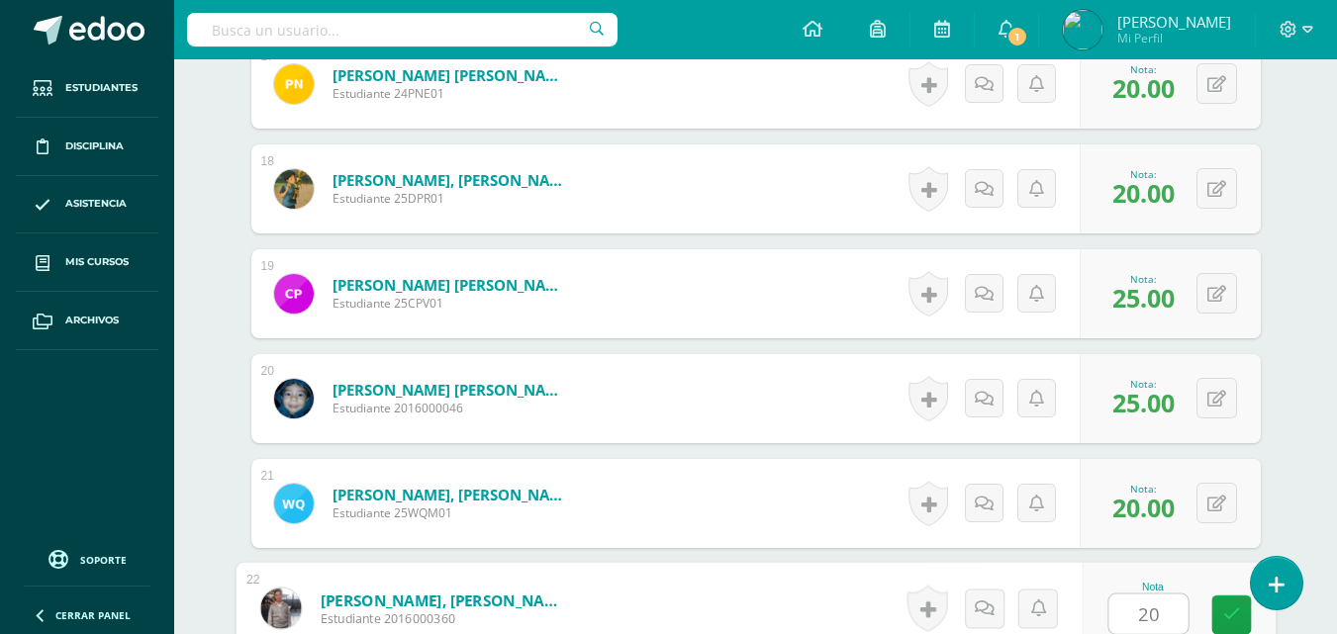
type input "20"
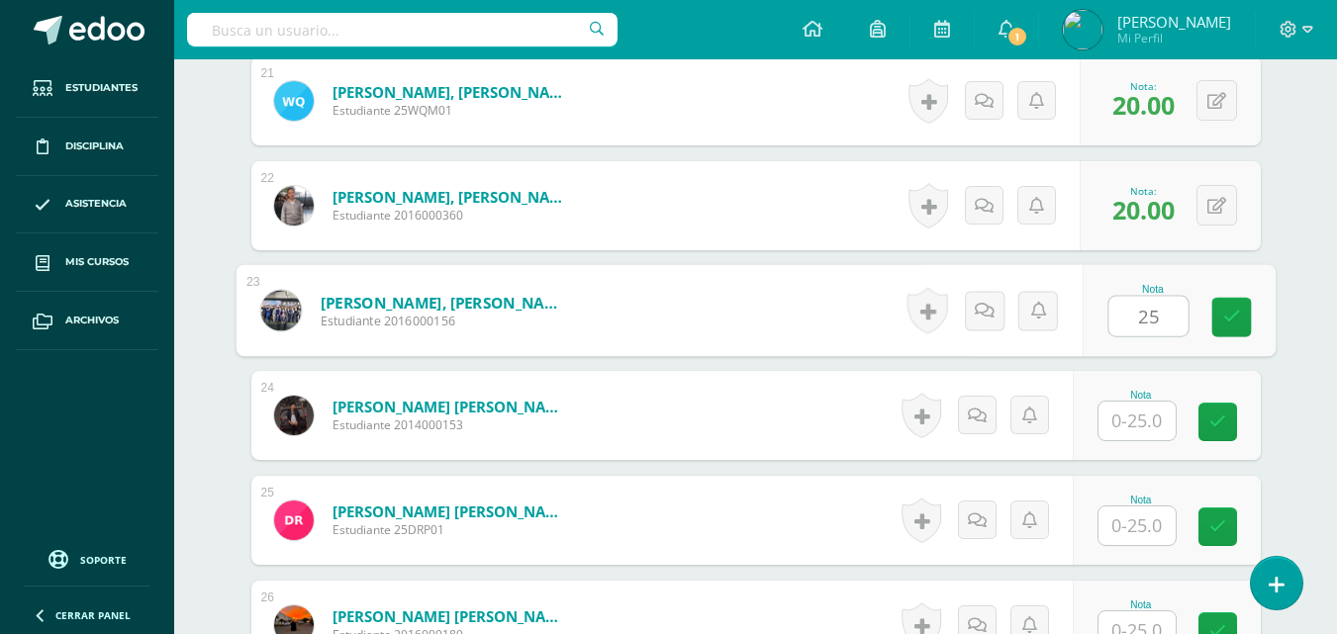
type input "25"
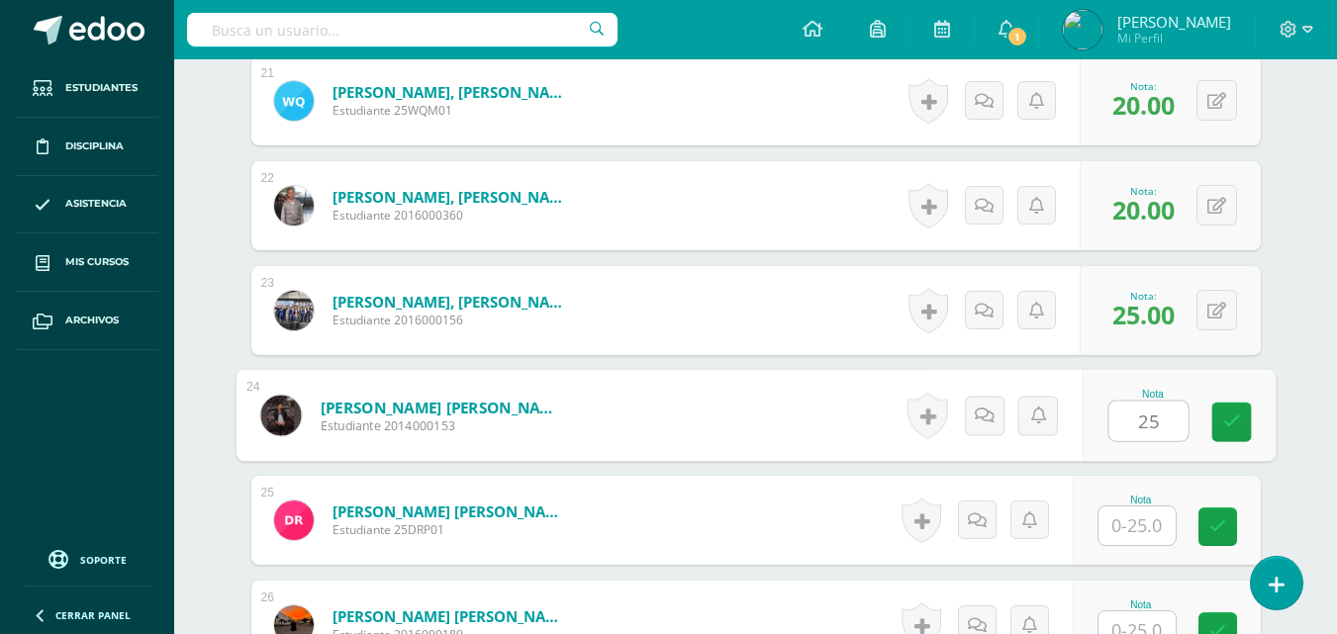
type input "25"
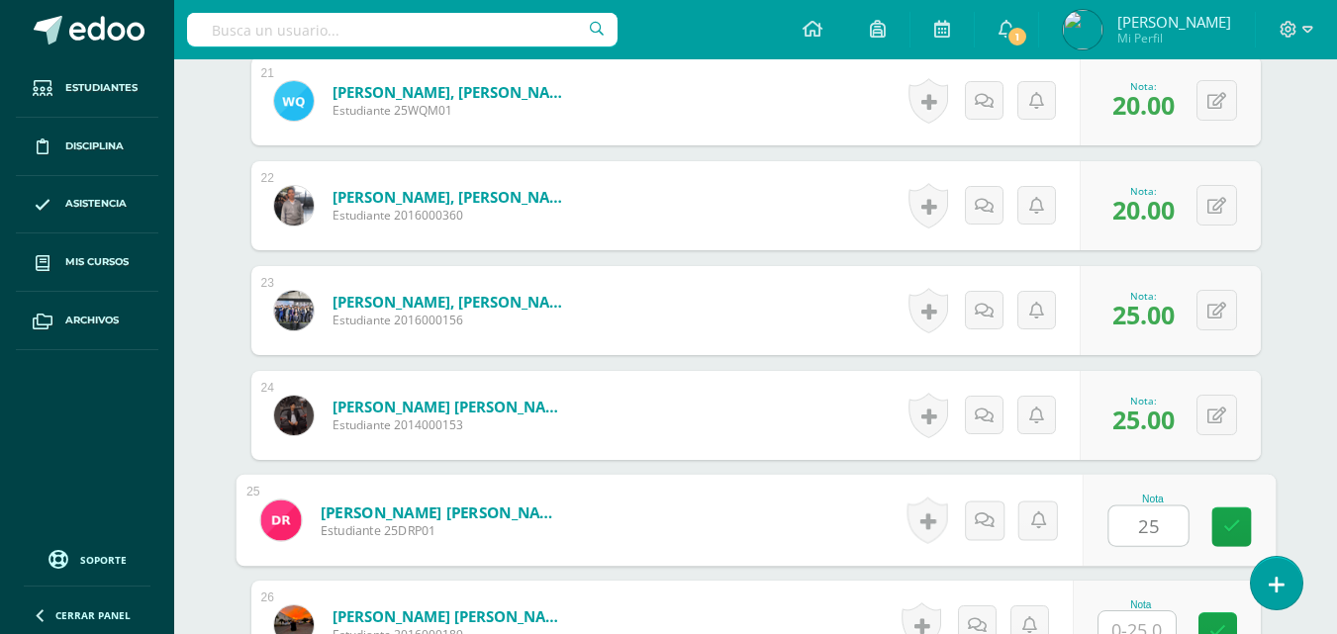
type input "25"
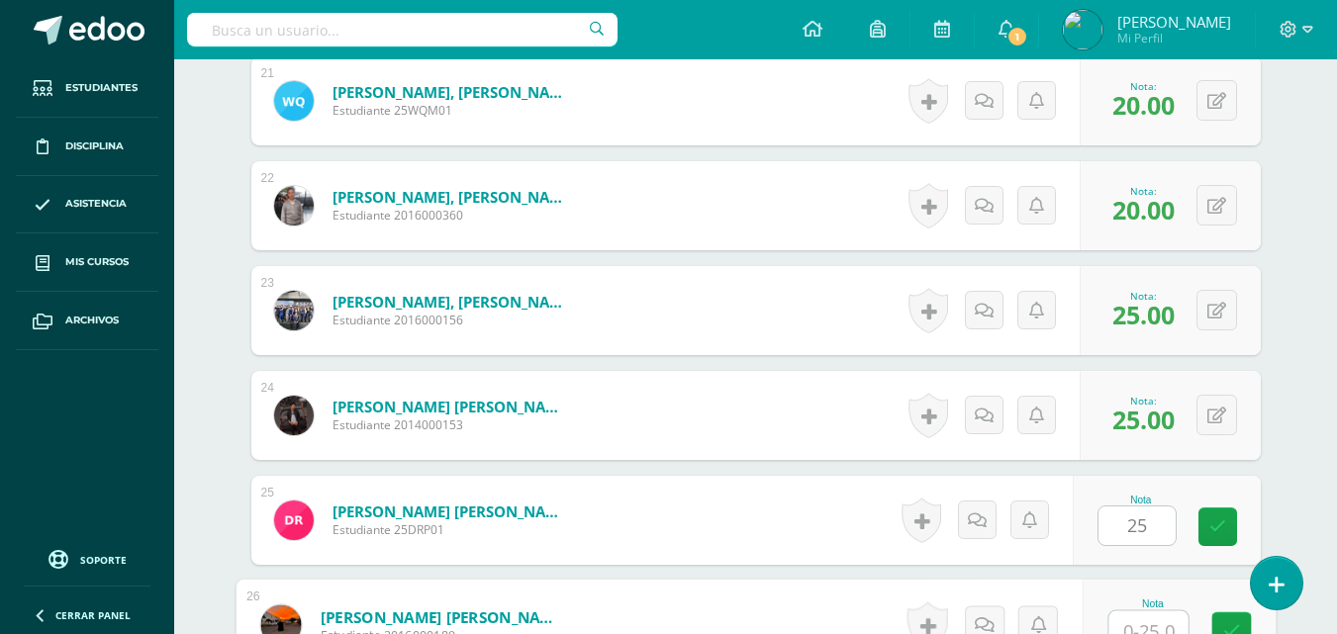
scroll to position [2764, 0]
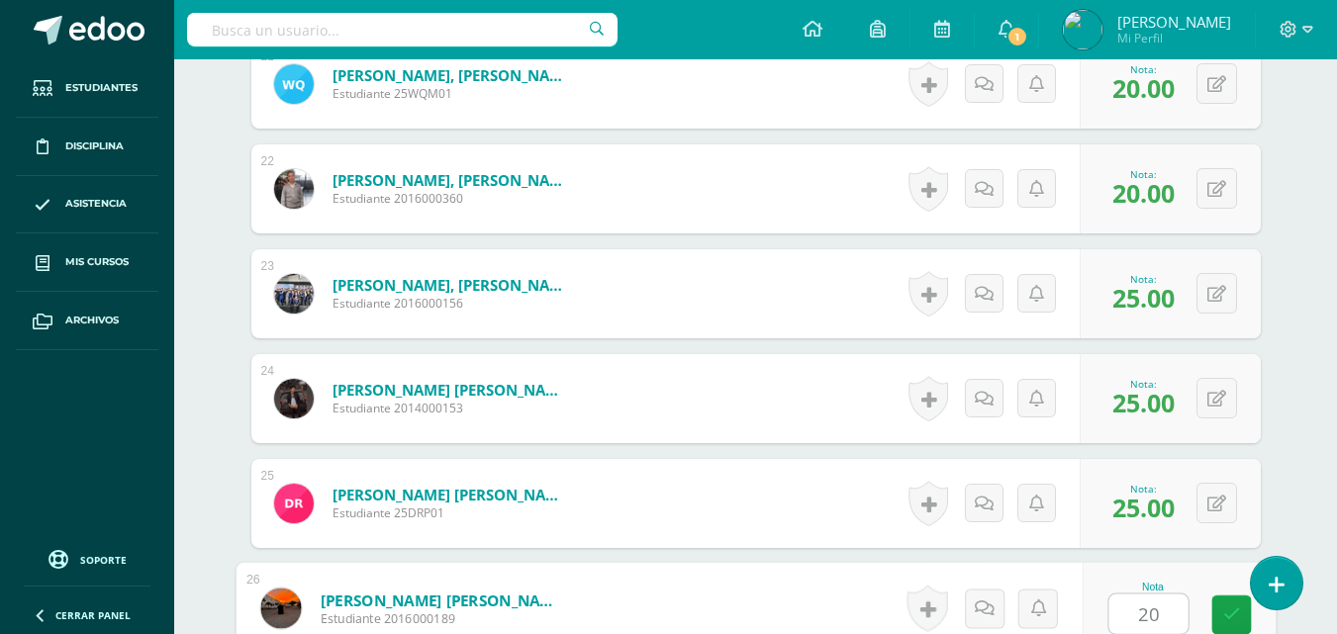
type input "20"
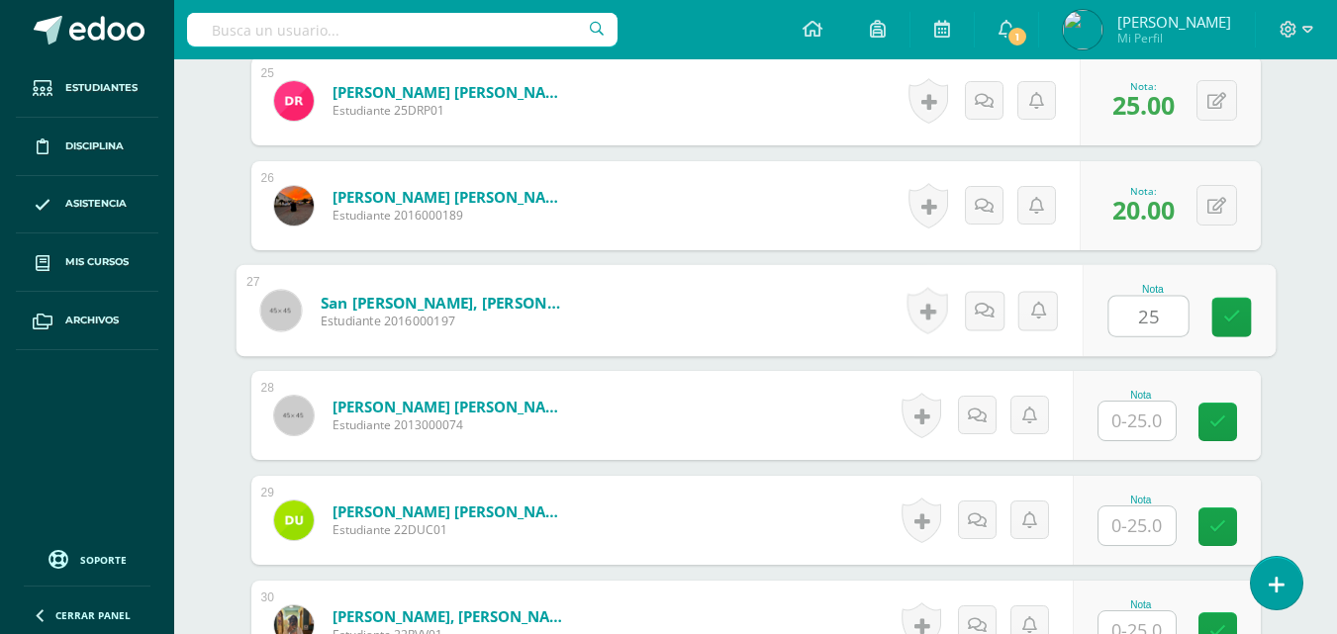
type input "25"
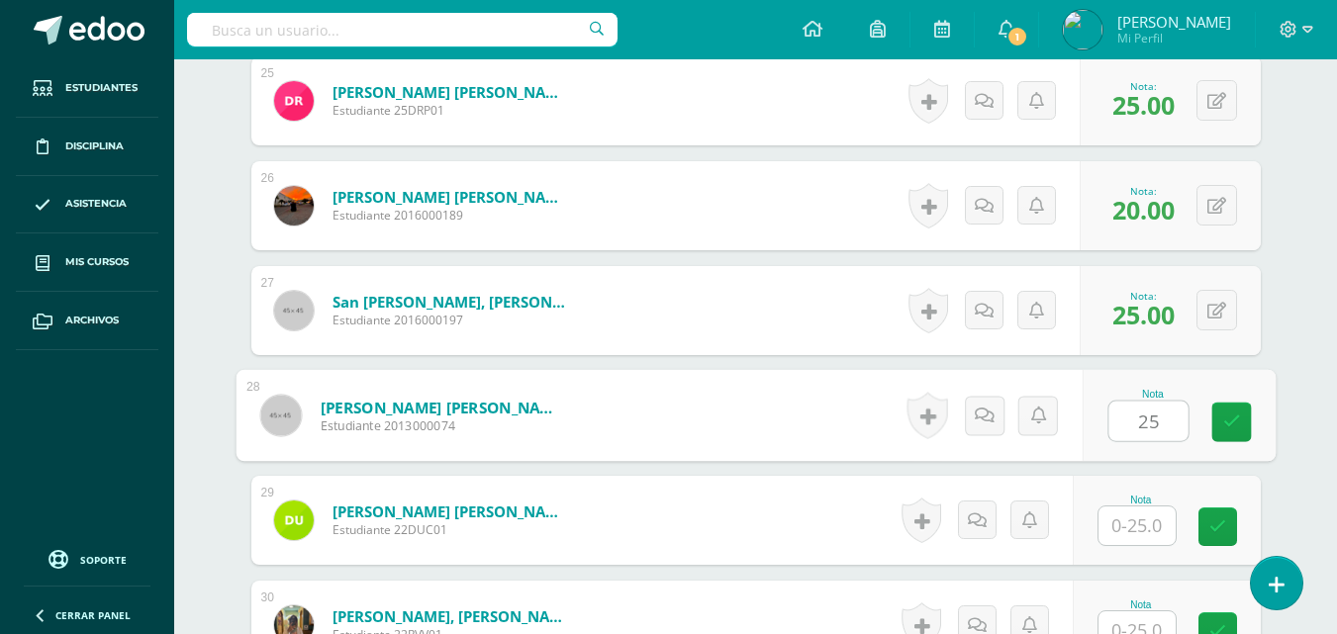
type input "25"
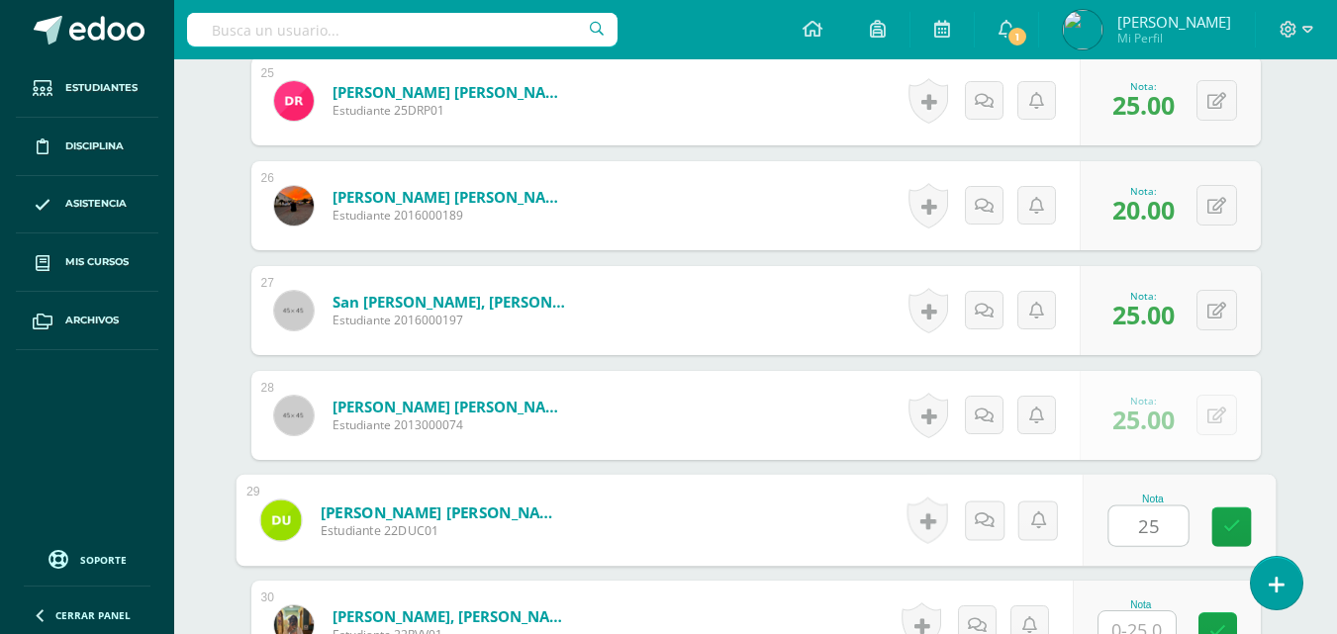
type input "25"
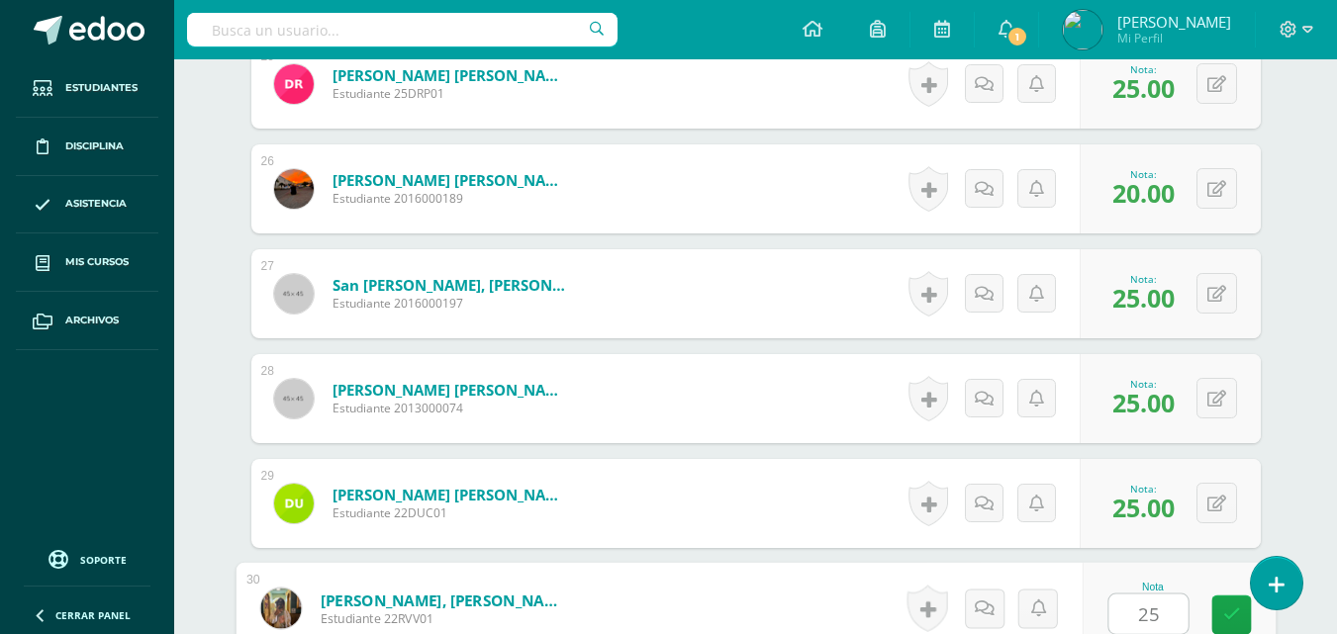
type input "25"
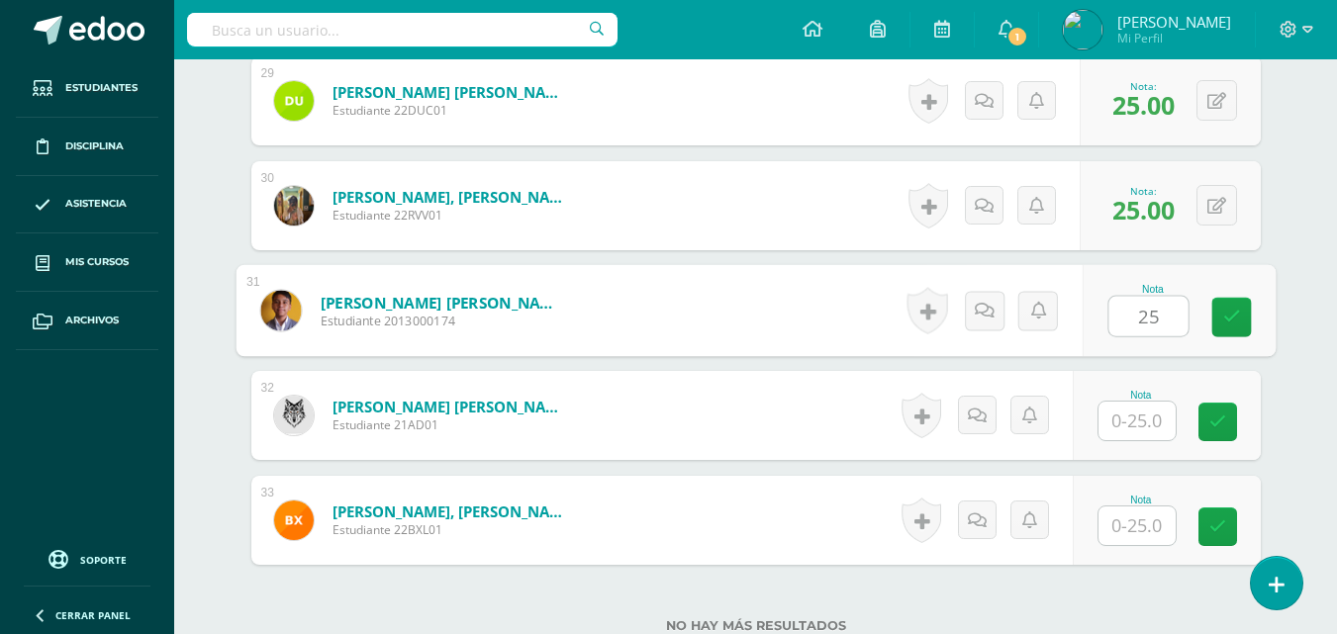
type input "25"
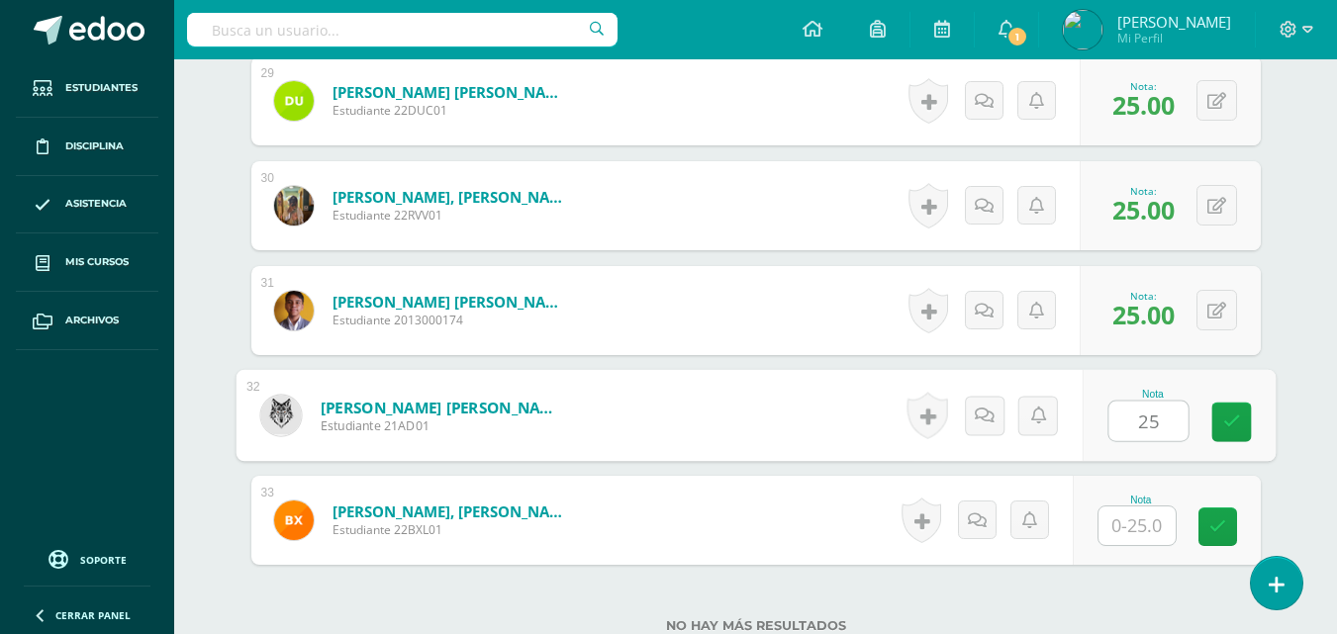
type input "25"
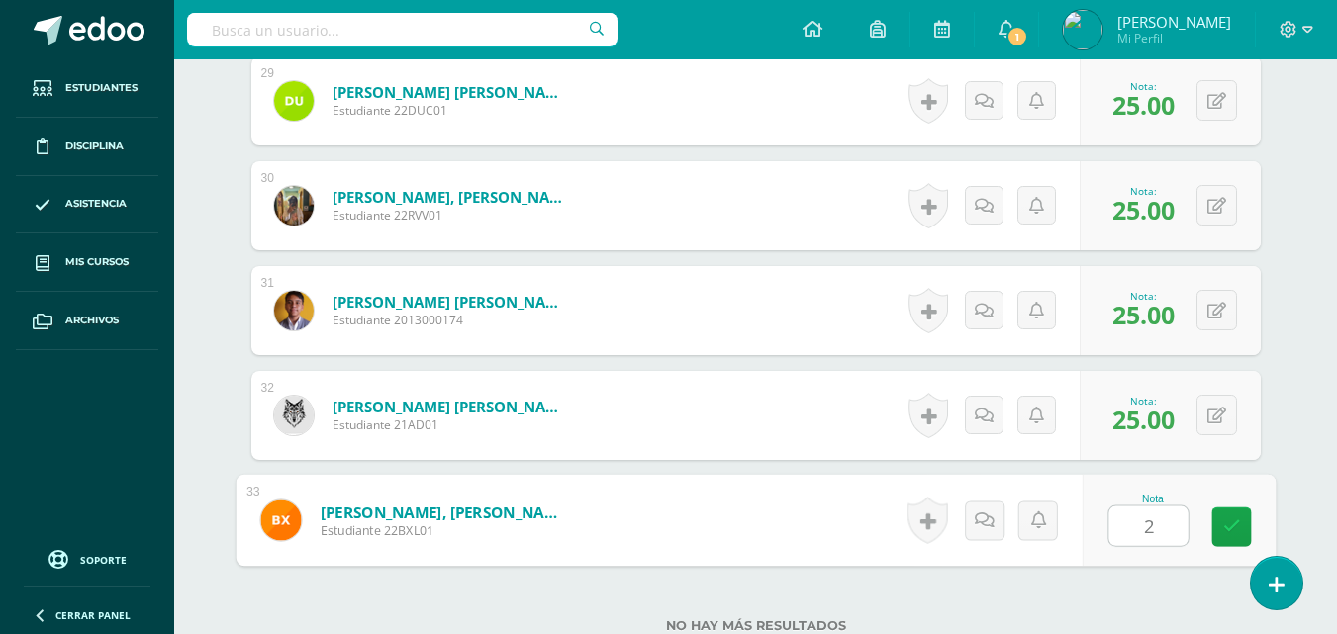
type input "20"
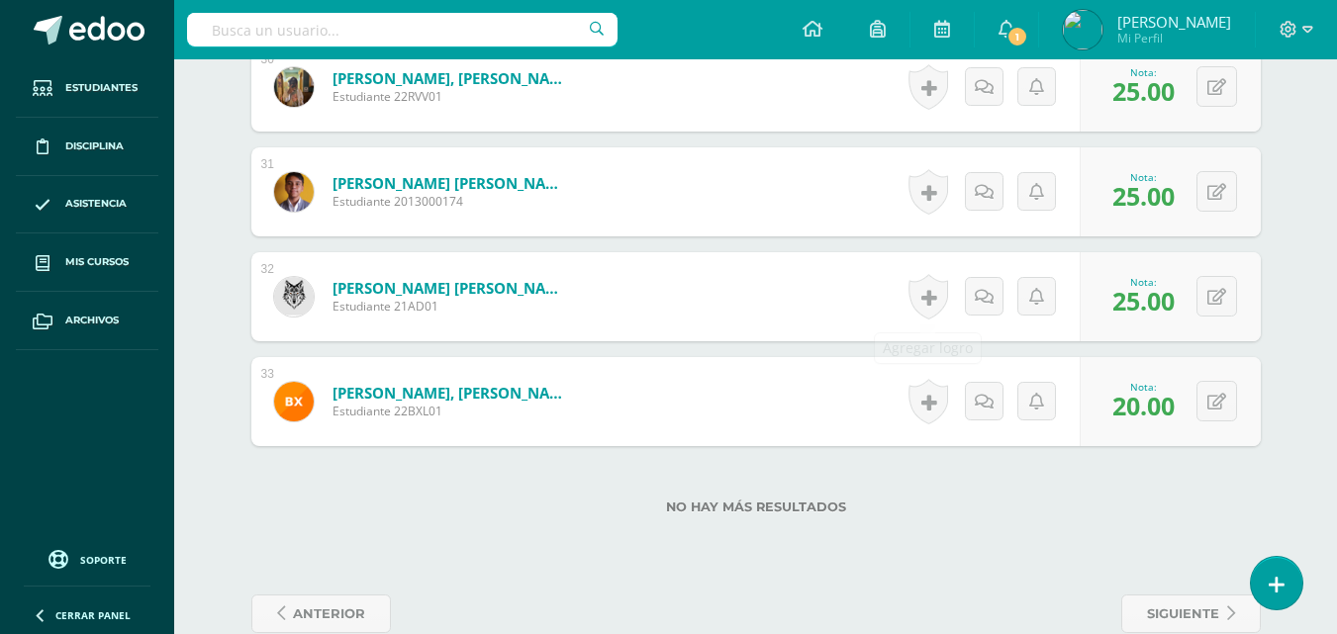
scroll to position [3744, 0]
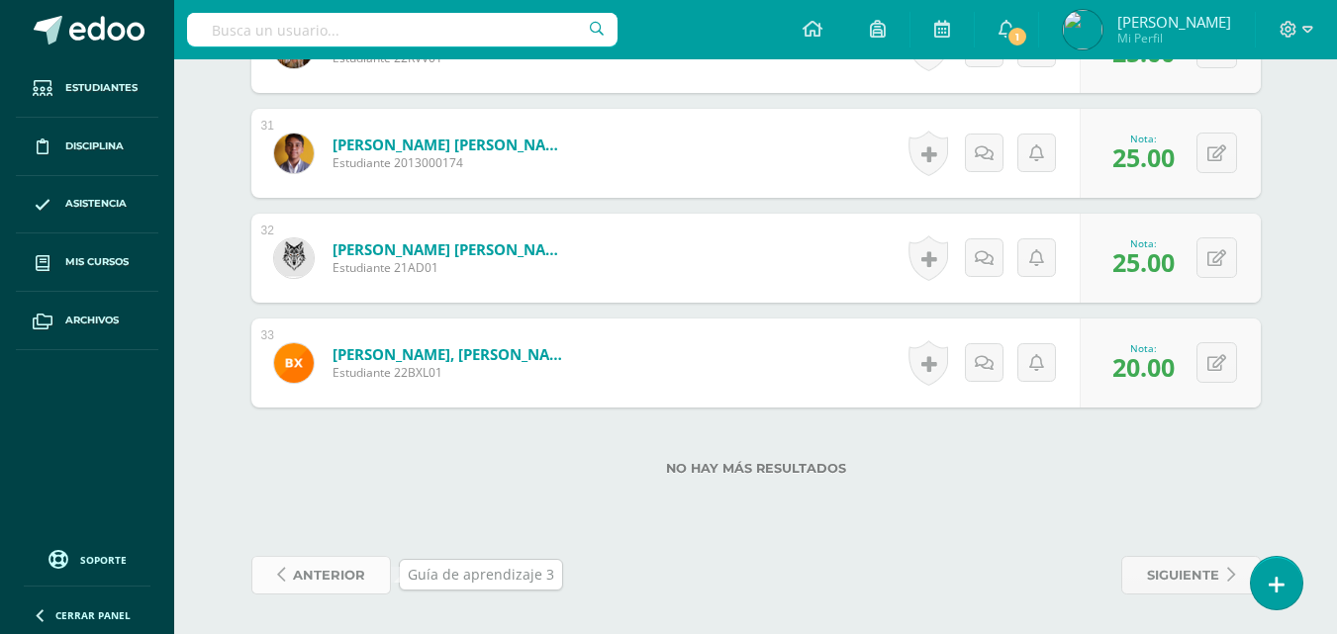
click at [345, 573] on span "anterior" at bounding box center [329, 575] width 72 height 37
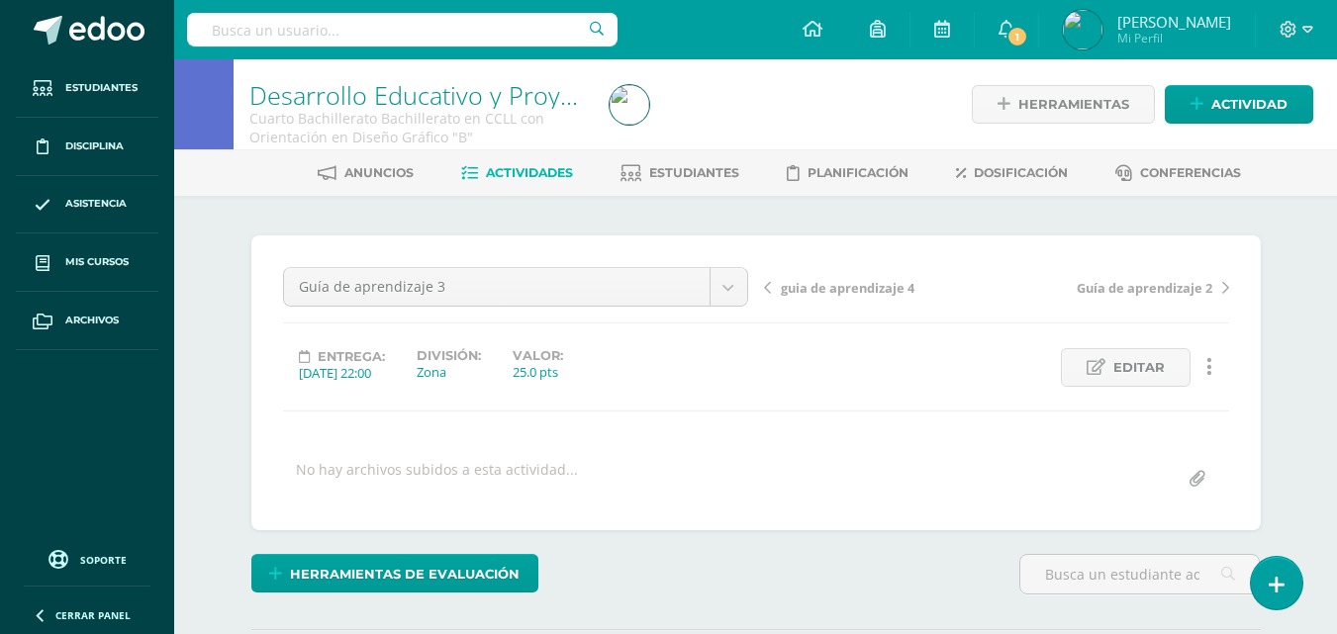
scroll to position [1, 0]
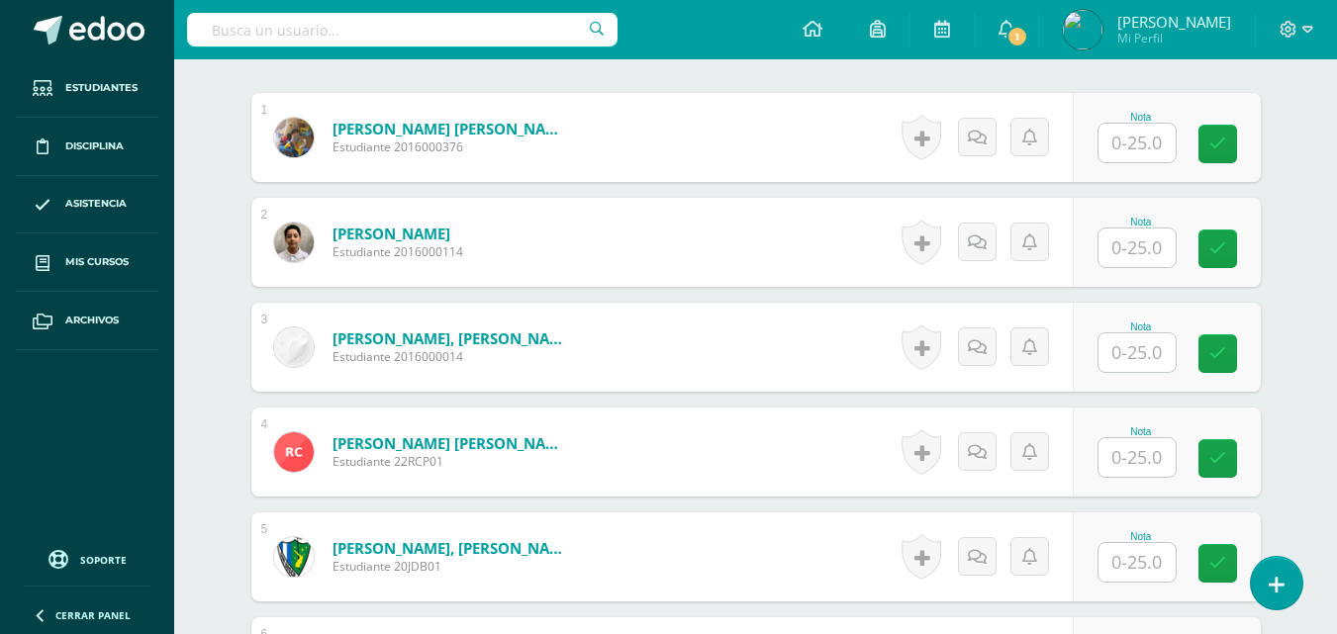
scroll to position [634, 0]
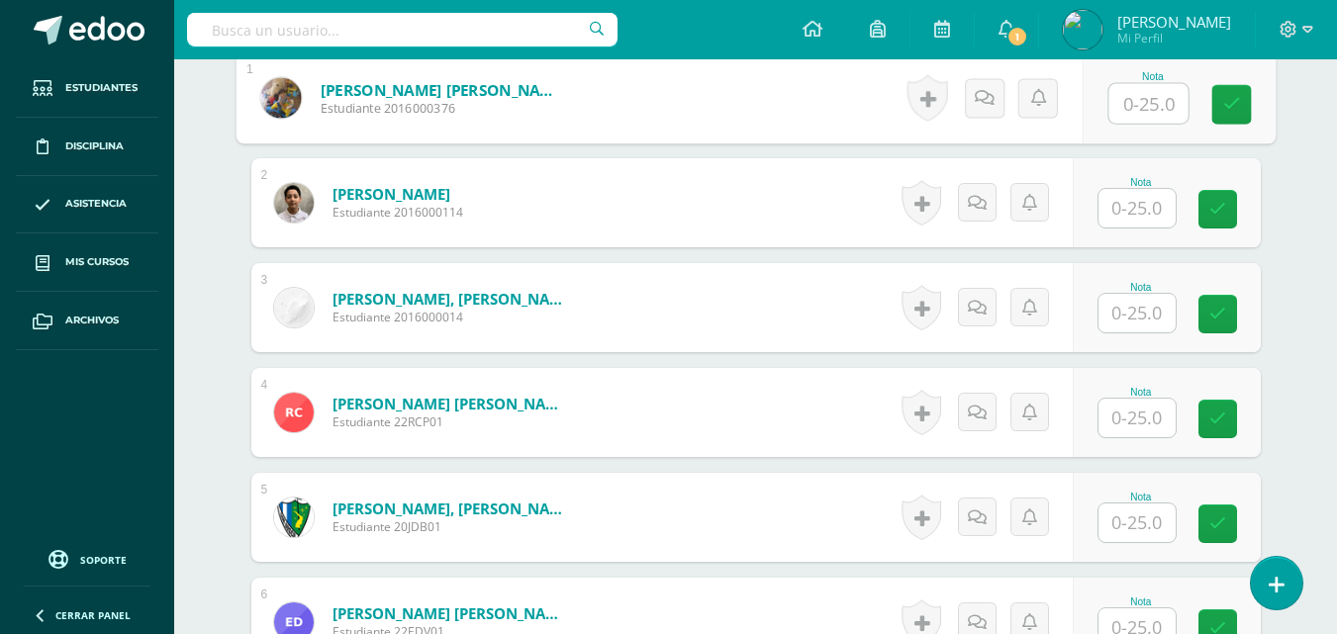
click at [1154, 101] on input "text" at bounding box center [1147, 104] width 79 height 40
type input "23"
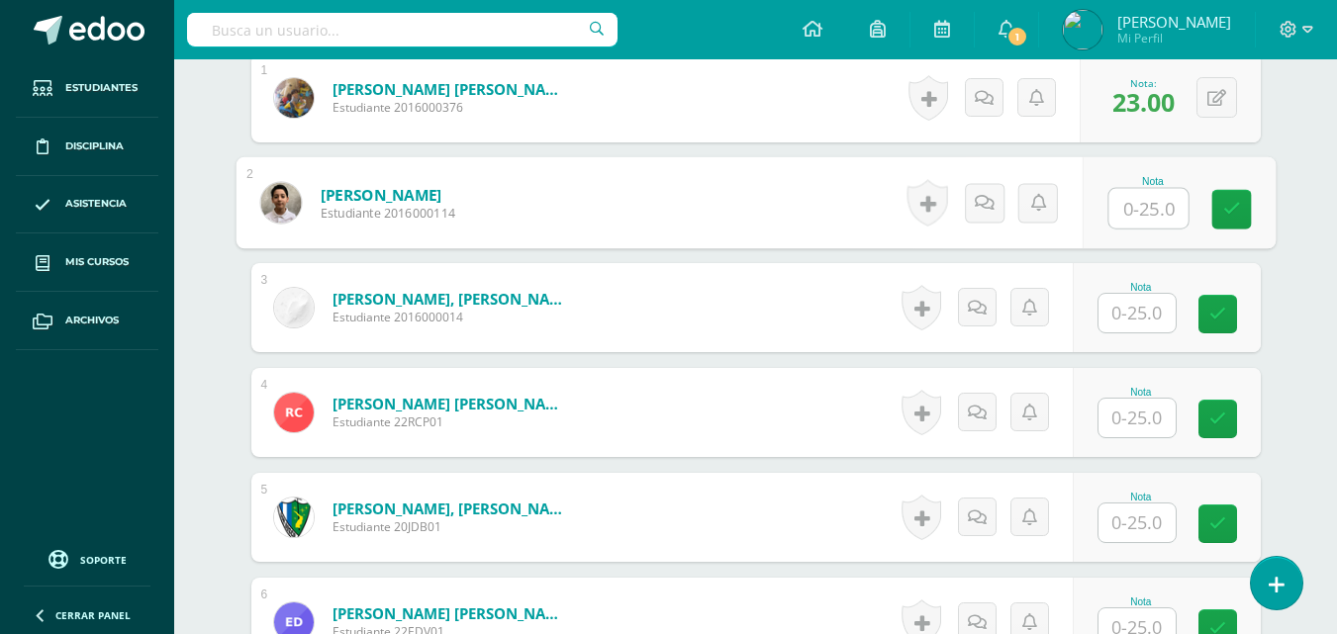
type input "2"
type input "15"
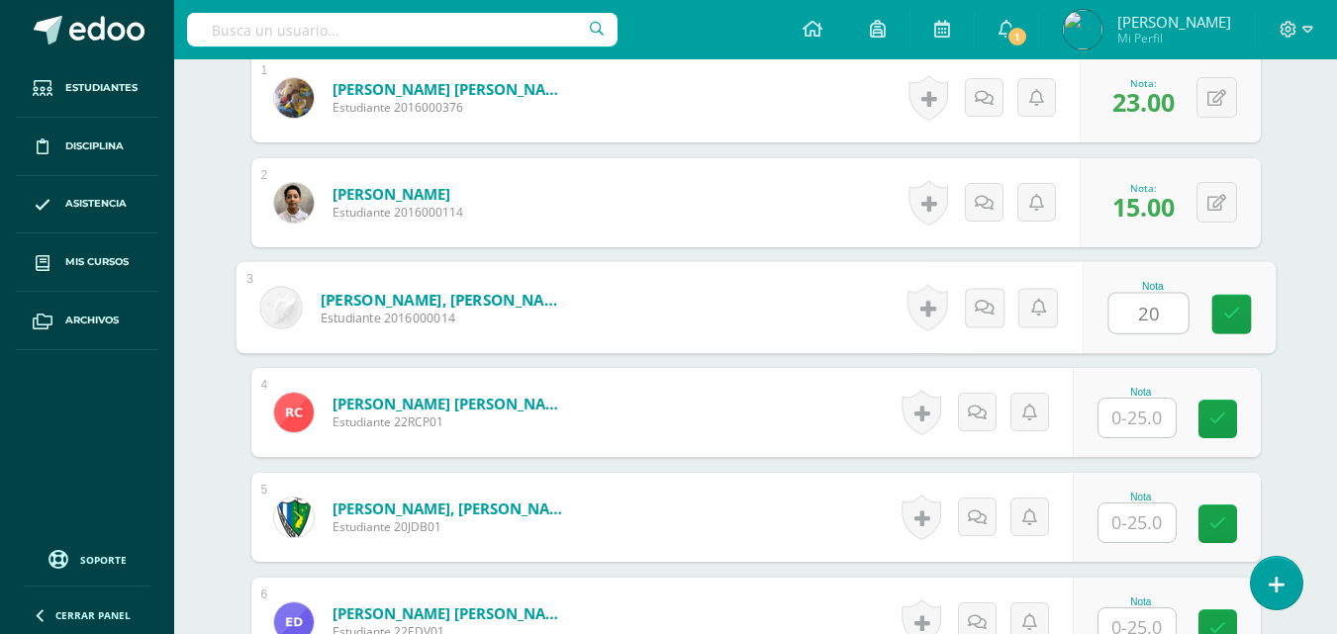
type input "20"
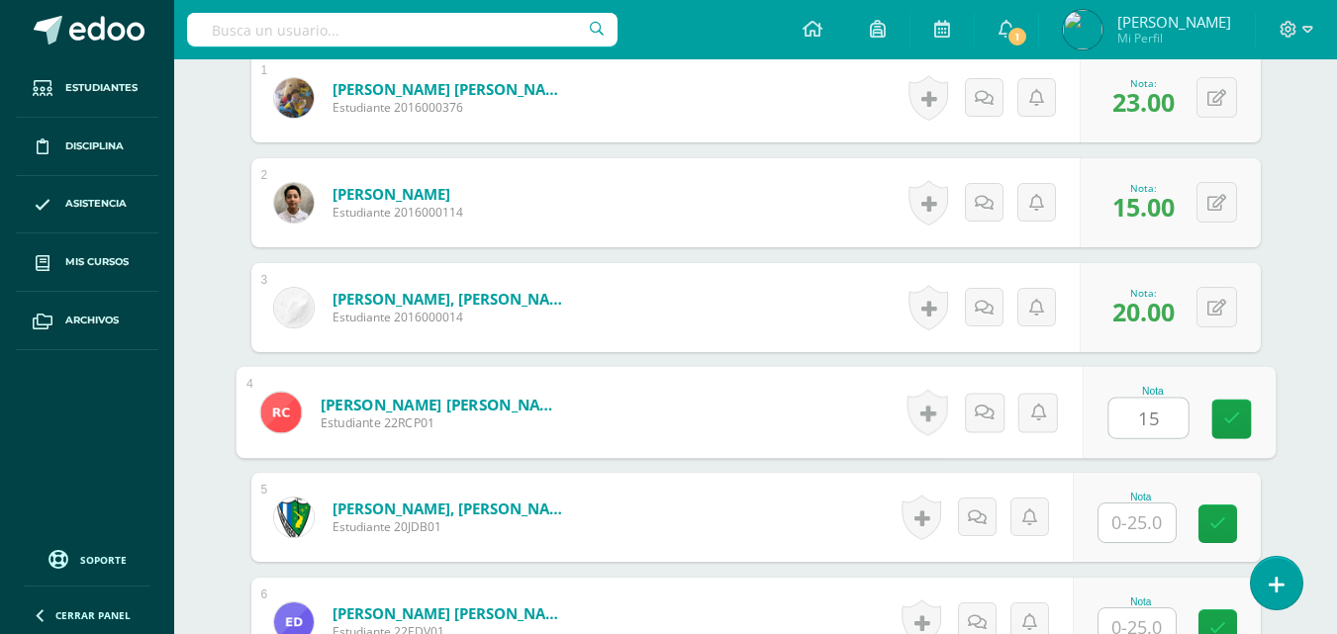
type input "15"
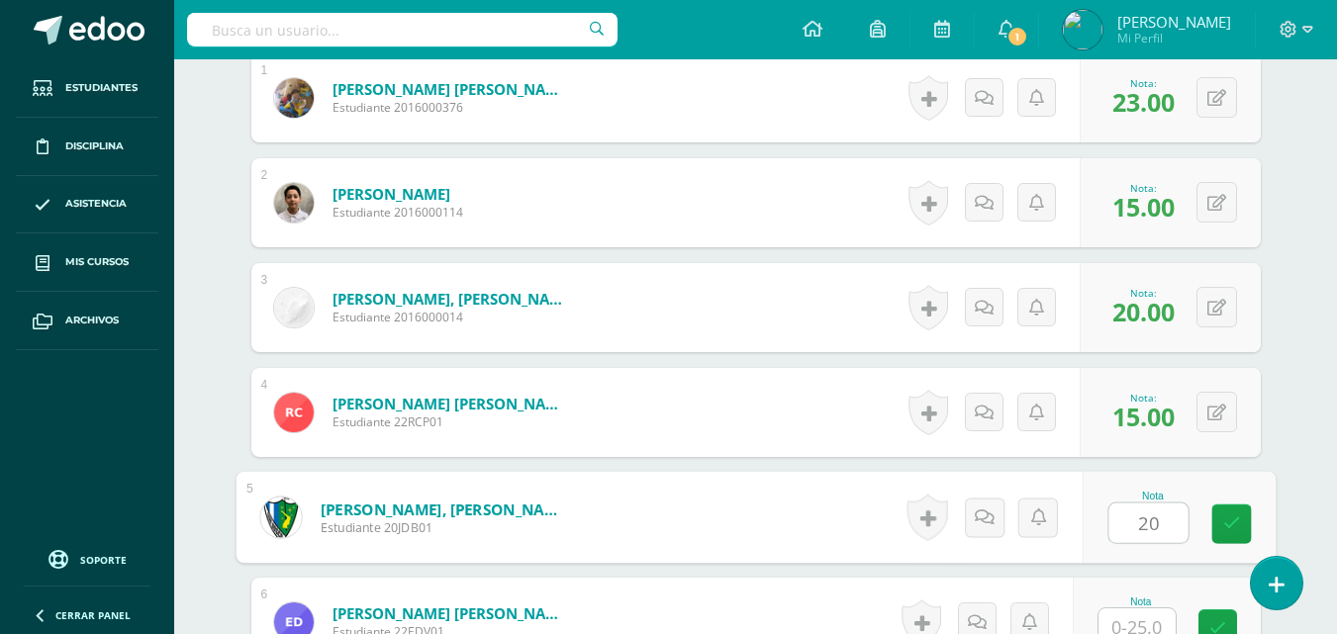
type input "20"
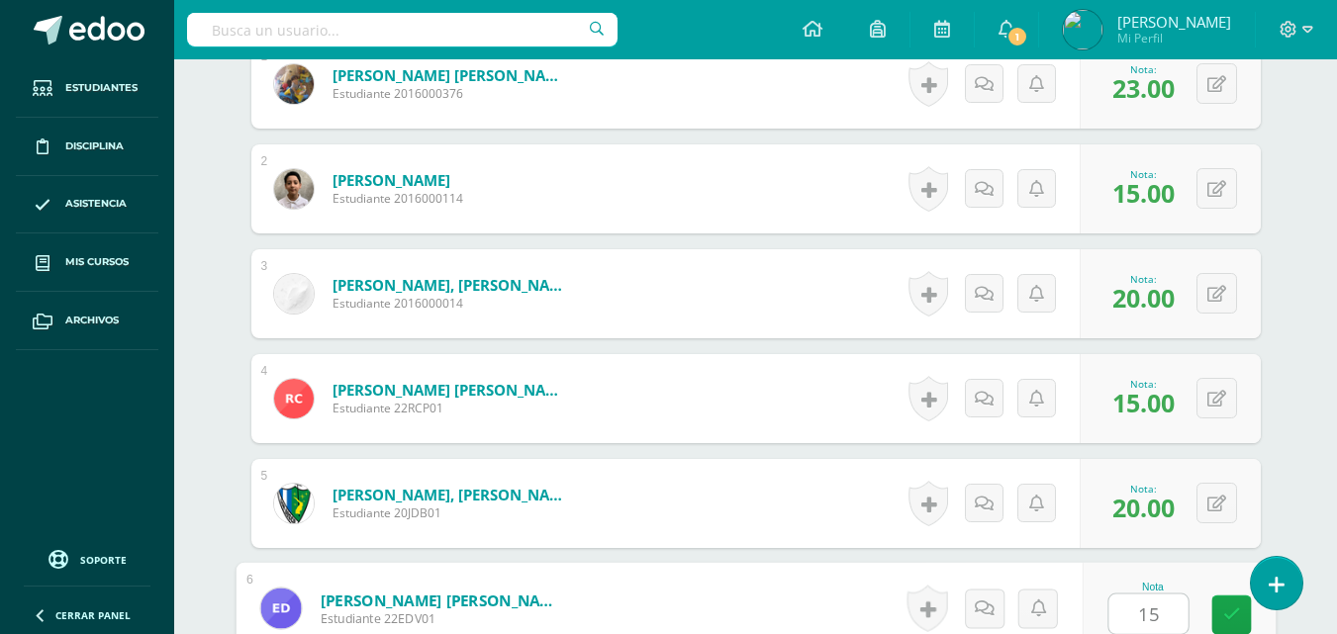
type input "15"
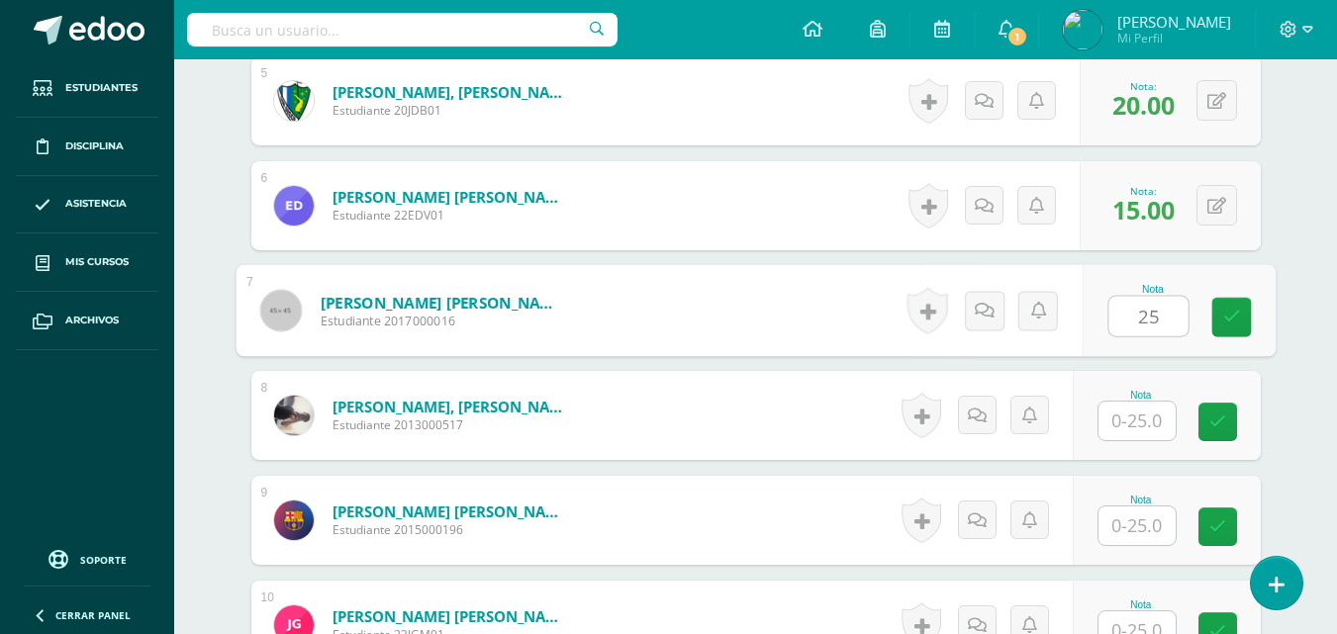
type input "25"
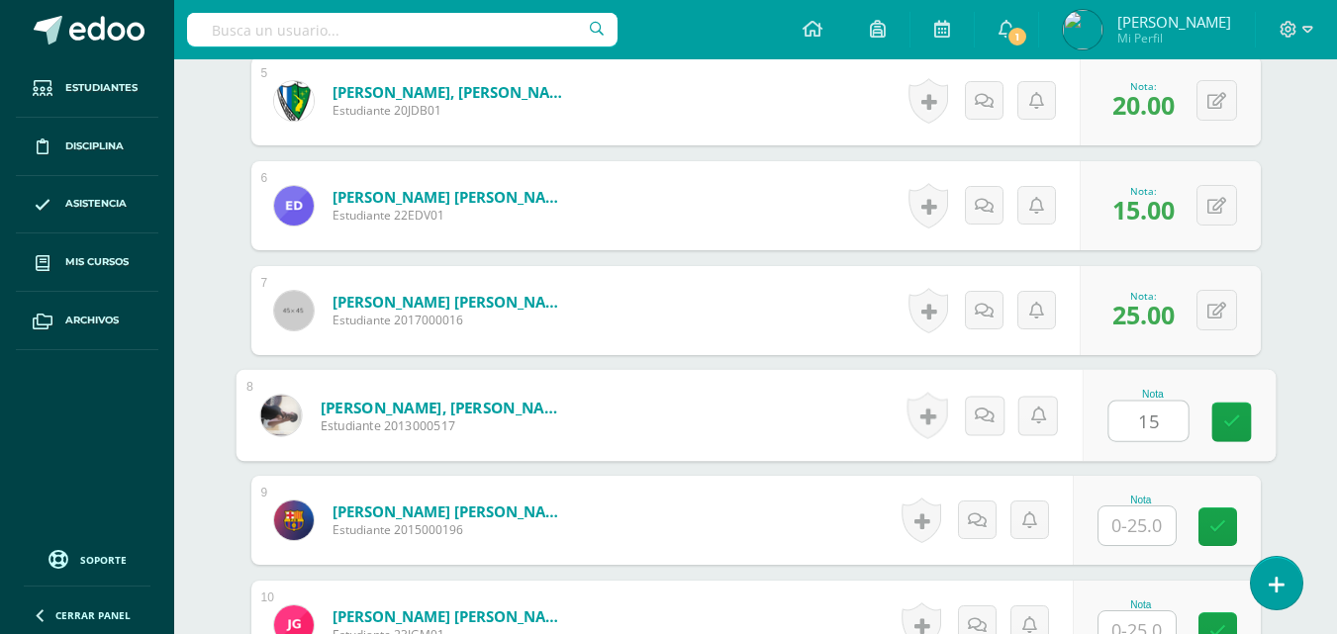
type input "15"
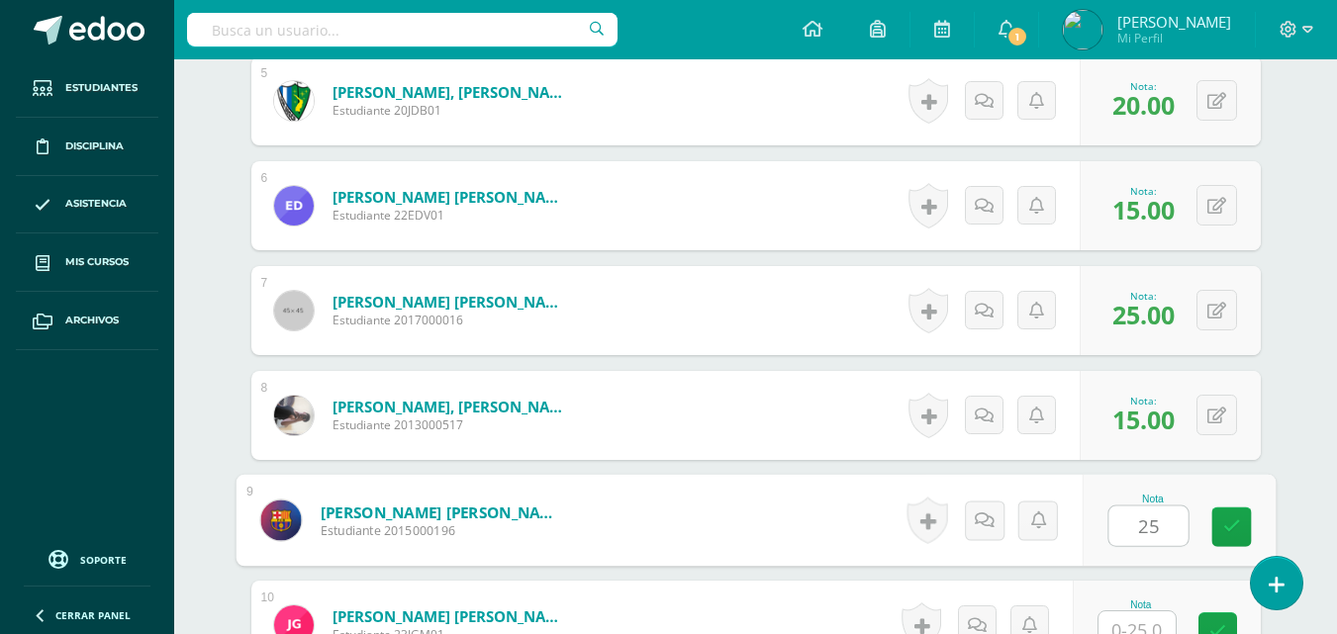
type input "25"
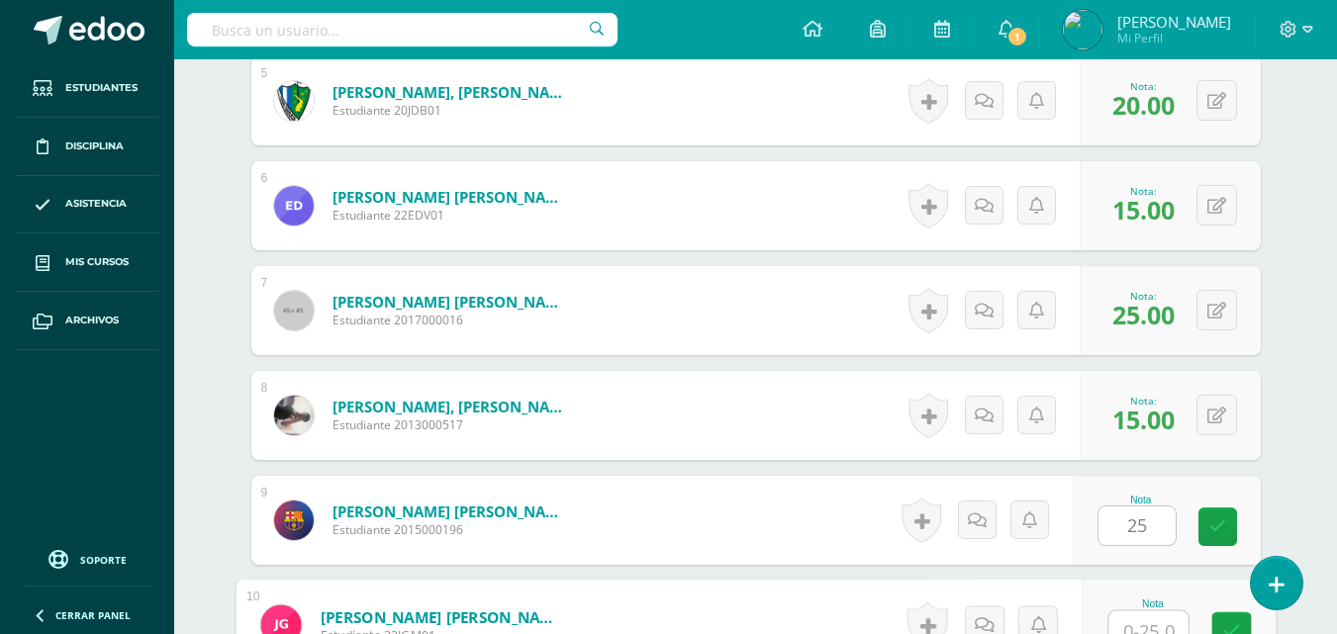
scroll to position [1068, 0]
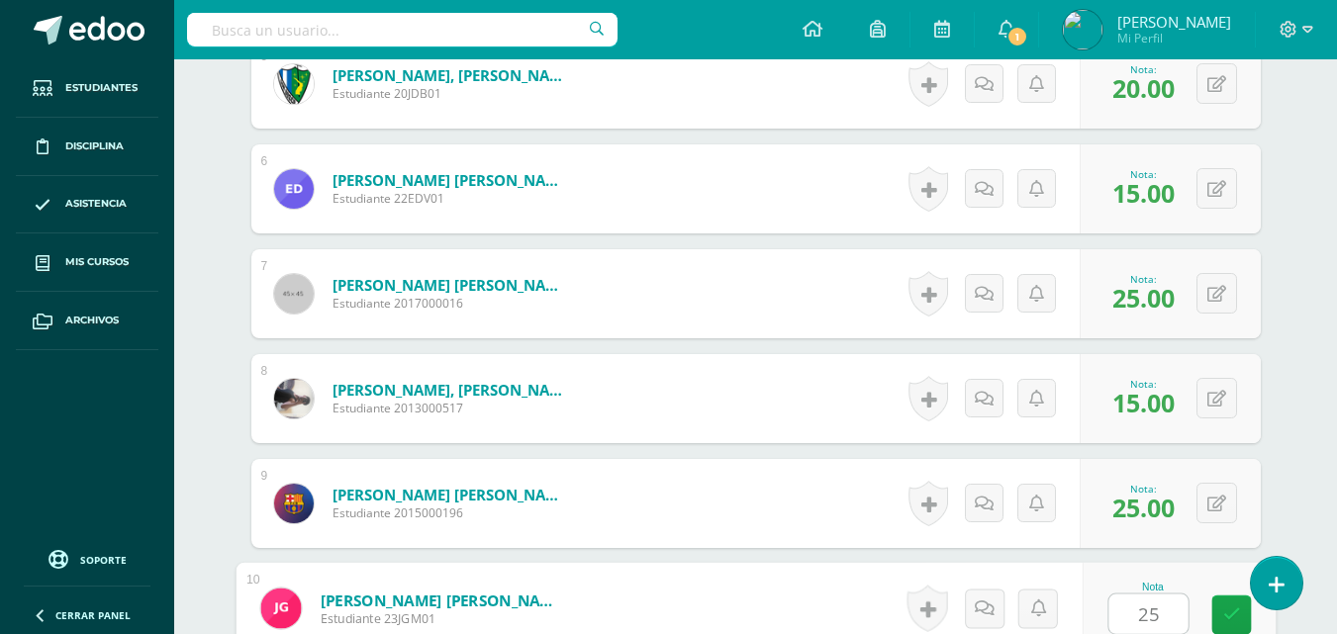
type input "25"
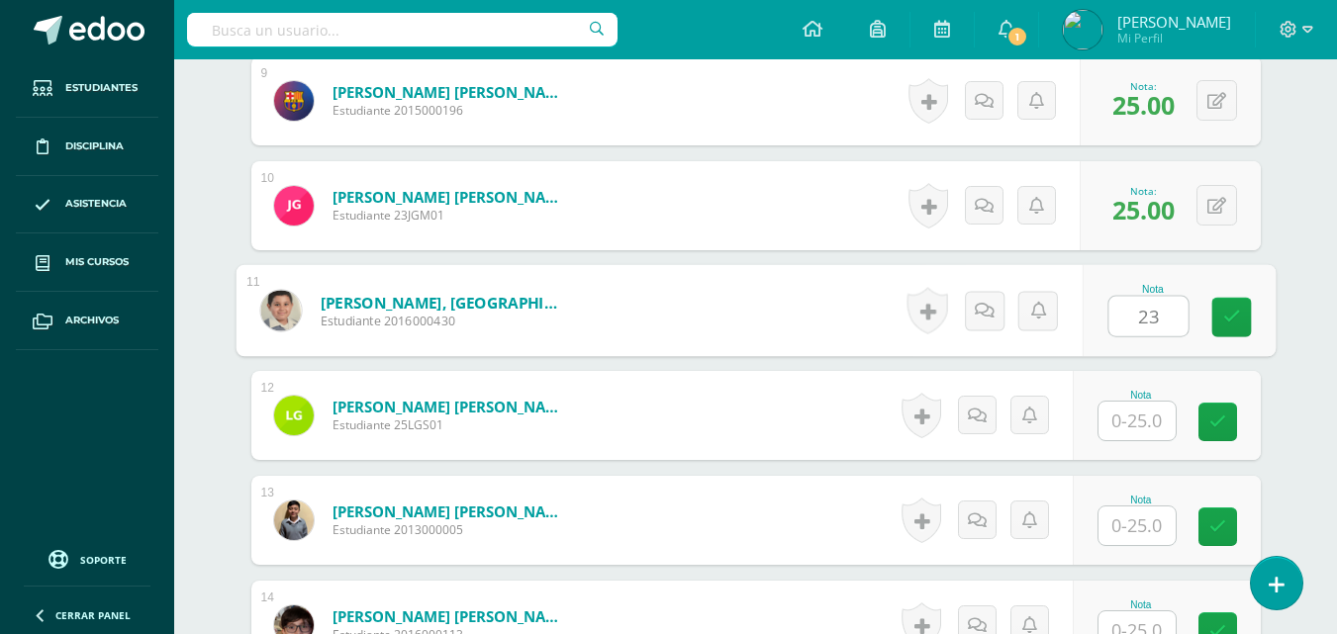
type input "23"
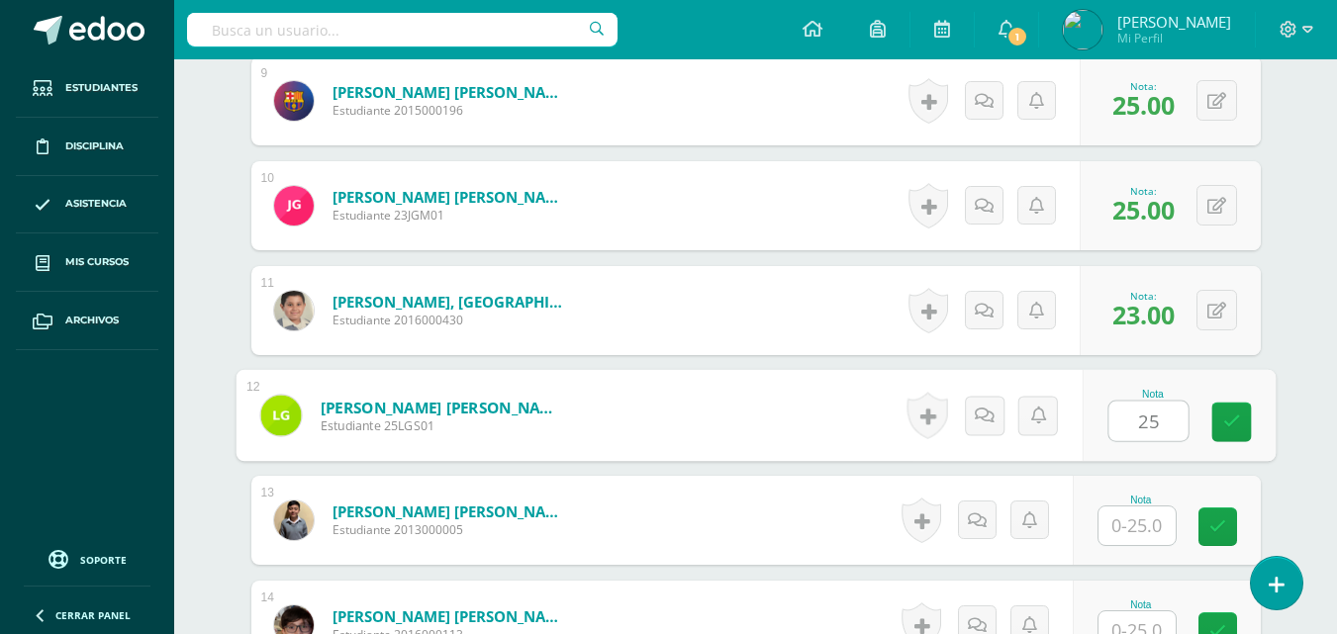
type input "25"
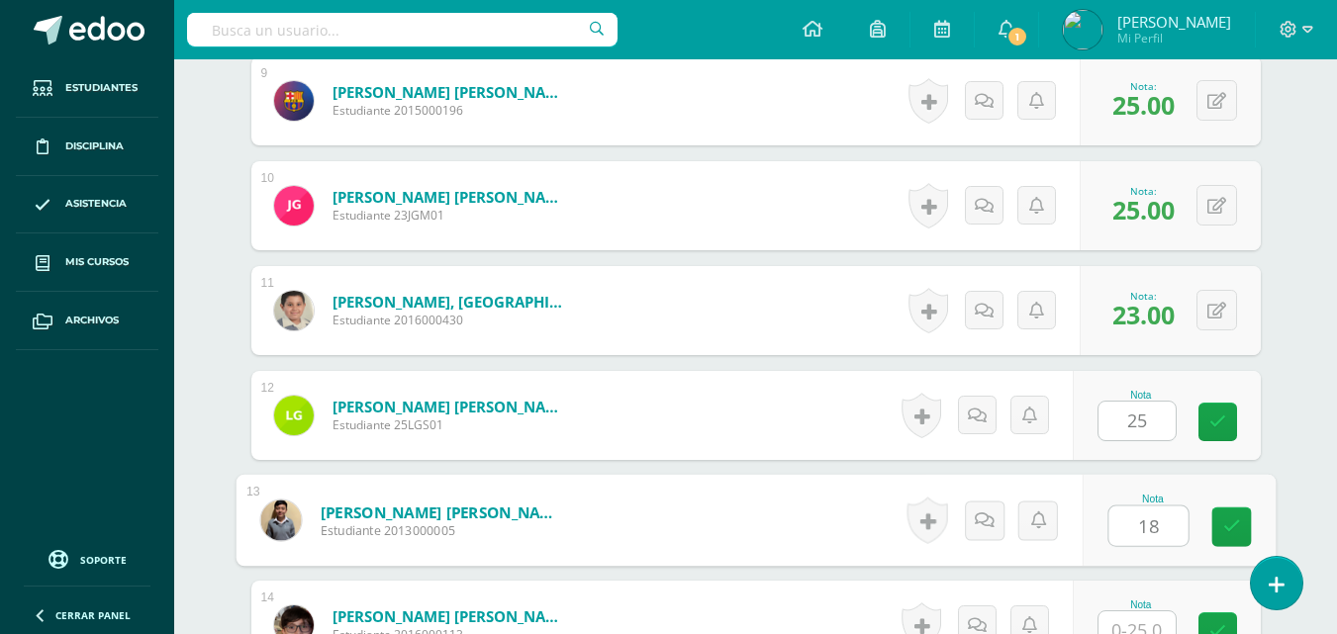
type input "18"
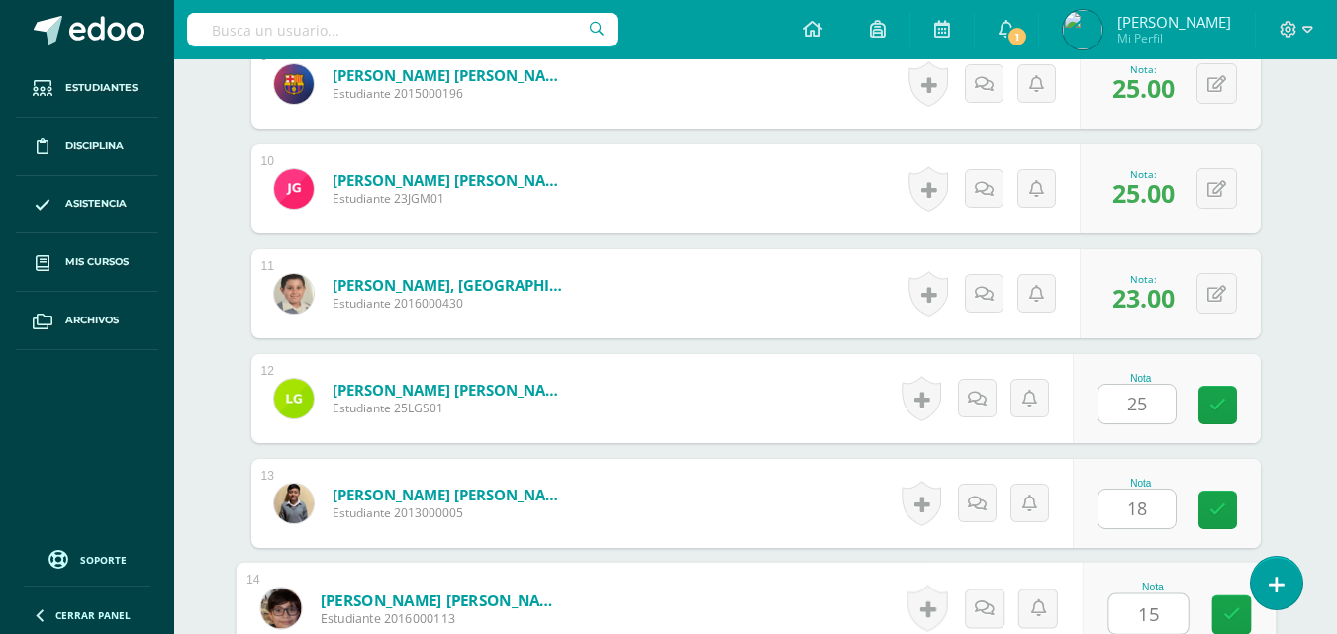
type input "15"
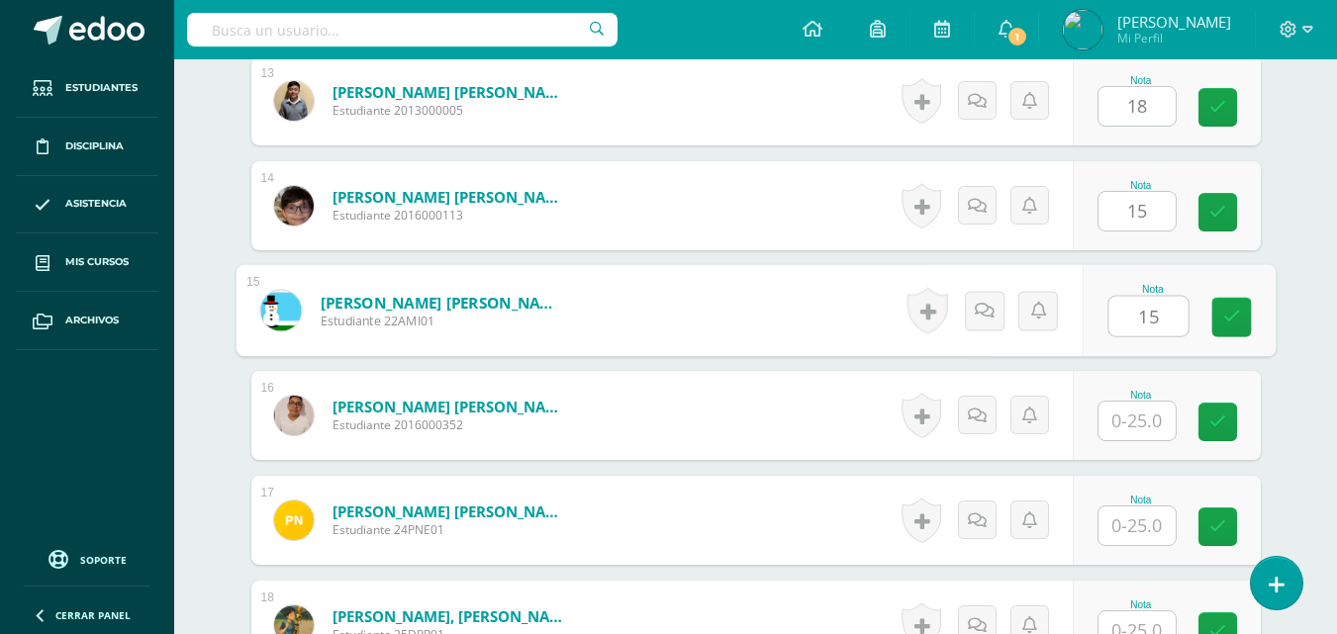
type input "15"
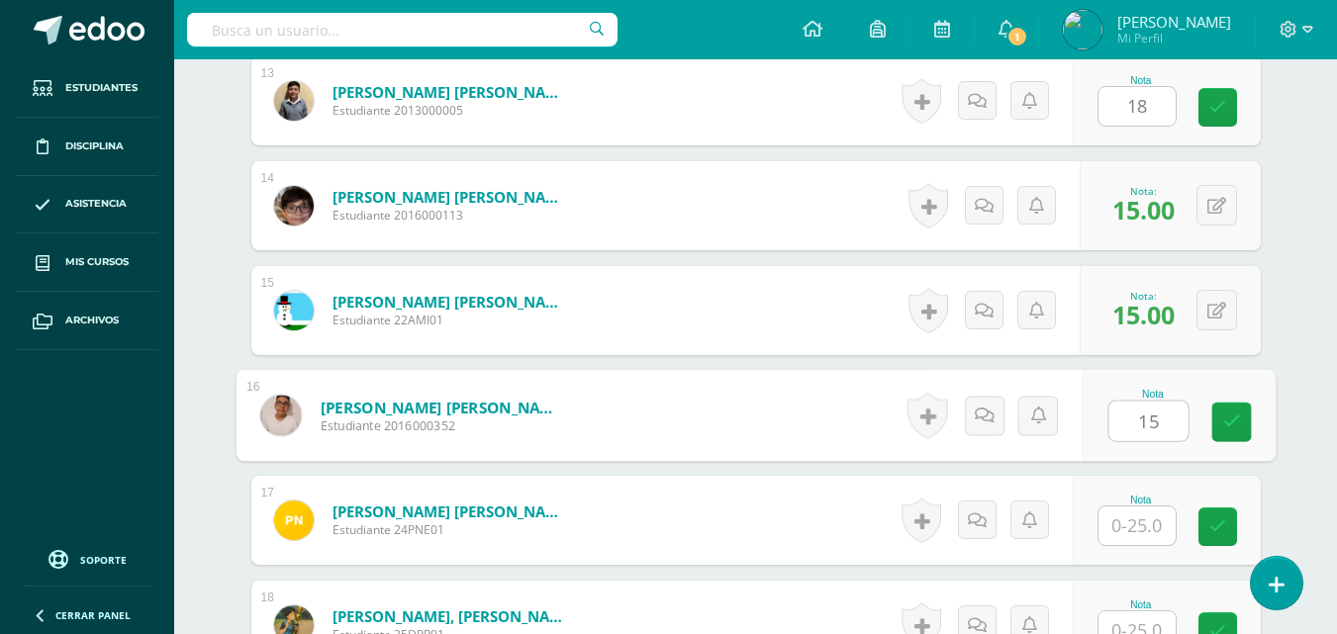
type input "15"
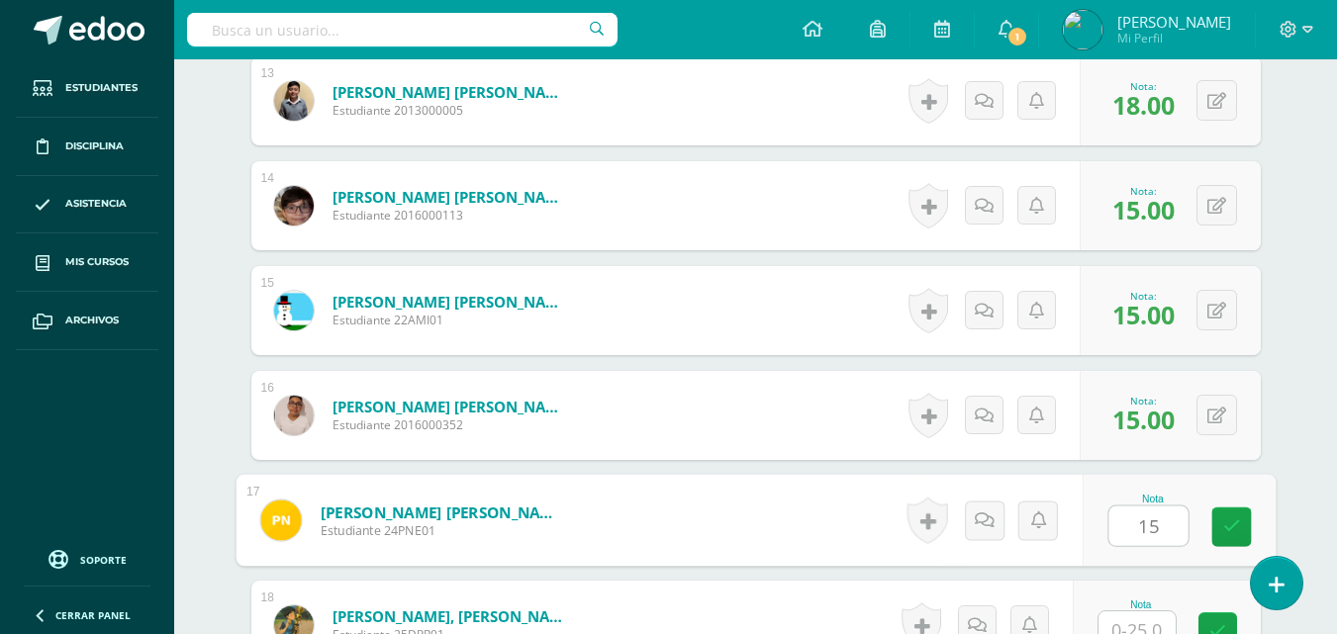
type input "15"
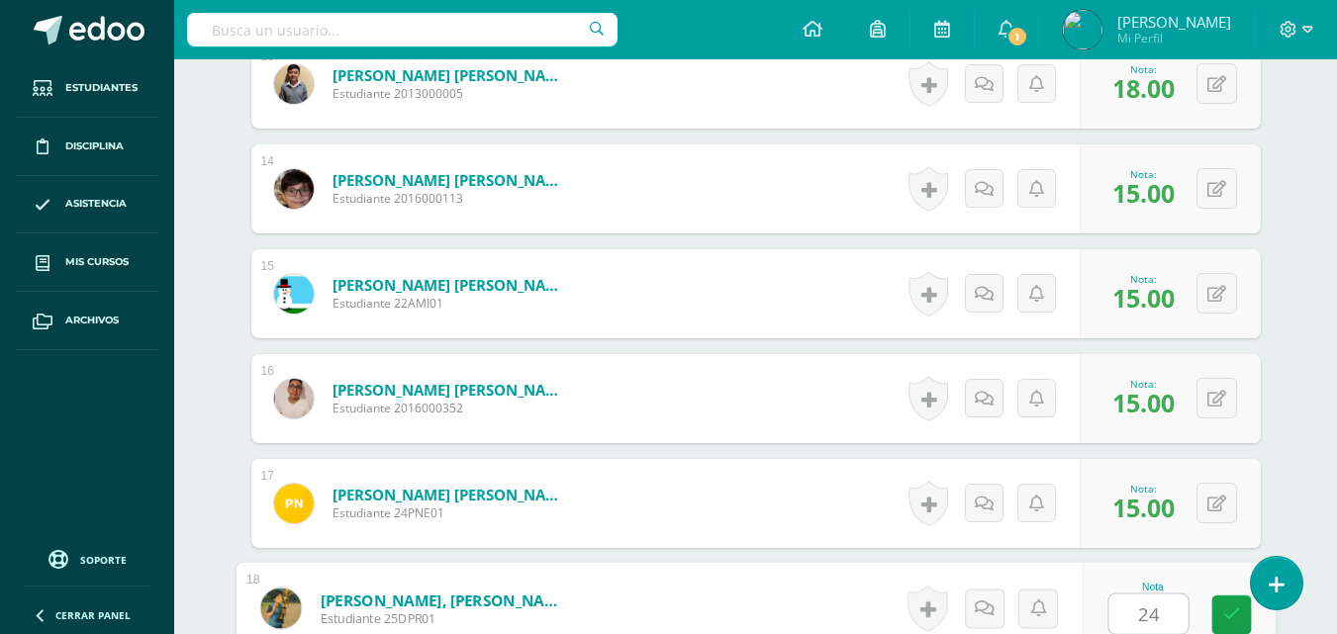
type input "24"
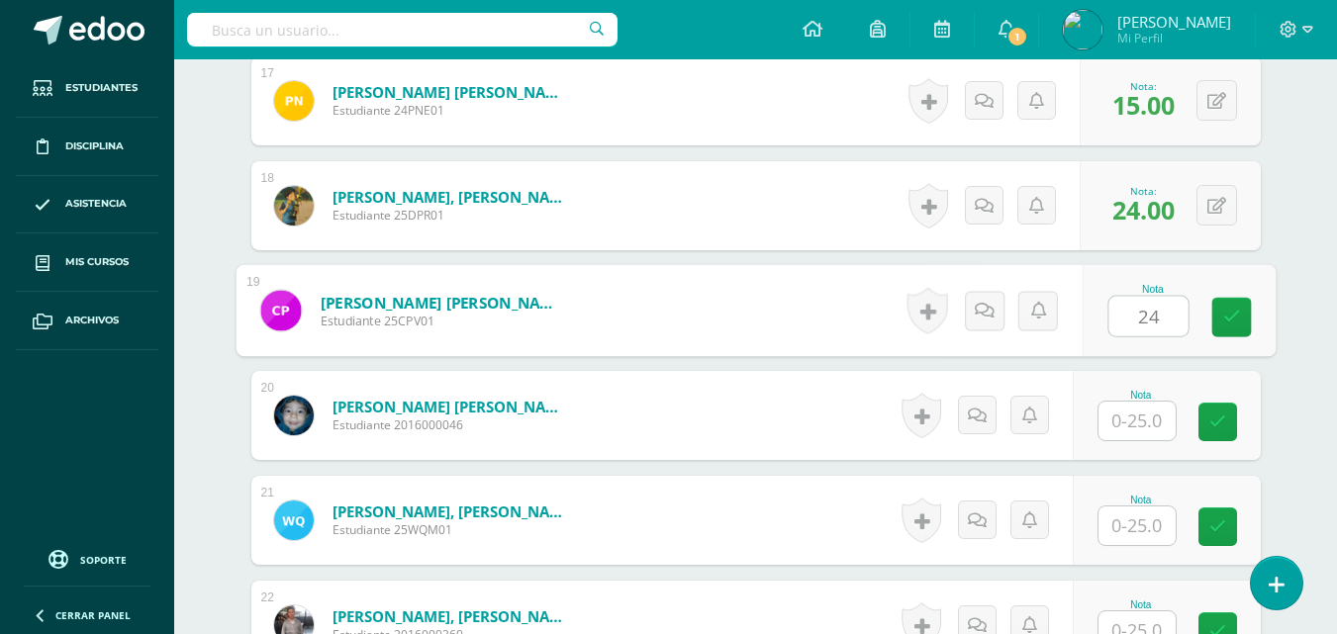
type input "24"
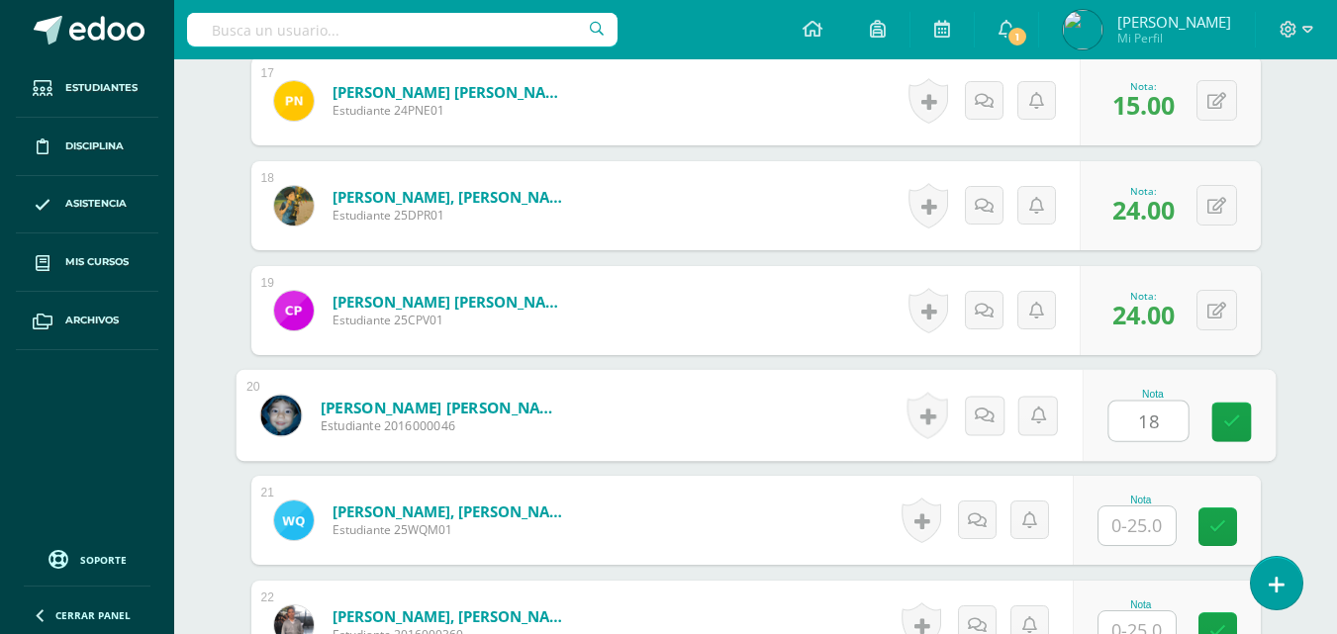
type input "18"
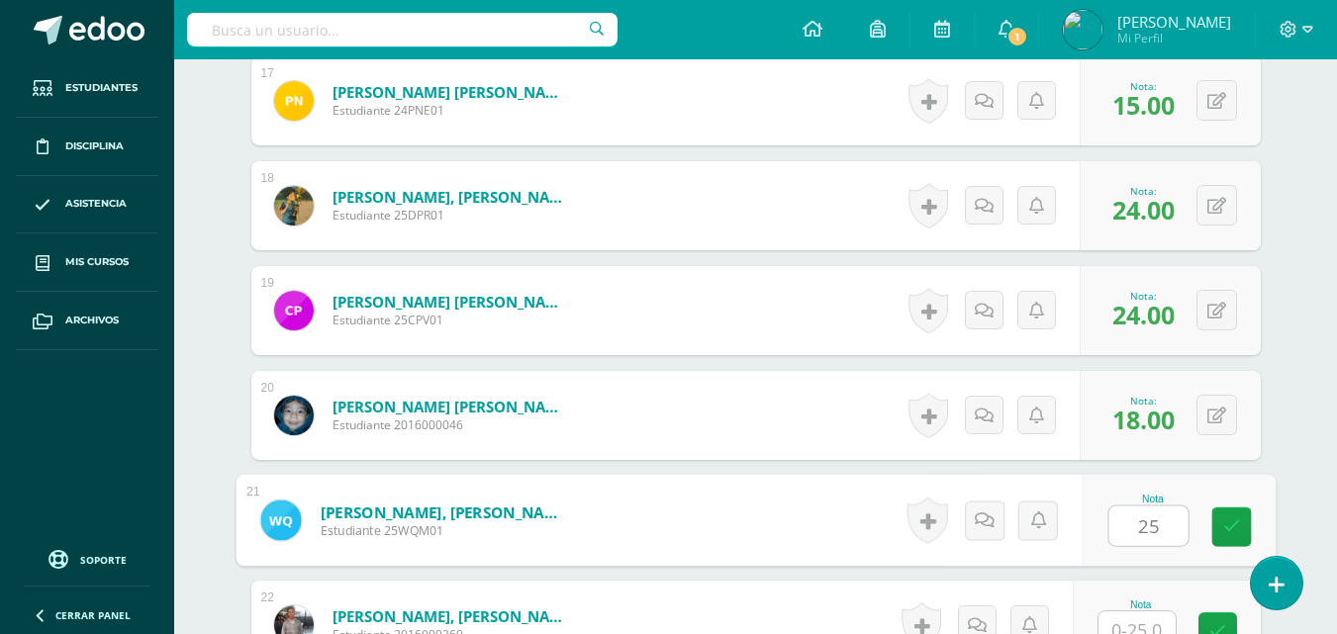
type input "25"
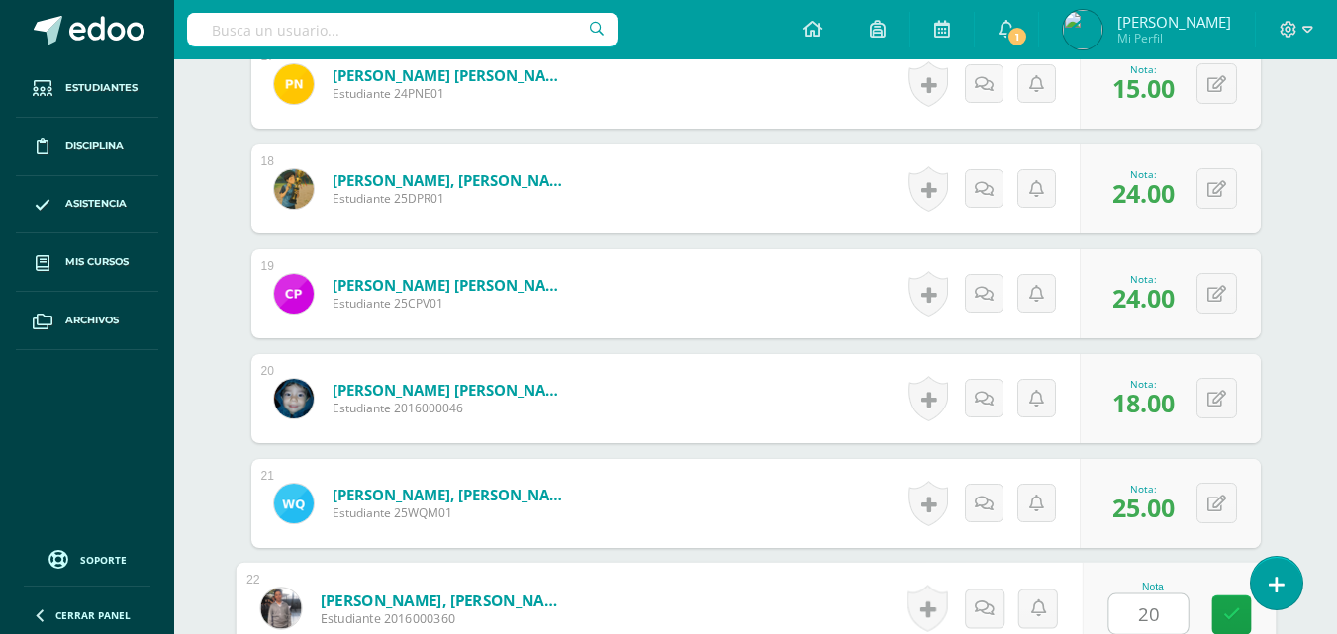
type input "20"
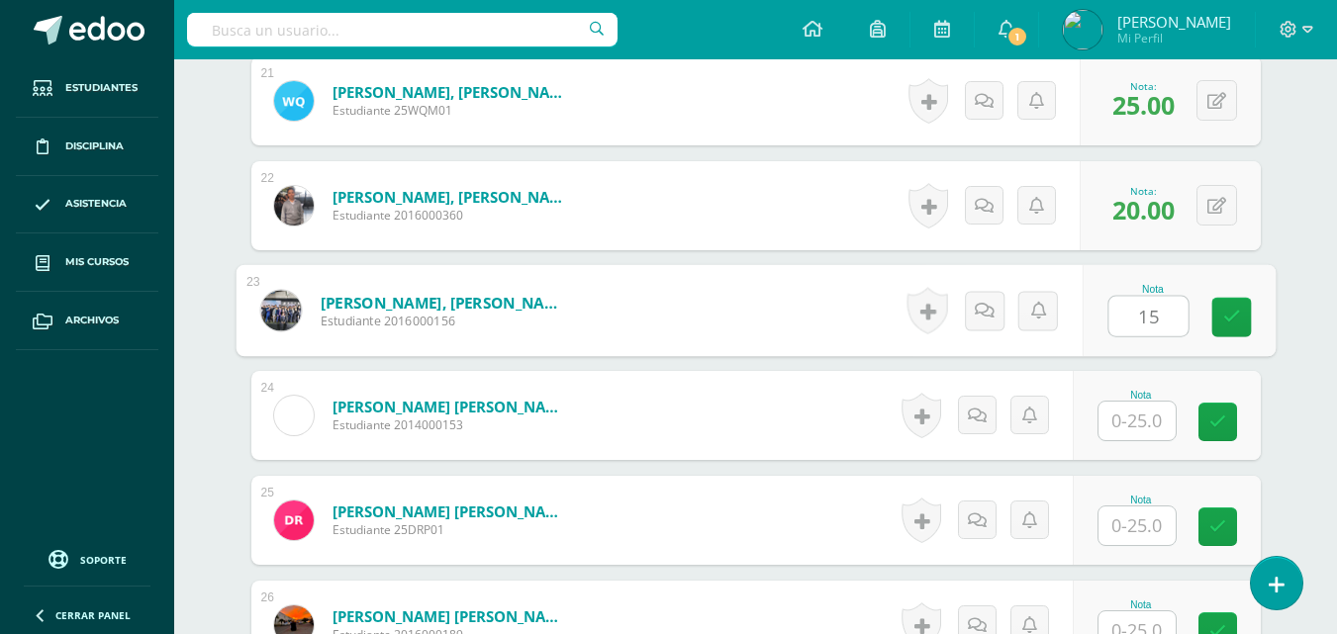
type input "15"
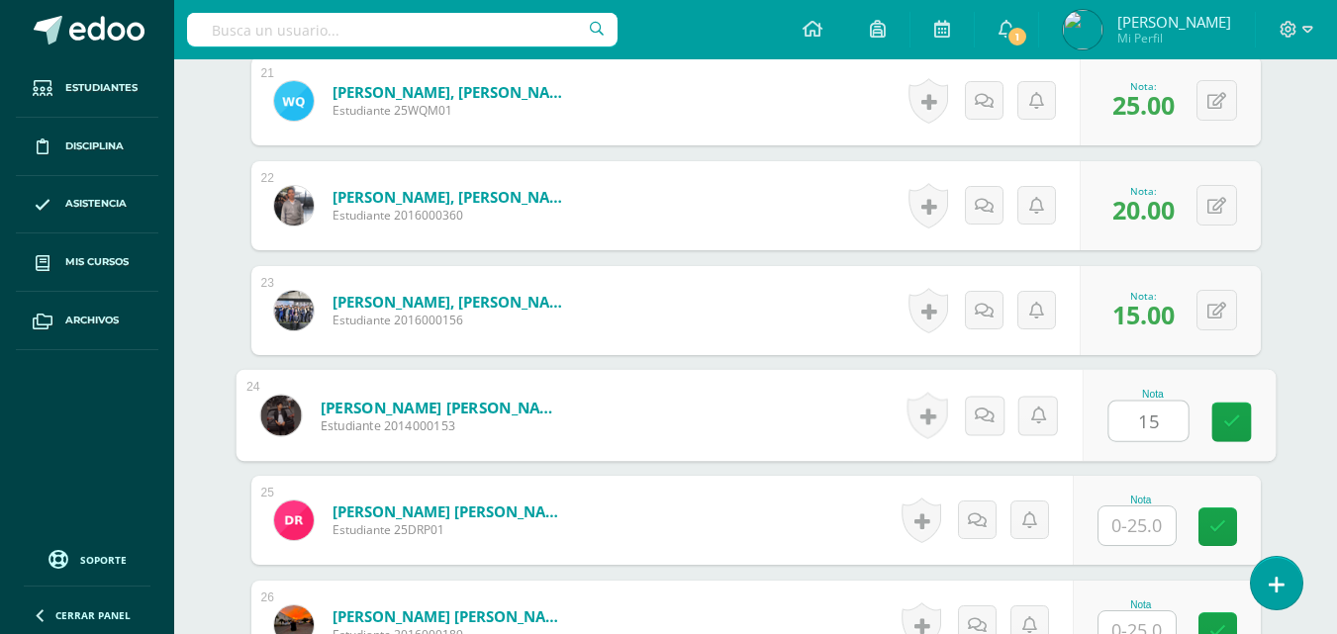
type input "15"
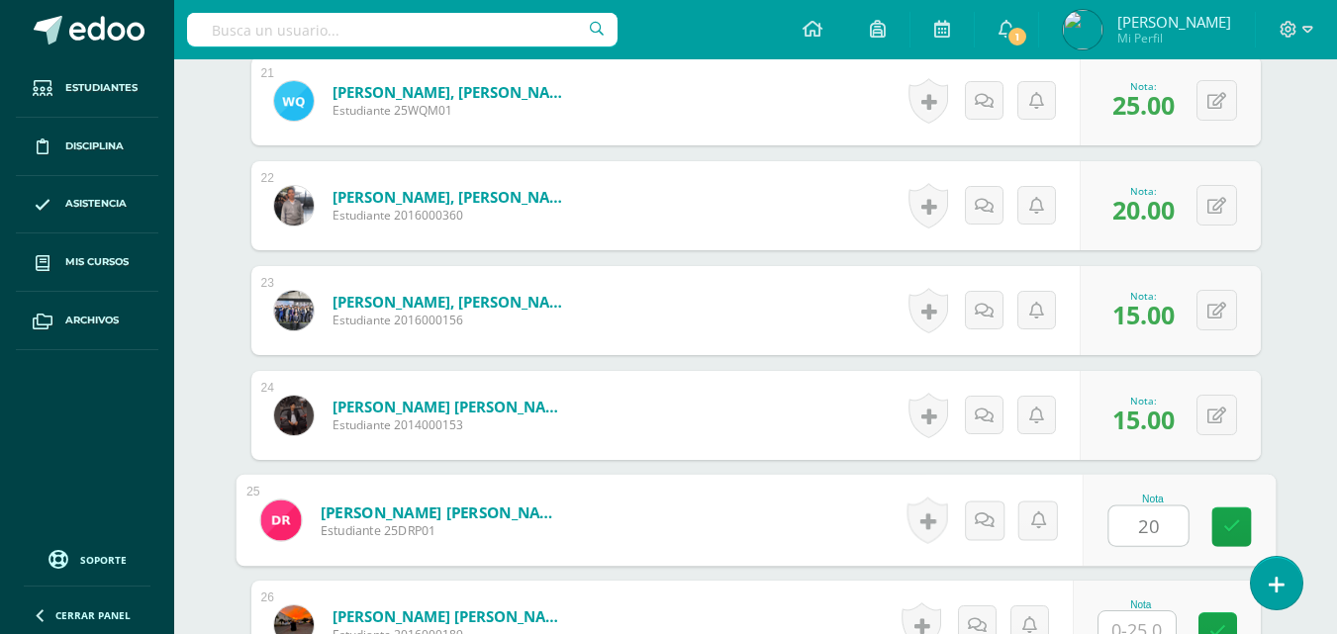
type input "20"
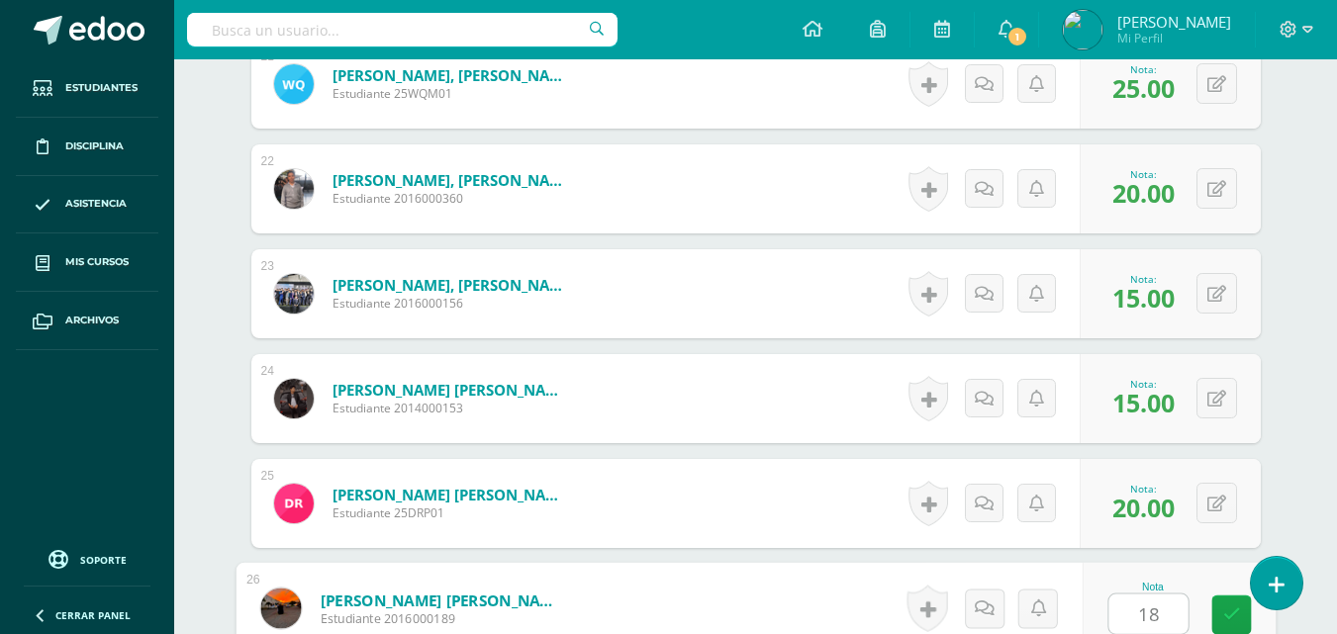
type input "18"
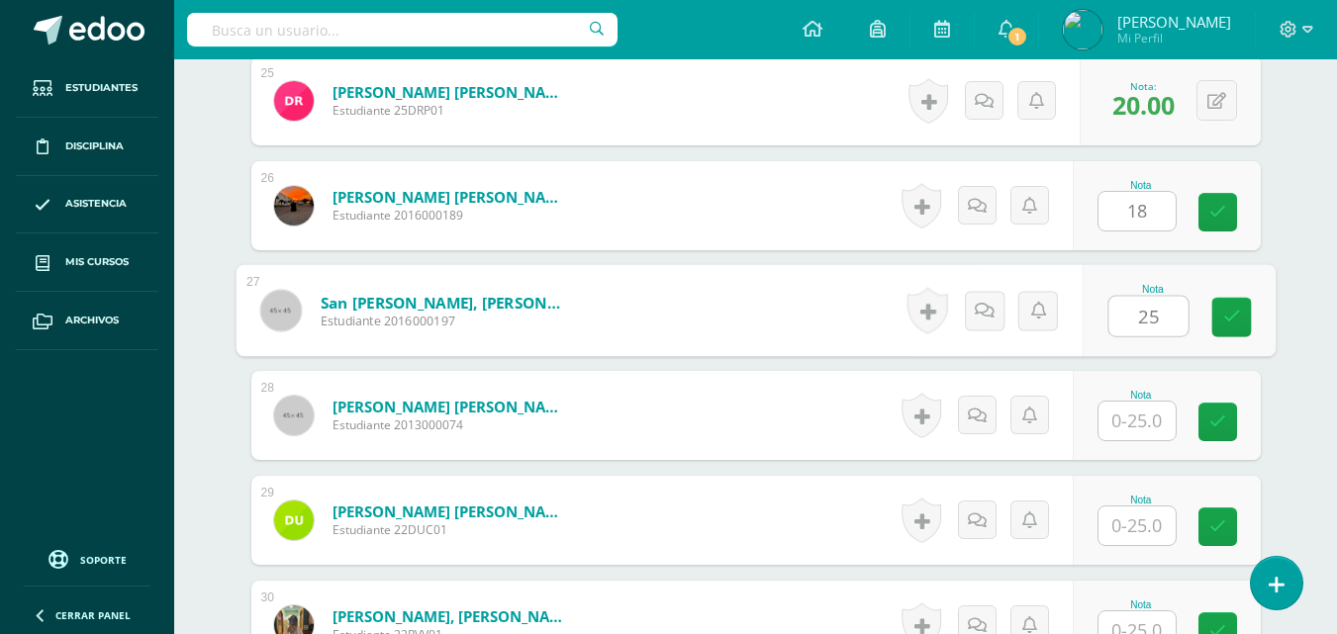
type input "25"
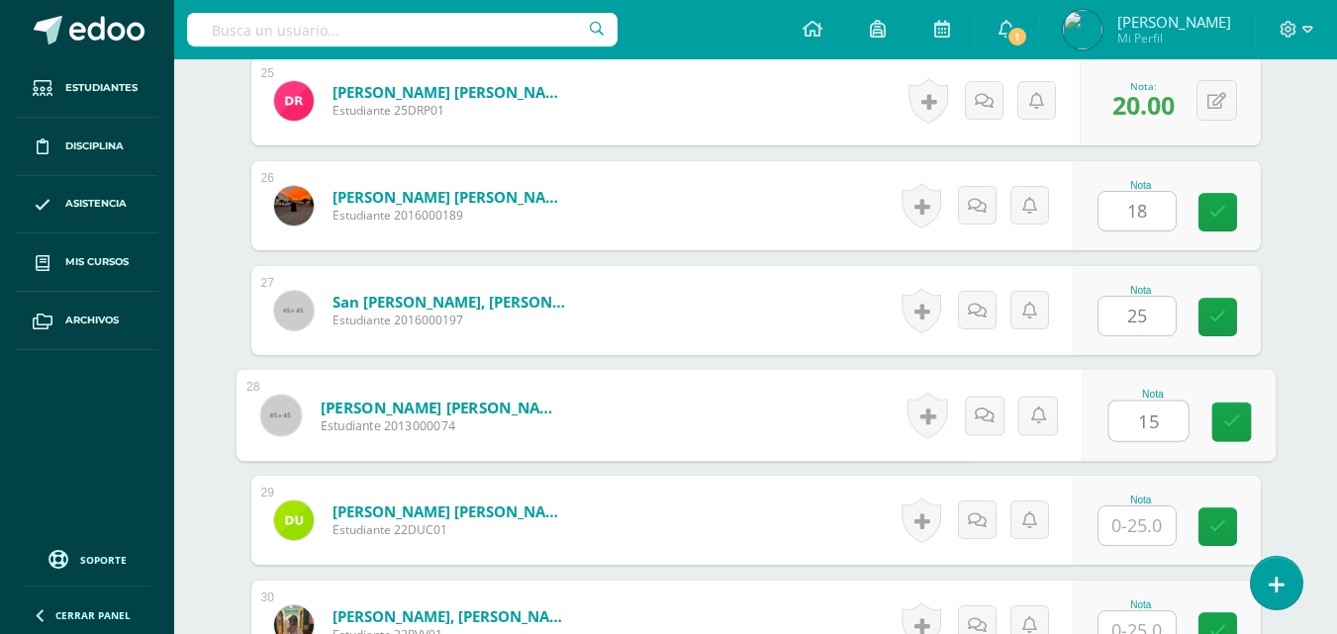
type input "15"
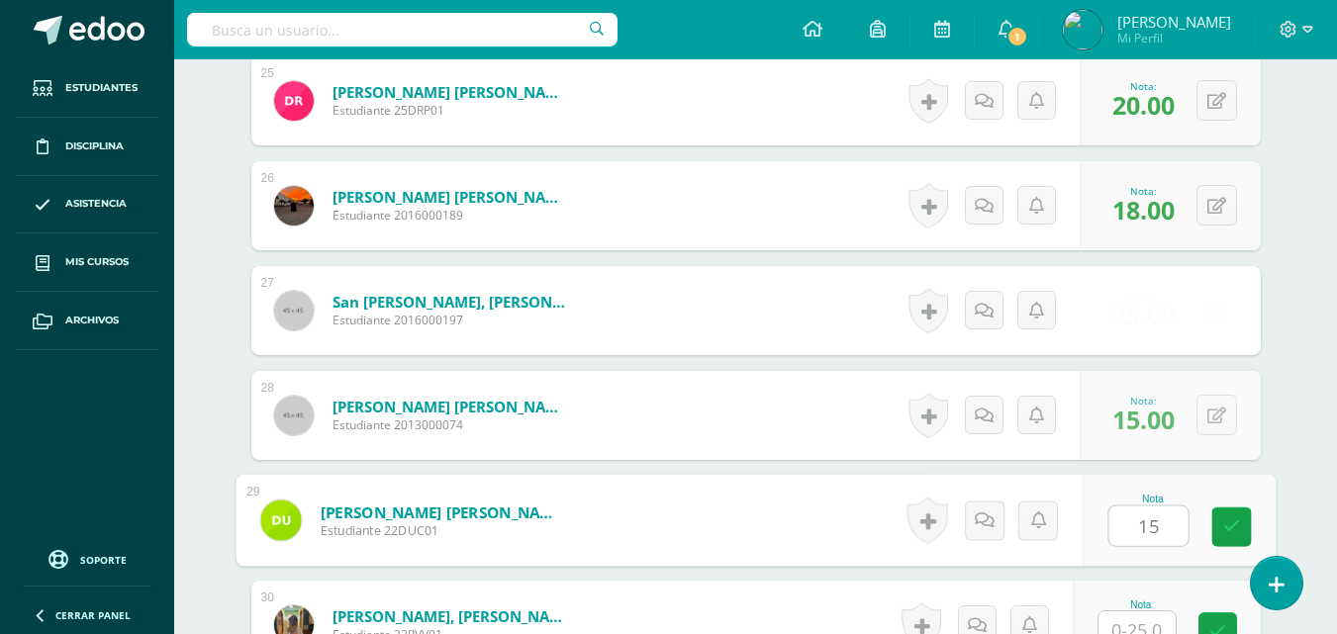
type input "15"
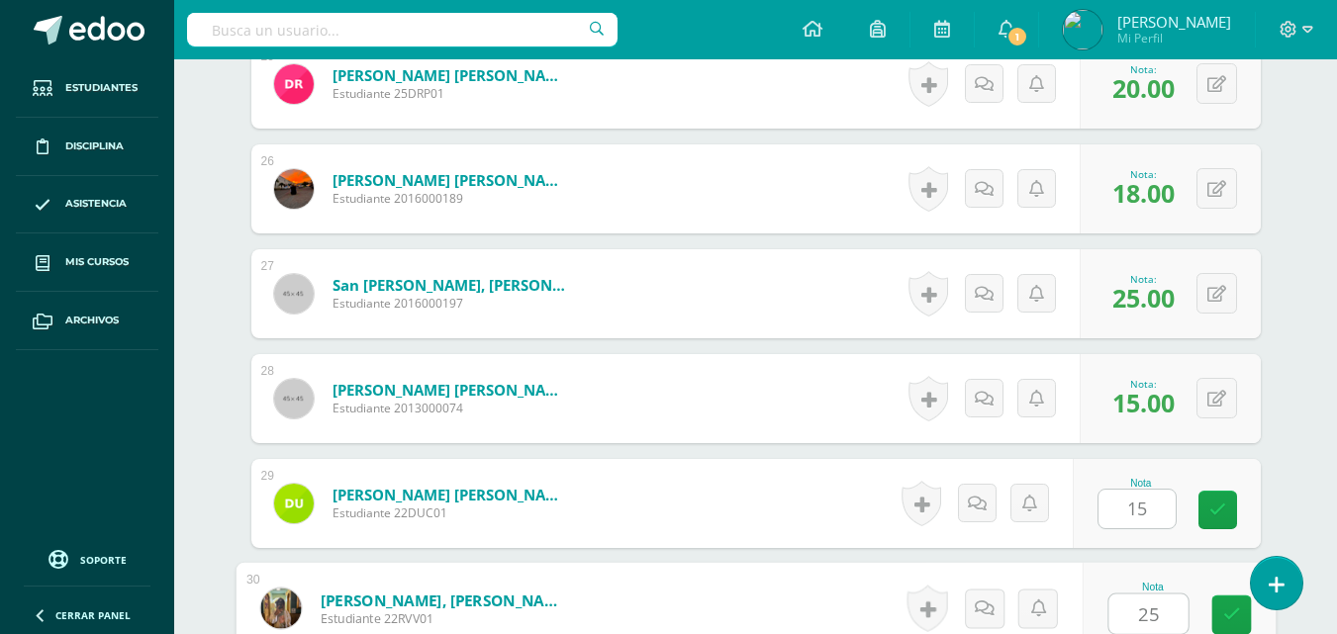
type input "25"
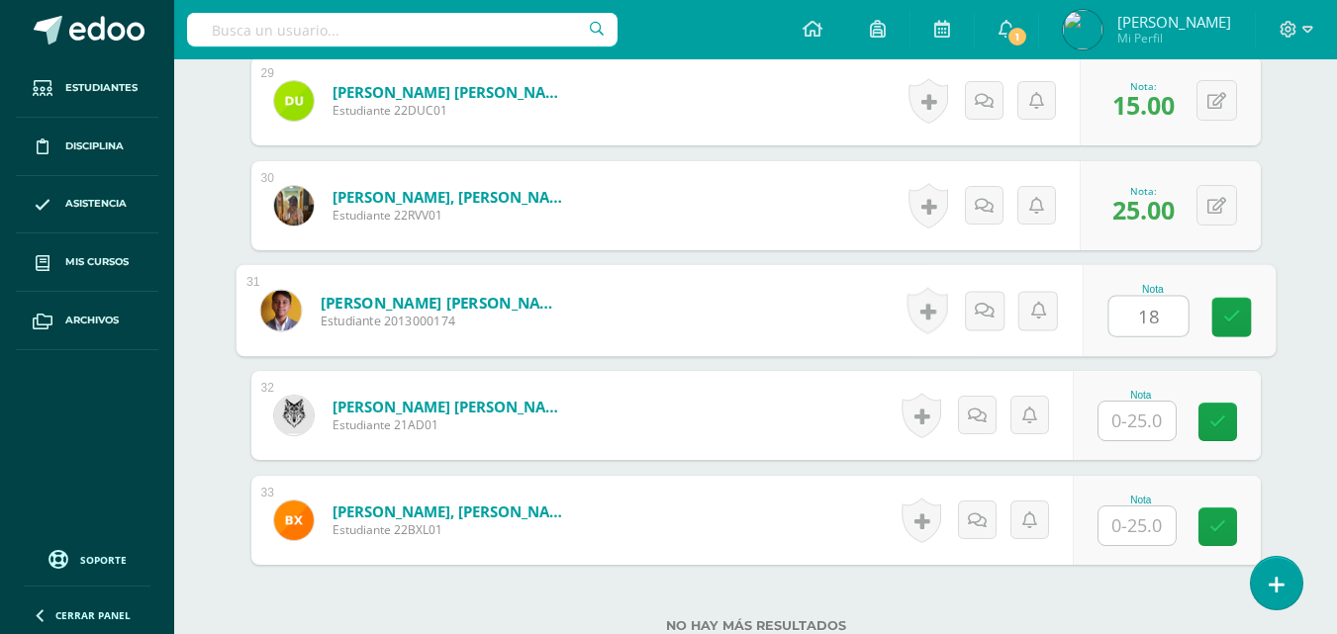
type input "18"
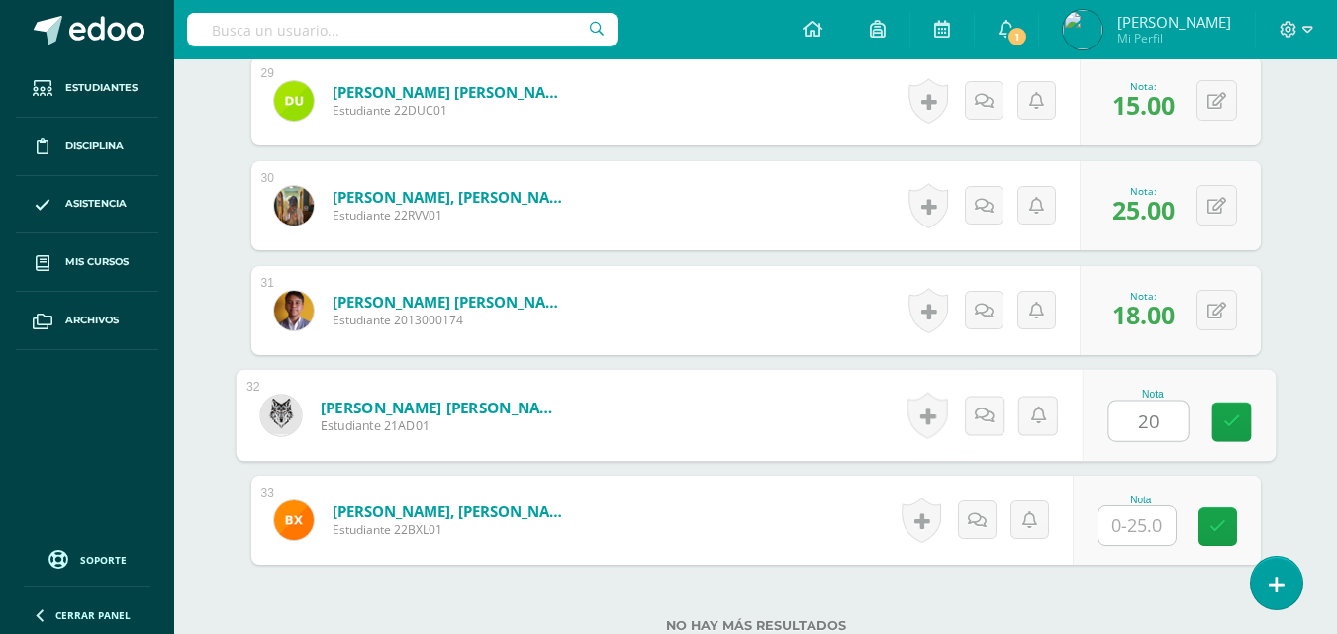
type input "20"
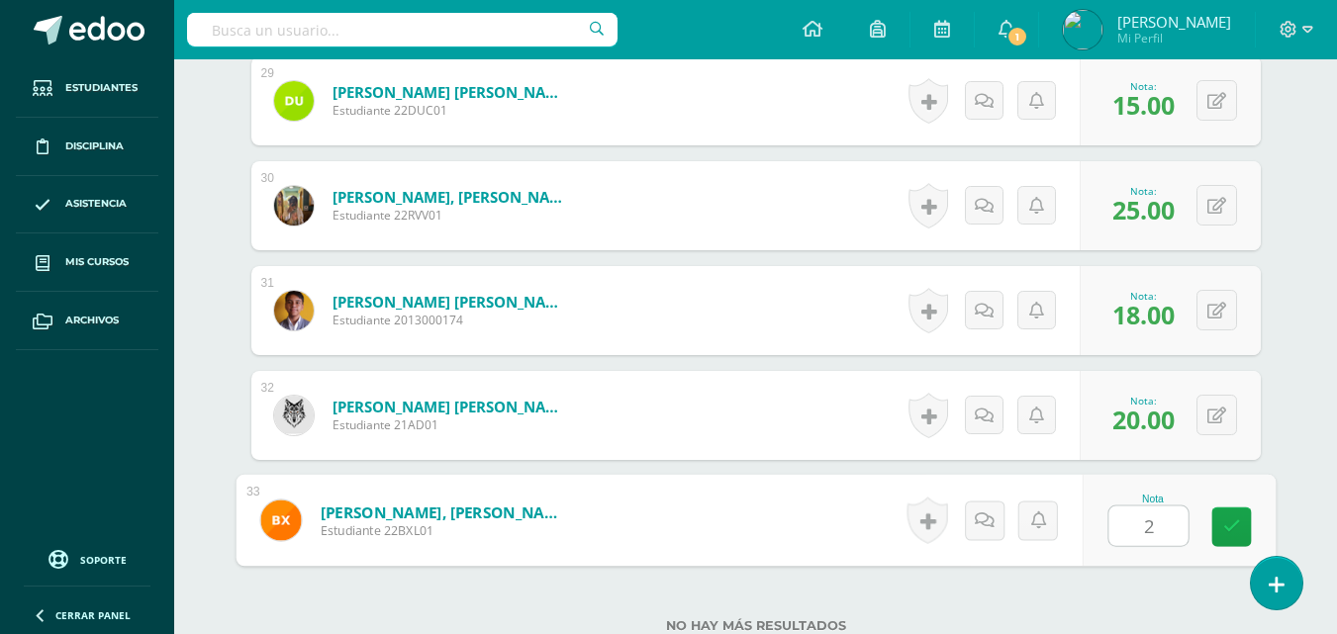
type input "23"
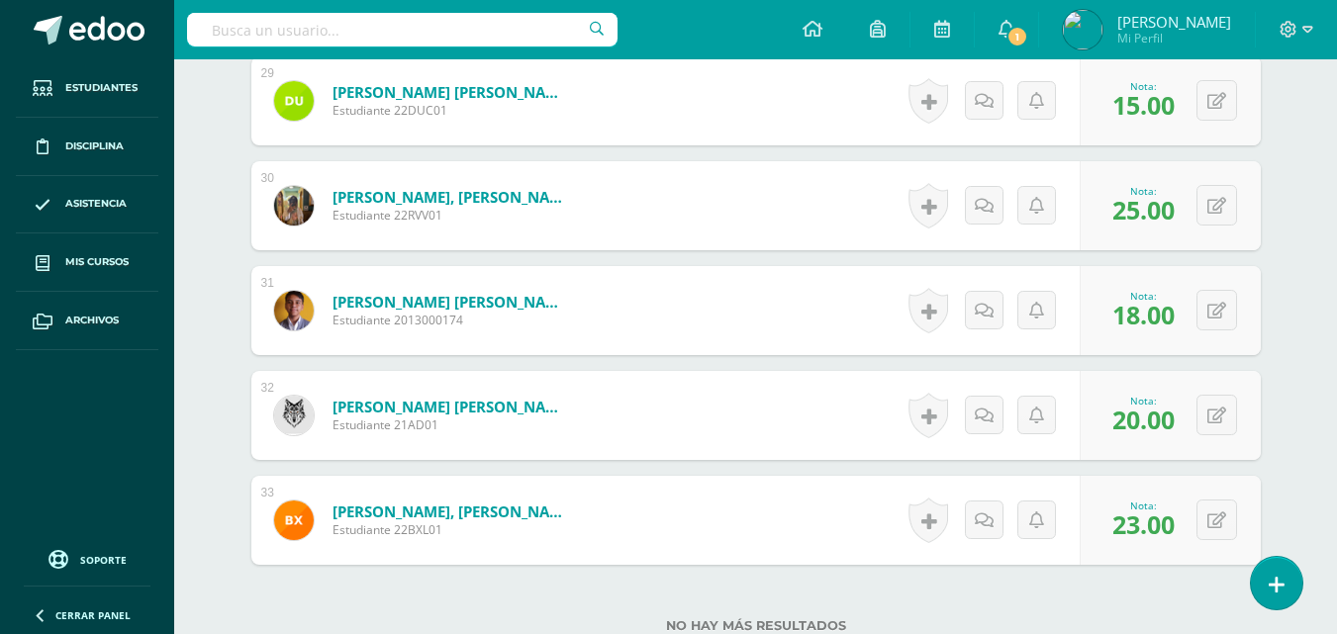
click at [921, 600] on div "No hay más resultados" at bounding box center [755, 611] width 1009 height 92
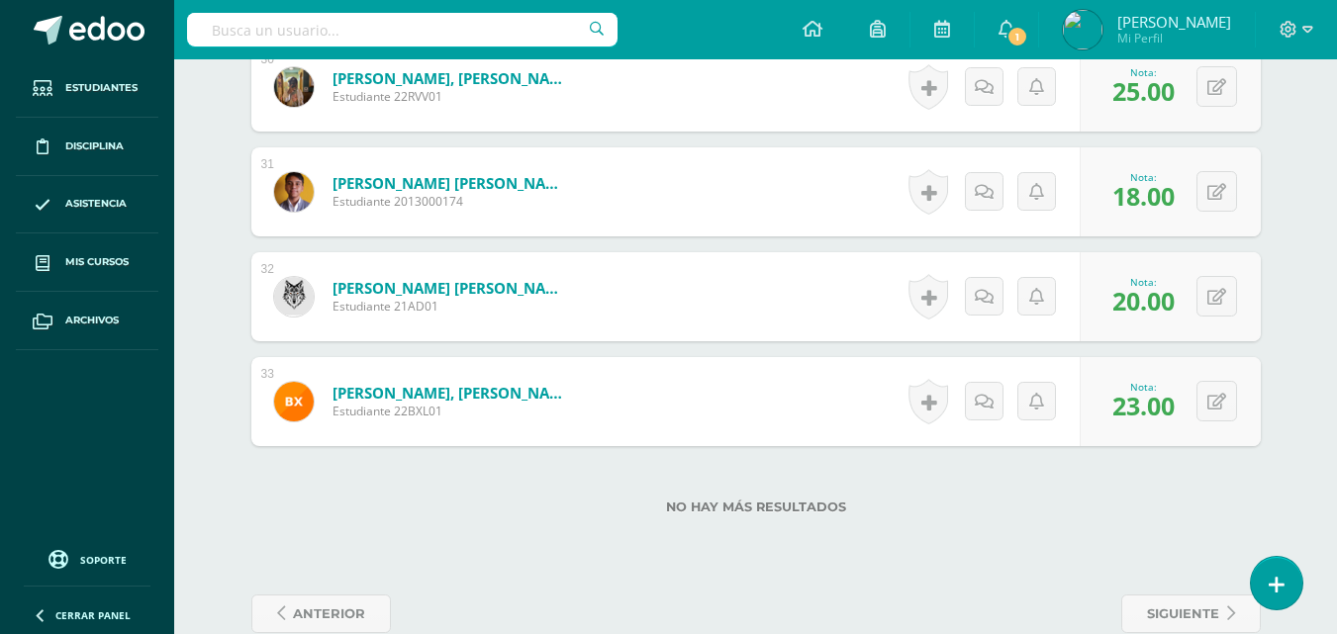
scroll to position [3725, 0]
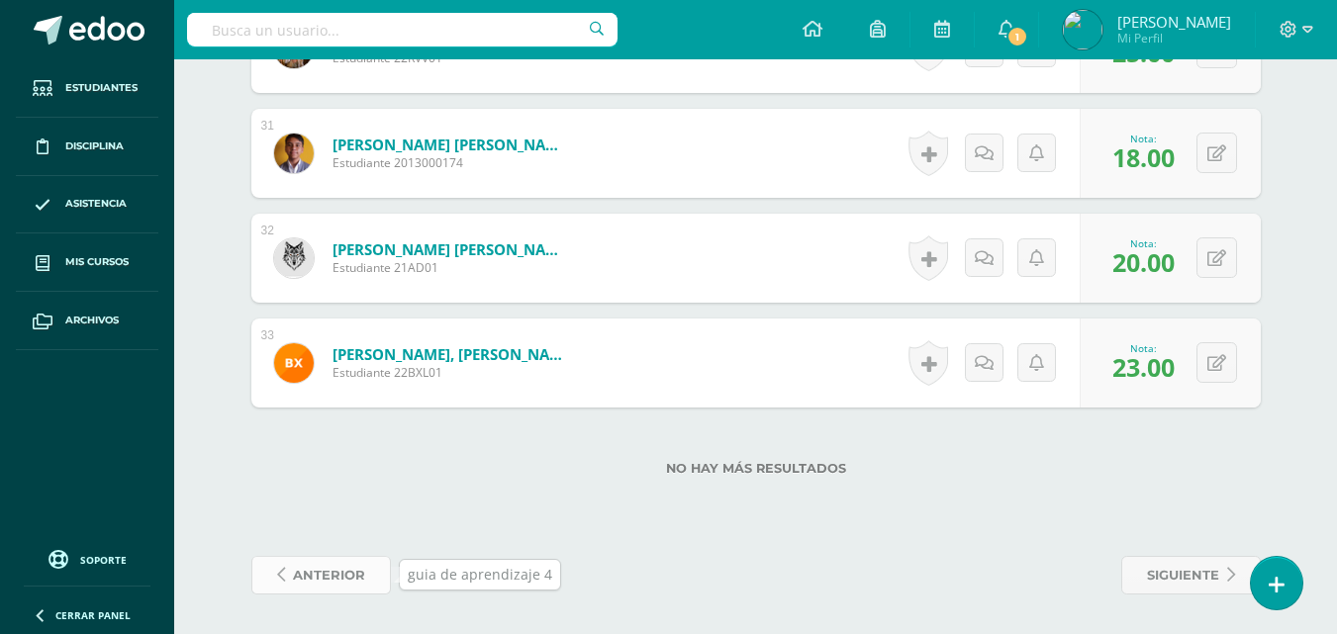
click at [327, 566] on span "anterior" at bounding box center [329, 575] width 72 height 37
